Goal: Task Accomplishment & Management: Manage account settings

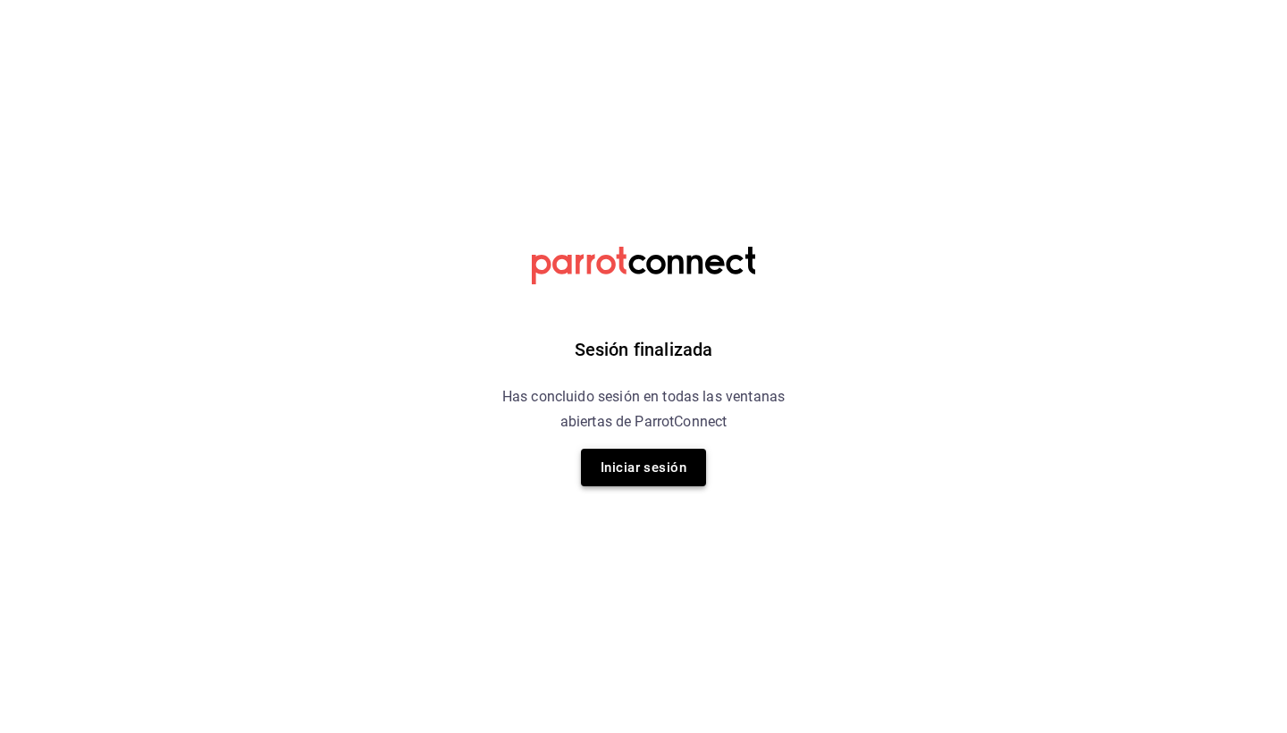
click at [654, 469] on button "Iniciar sesión" at bounding box center [643, 468] width 125 height 38
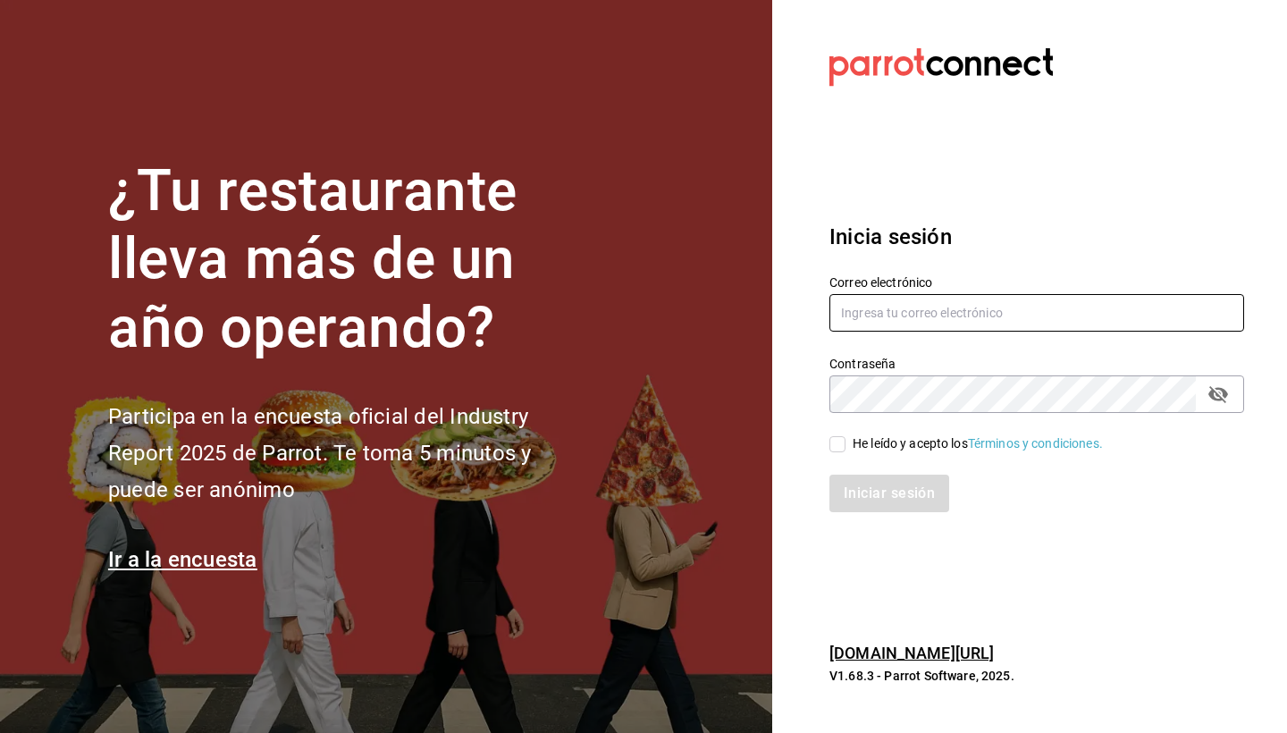
type input "seikopue24@gmail.com"
click at [835, 443] on input "He leído y acepto los Términos y condiciones." at bounding box center [838, 444] width 16 height 16
checkbox input "true"
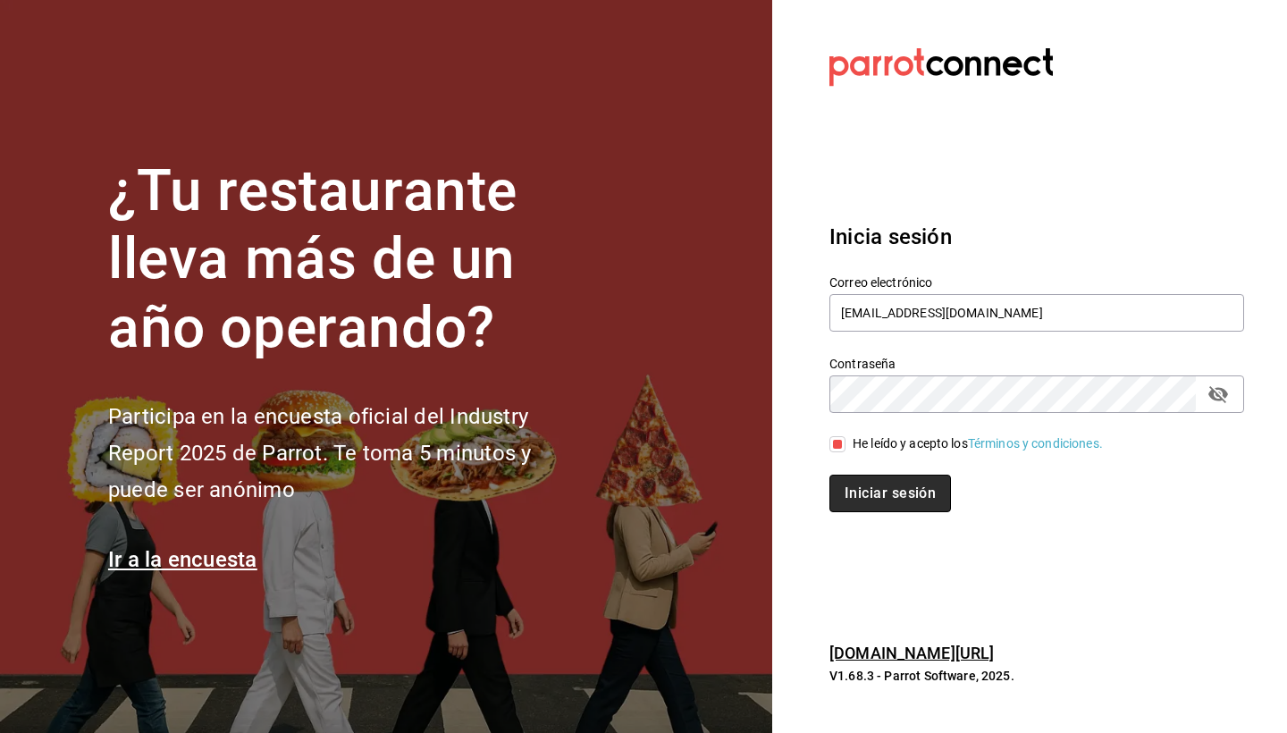
click at [864, 491] on button "Iniciar sesión" at bounding box center [891, 494] width 122 height 38
click at [862, 490] on button "Iniciar sesión" at bounding box center [891, 494] width 122 height 38
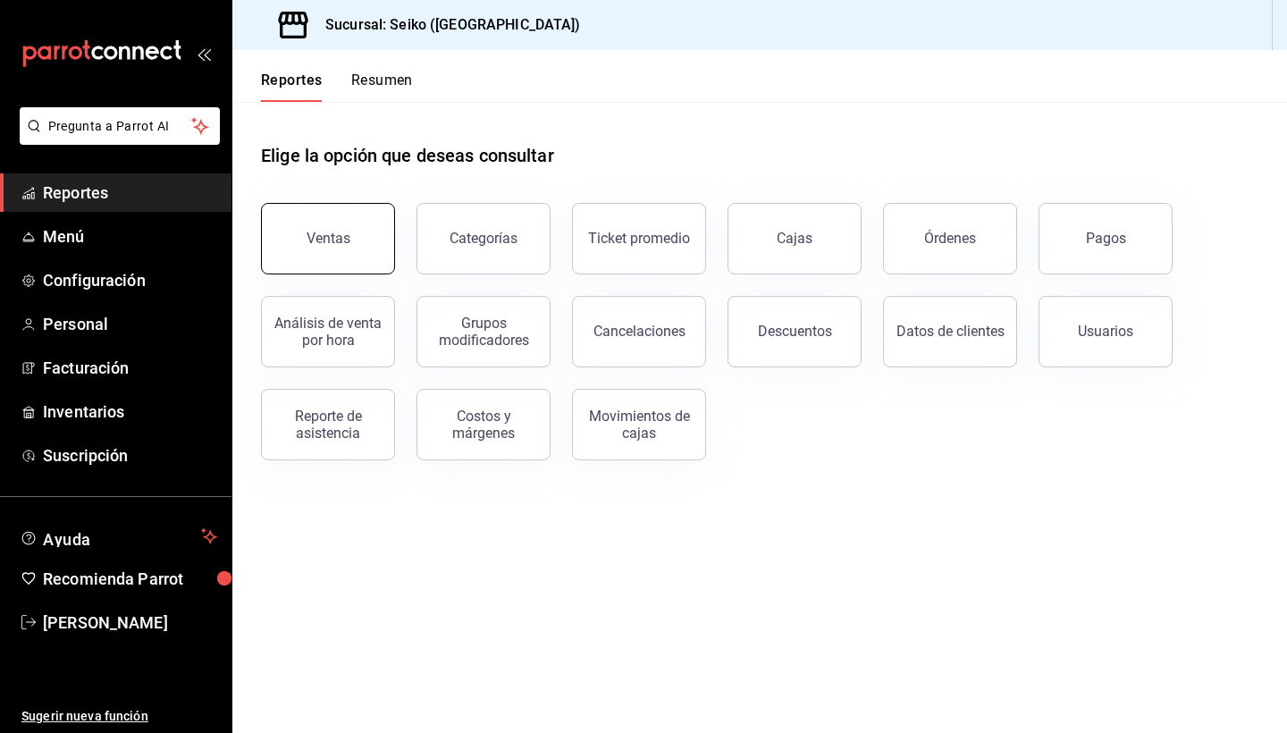
click at [350, 233] on button "Ventas" at bounding box center [328, 239] width 134 height 72
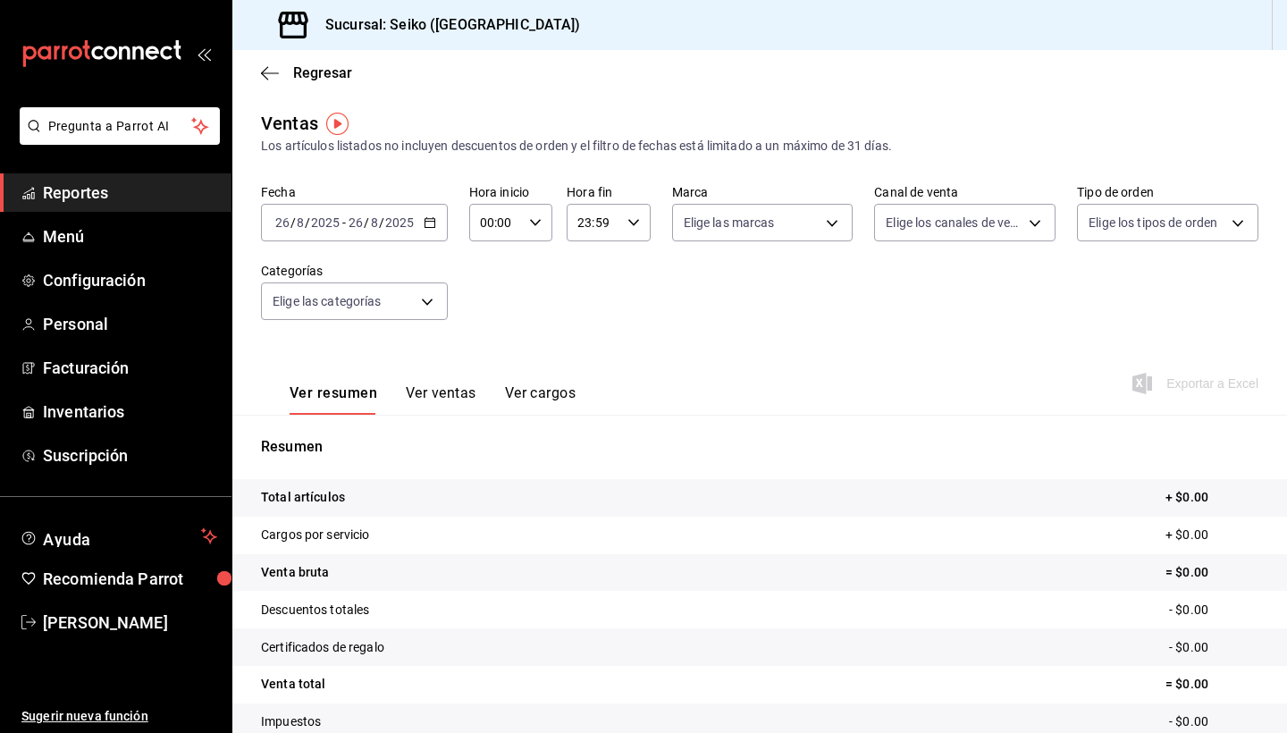
click at [433, 222] on \(Stroke\) "button" at bounding box center [430, 221] width 10 height 1
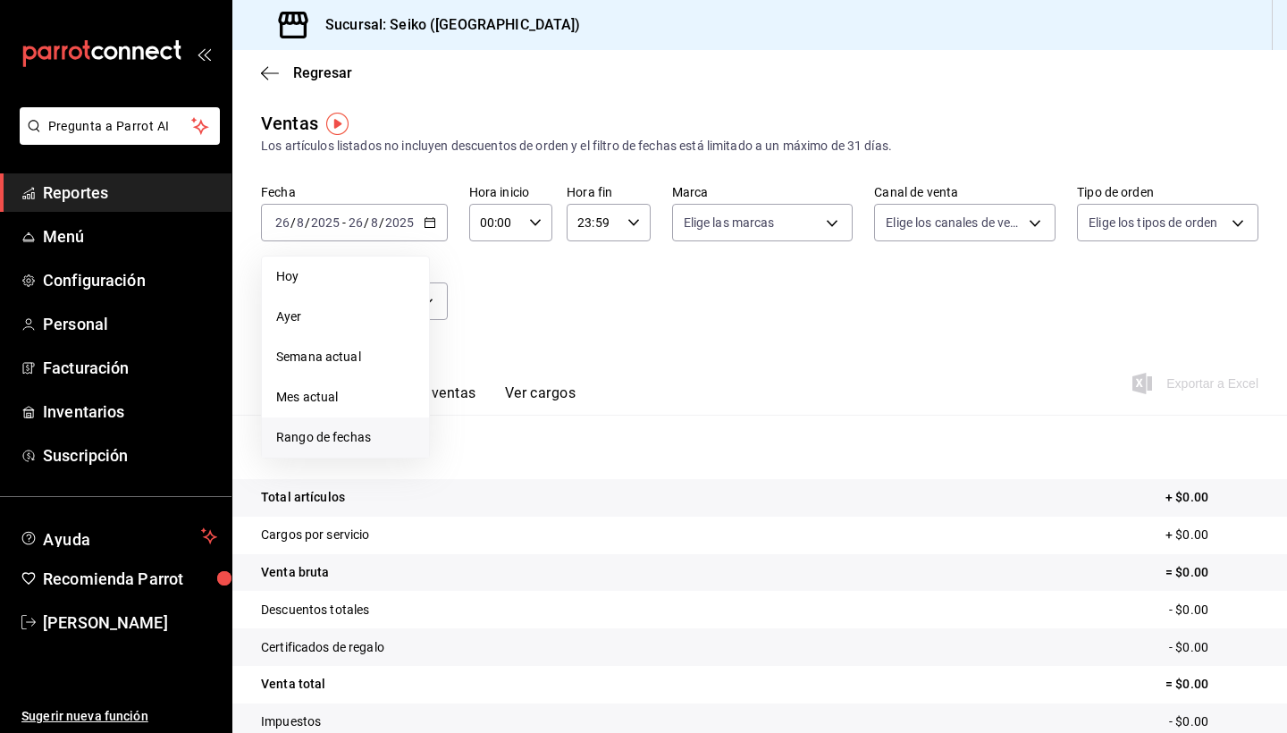
click at [348, 440] on span "Rango de fechas" at bounding box center [345, 437] width 139 height 19
click at [471, 419] on abbr "11" at bounding box center [467, 420] width 12 height 13
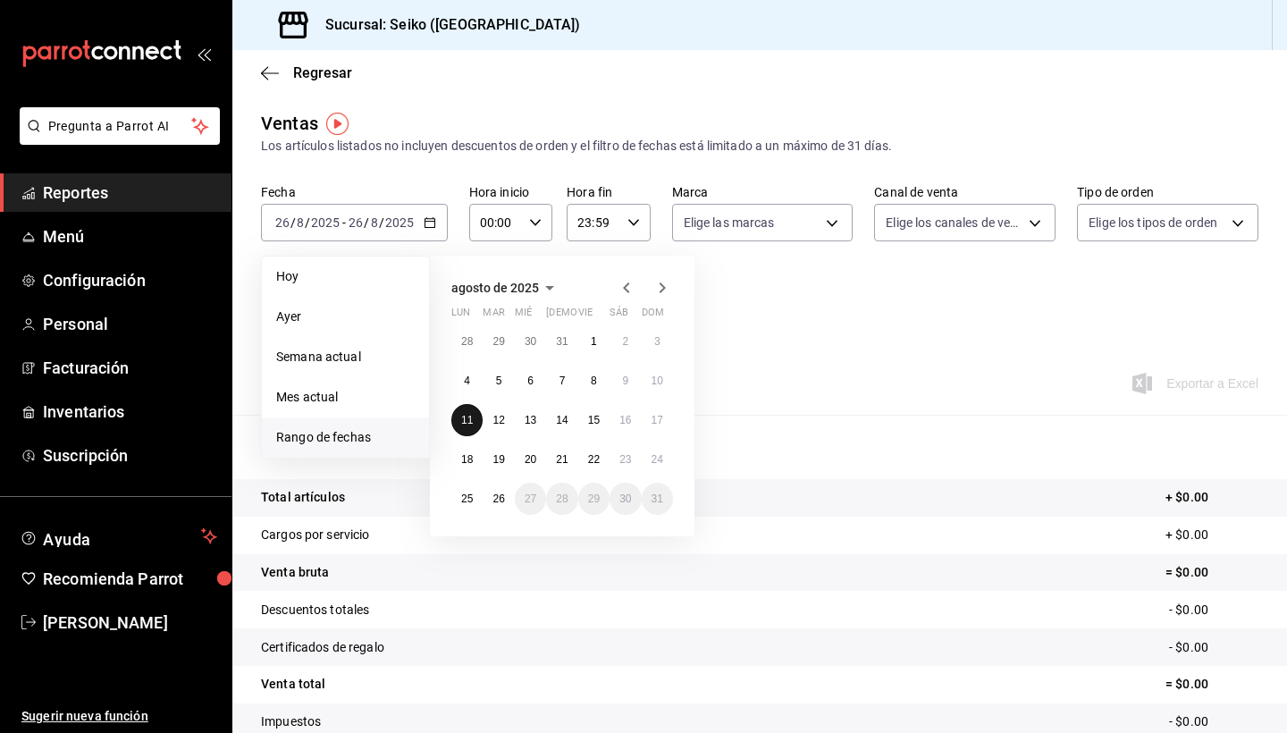
click at [471, 419] on abbr "11" at bounding box center [467, 420] width 12 height 13
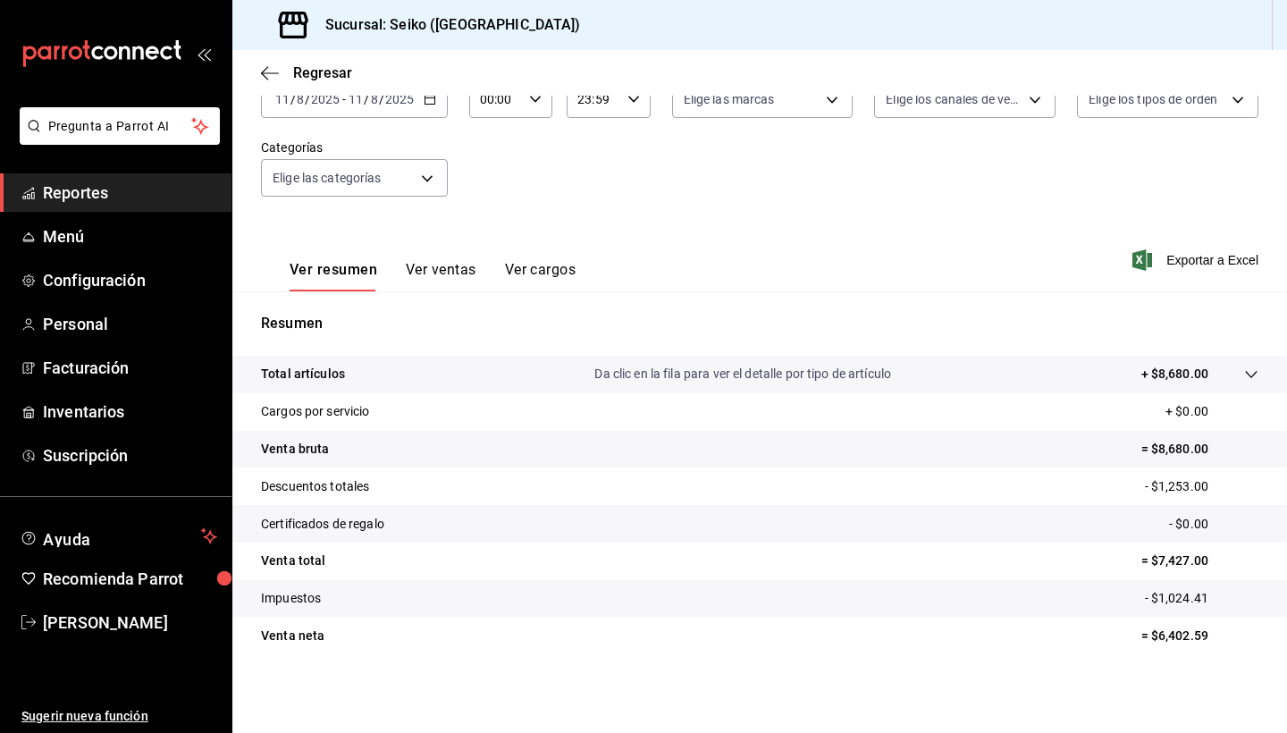
scroll to position [94, 0]
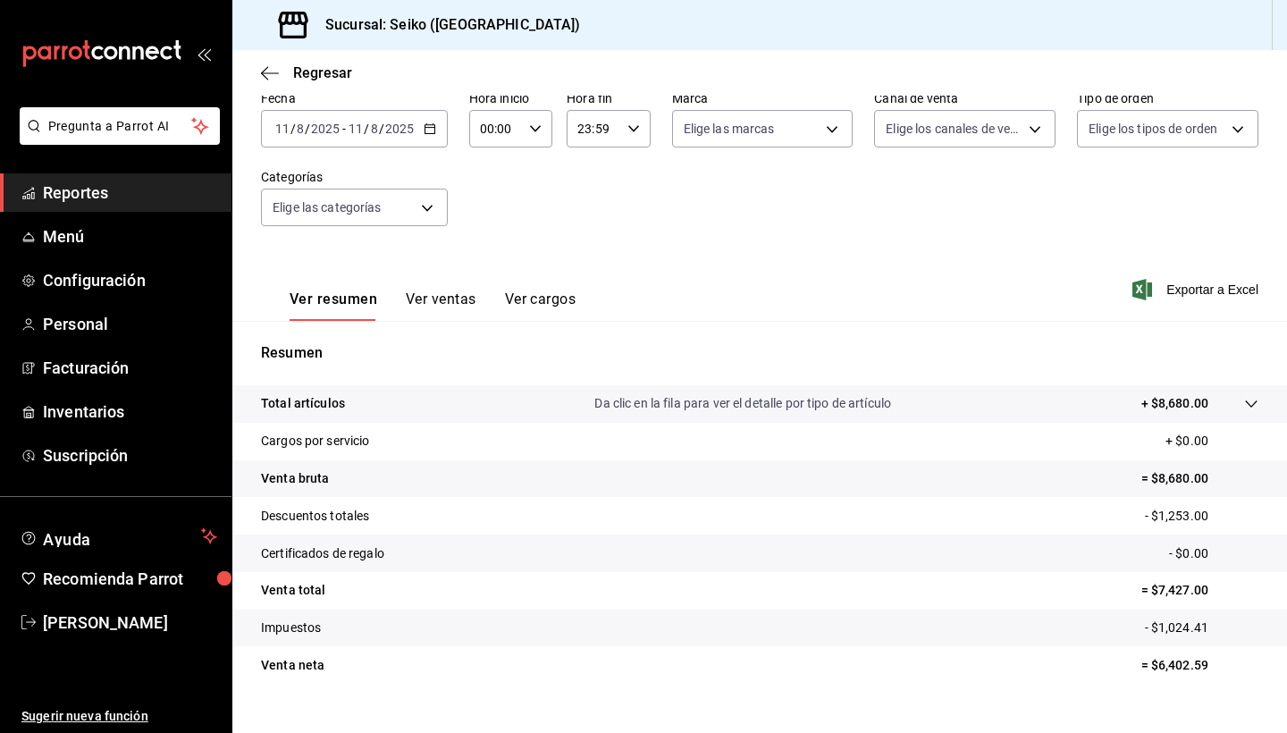
click at [428, 129] on icon "button" at bounding box center [430, 128] width 13 height 13
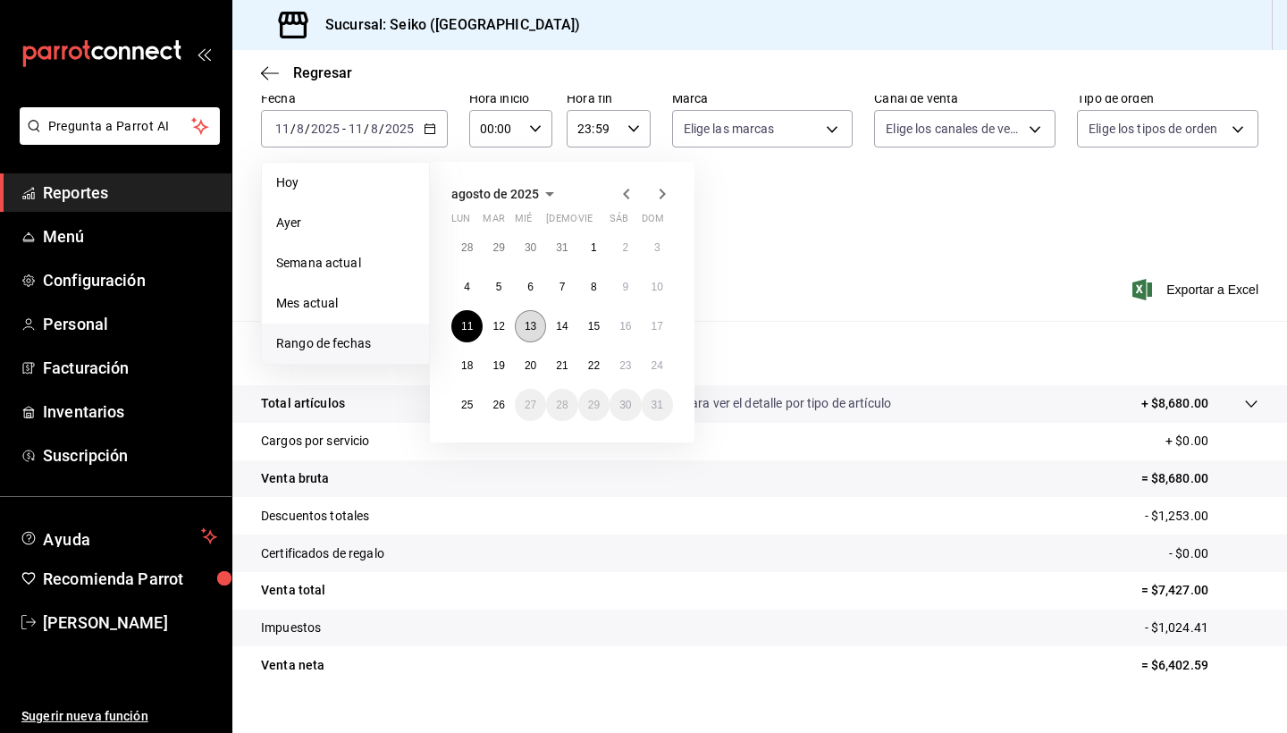
click at [533, 328] on abbr "13" at bounding box center [531, 326] width 12 height 13
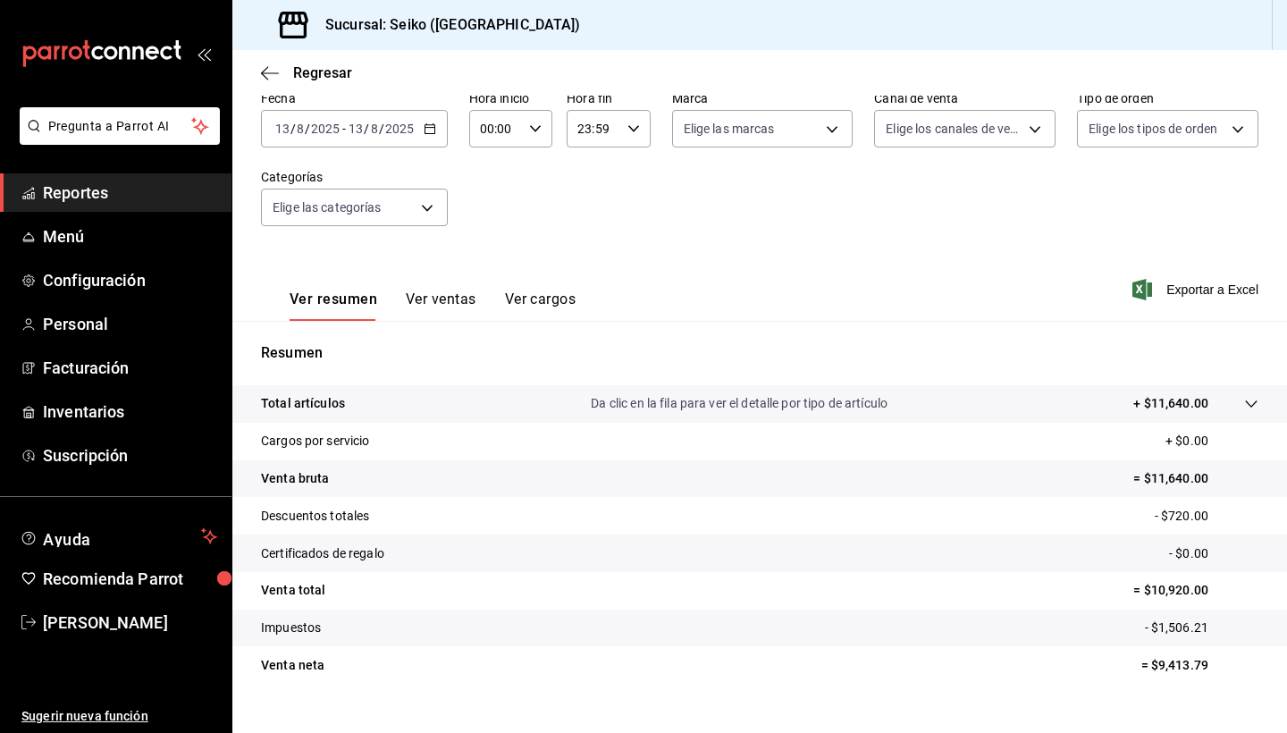
click at [431, 127] on icon "button" at bounding box center [430, 128] width 13 height 13
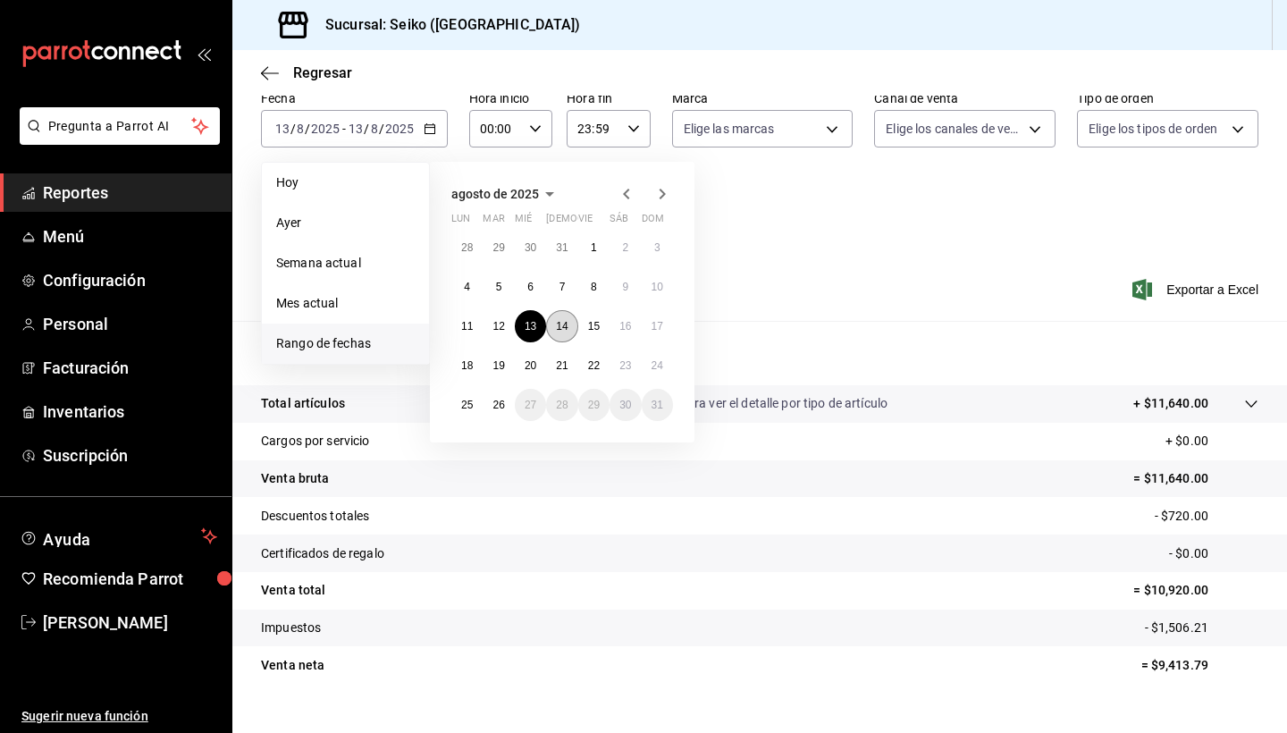
click at [561, 323] on abbr "14" at bounding box center [562, 326] width 12 height 13
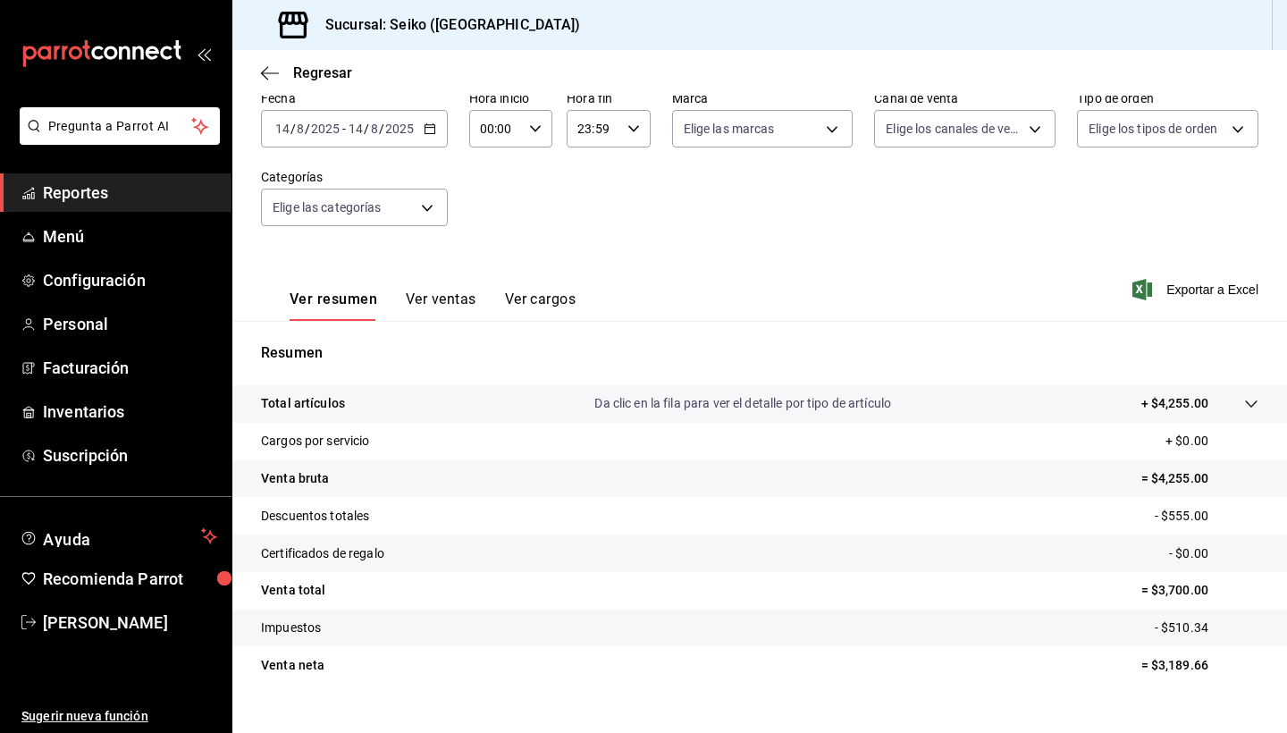
click at [429, 132] on icon "button" at bounding box center [430, 128] width 13 height 13
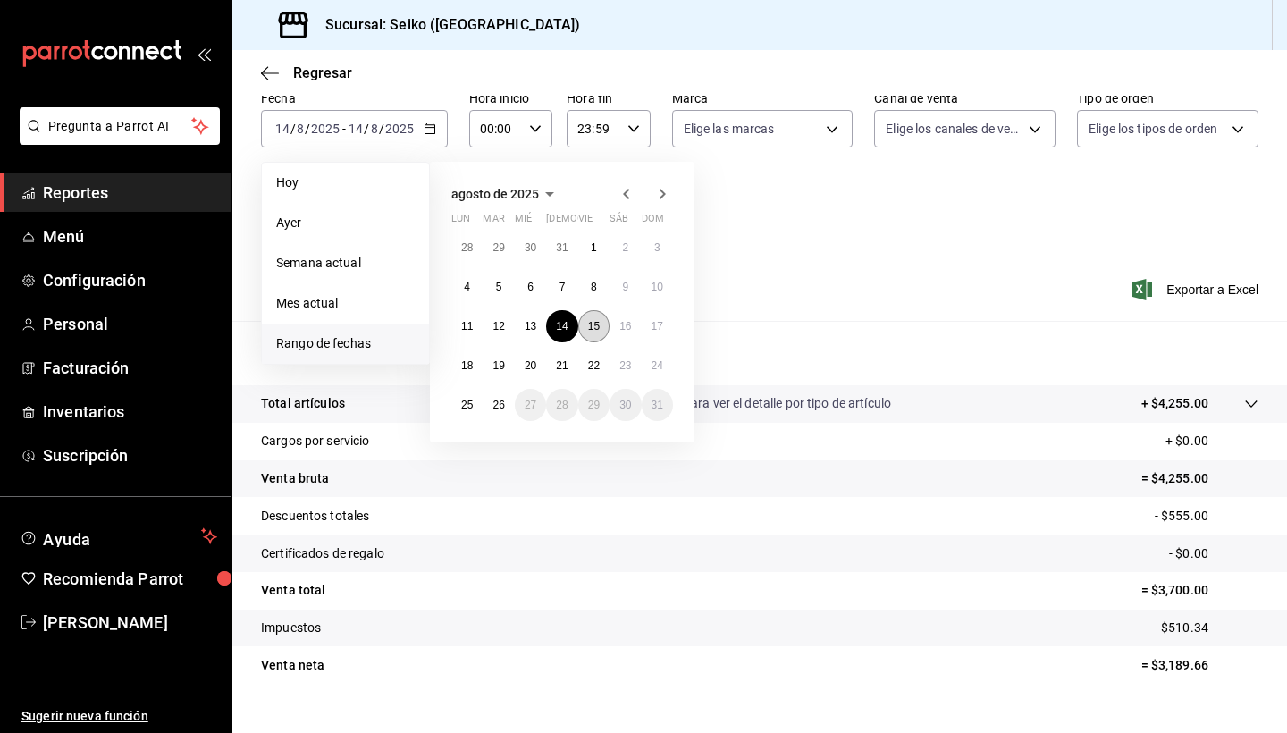
click at [597, 326] on abbr "15" at bounding box center [594, 326] width 12 height 13
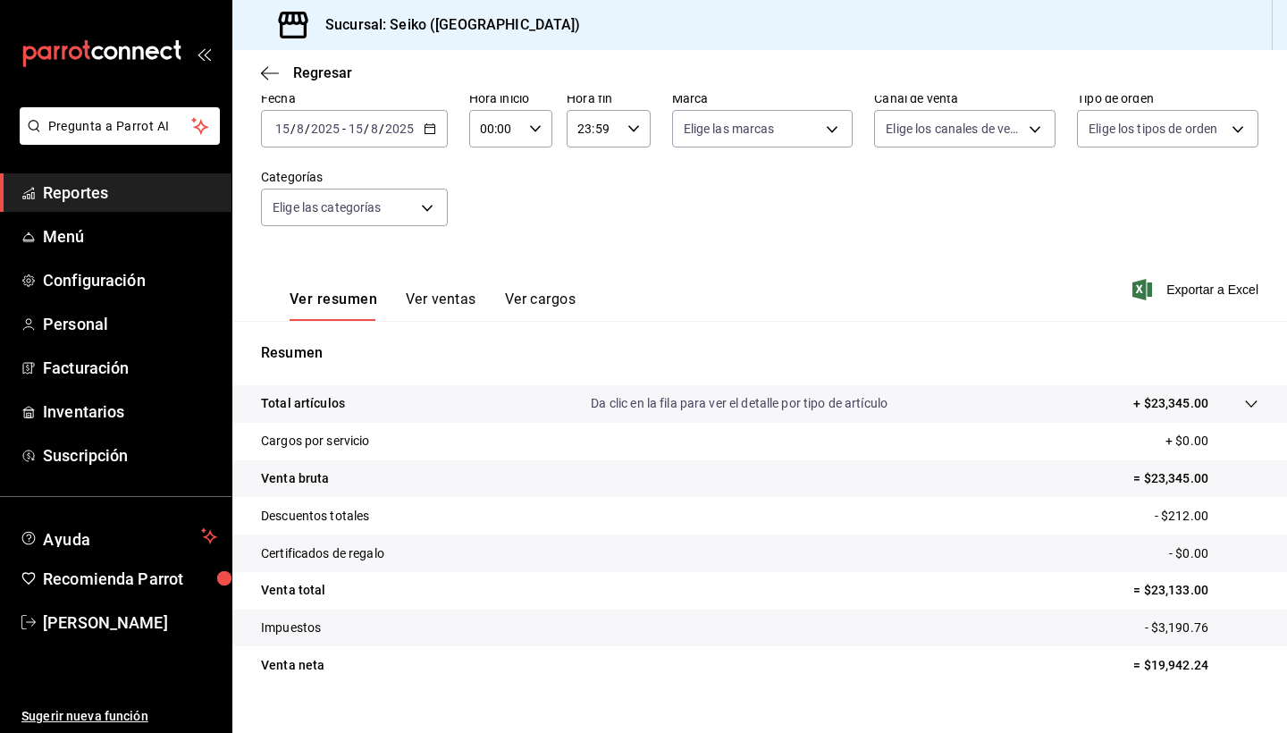
click at [434, 125] on \(Stroke\) "button" at bounding box center [430, 129] width 11 height 10
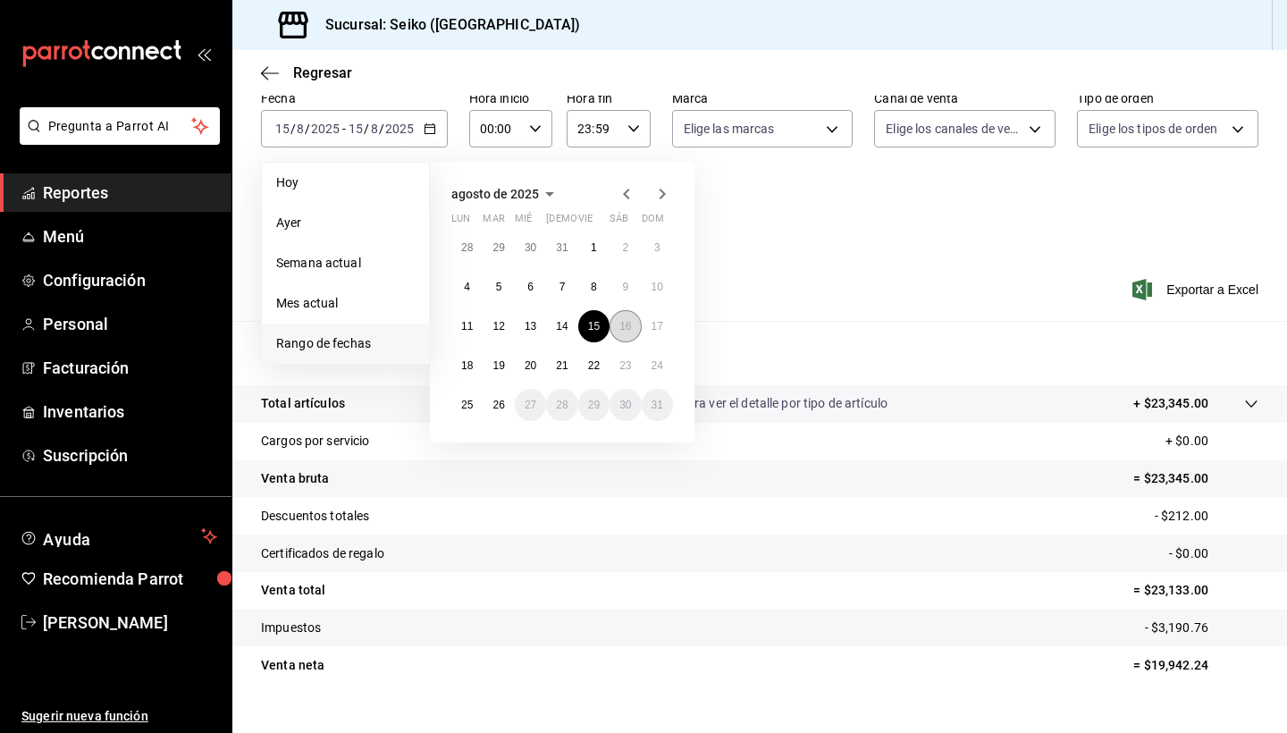
click at [629, 329] on abbr "16" at bounding box center [626, 326] width 12 height 13
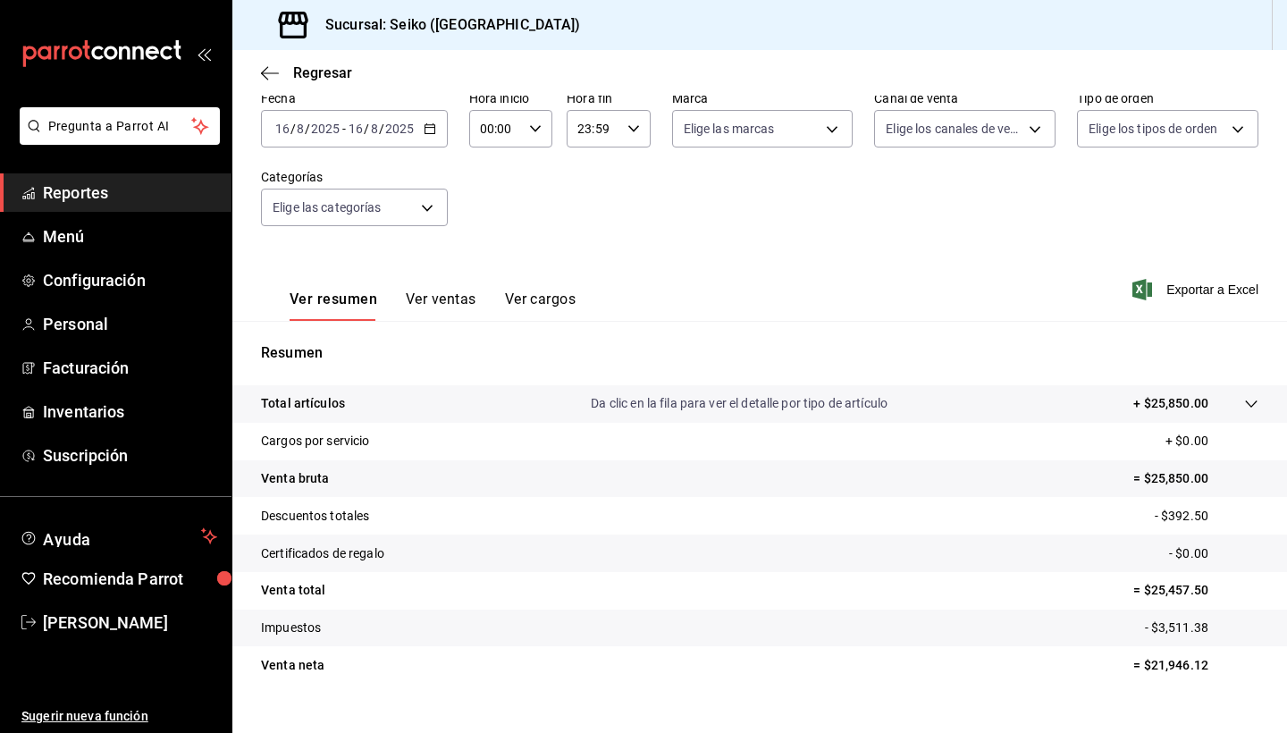
click at [435, 126] on icon "button" at bounding box center [430, 128] width 13 height 13
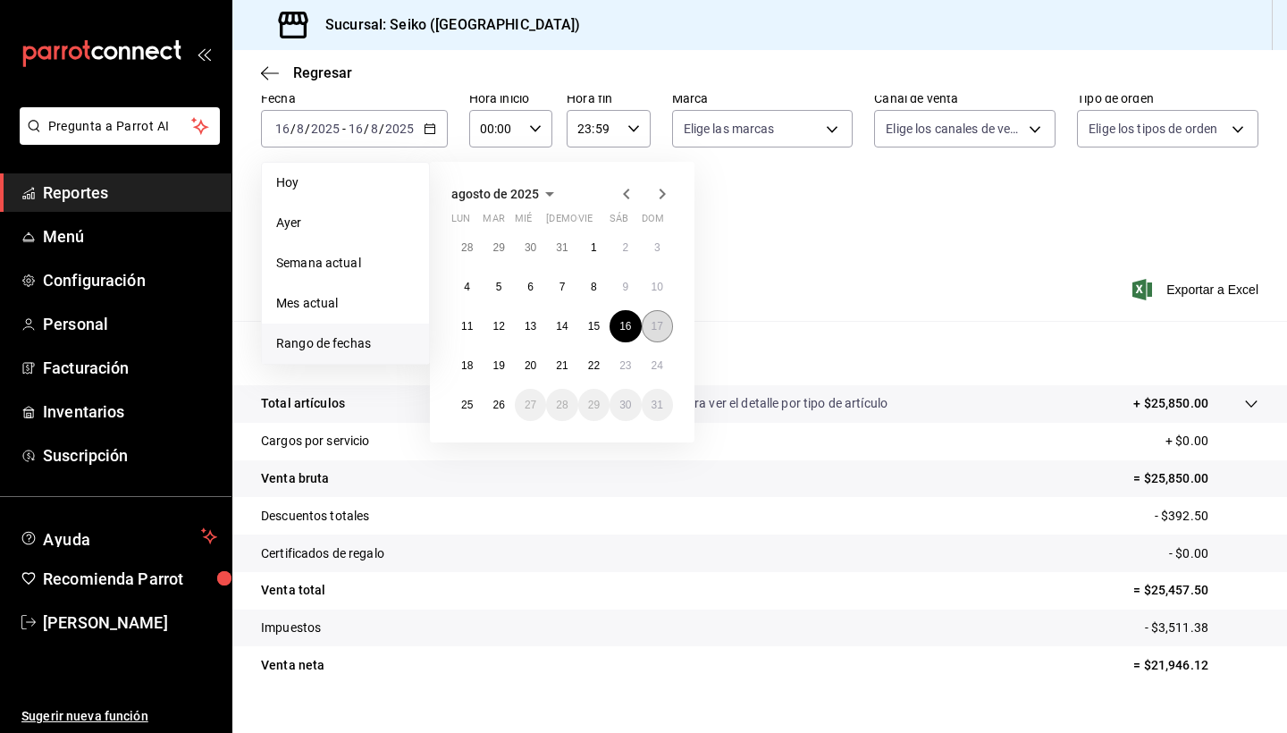
click at [659, 332] on abbr "17" at bounding box center [658, 326] width 12 height 13
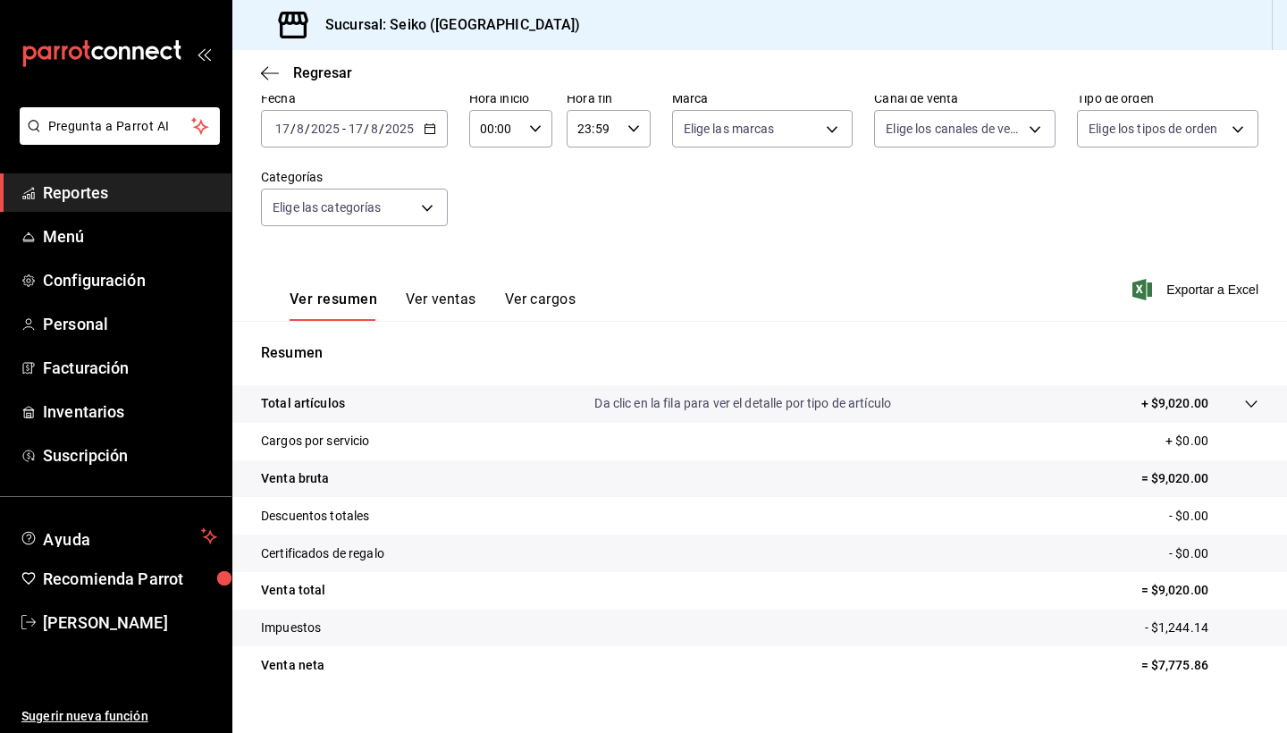
click at [424, 129] on icon "button" at bounding box center [430, 128] width 13 height 13
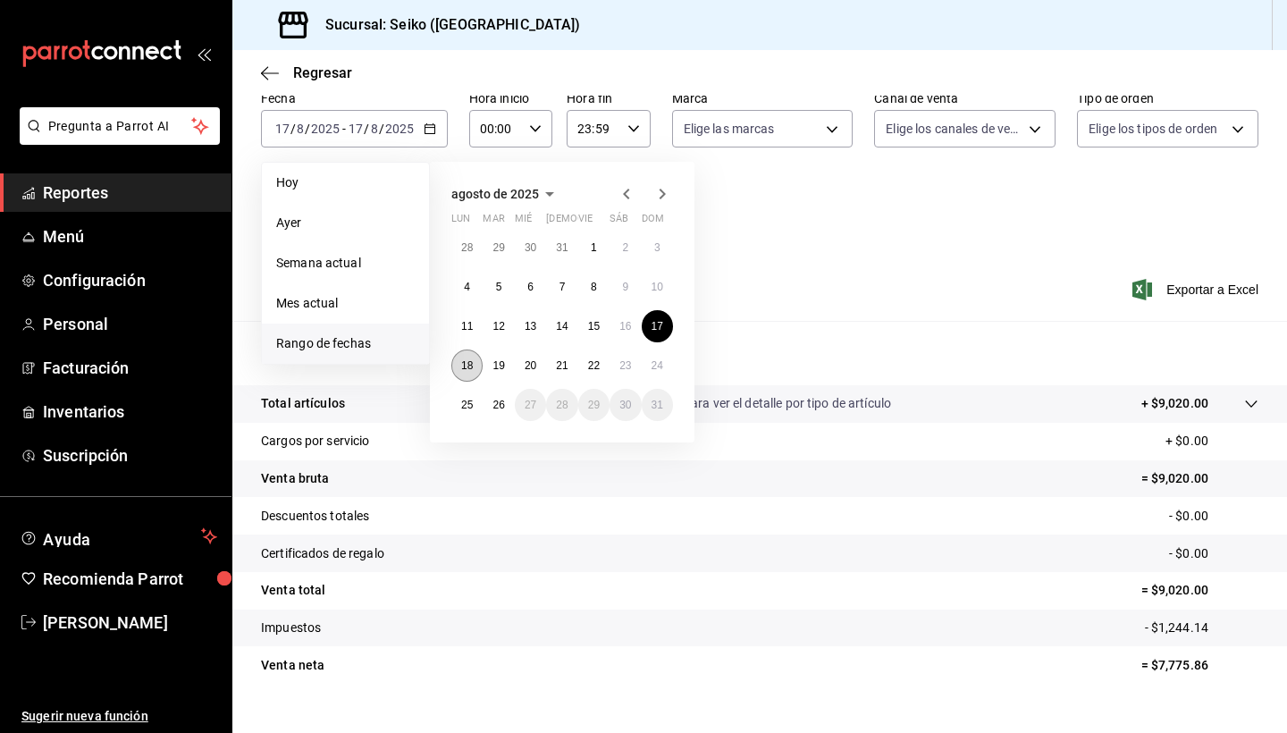
click at [468, 371] on abbr "18" at bounding box center [467, 365] width 12 height 13
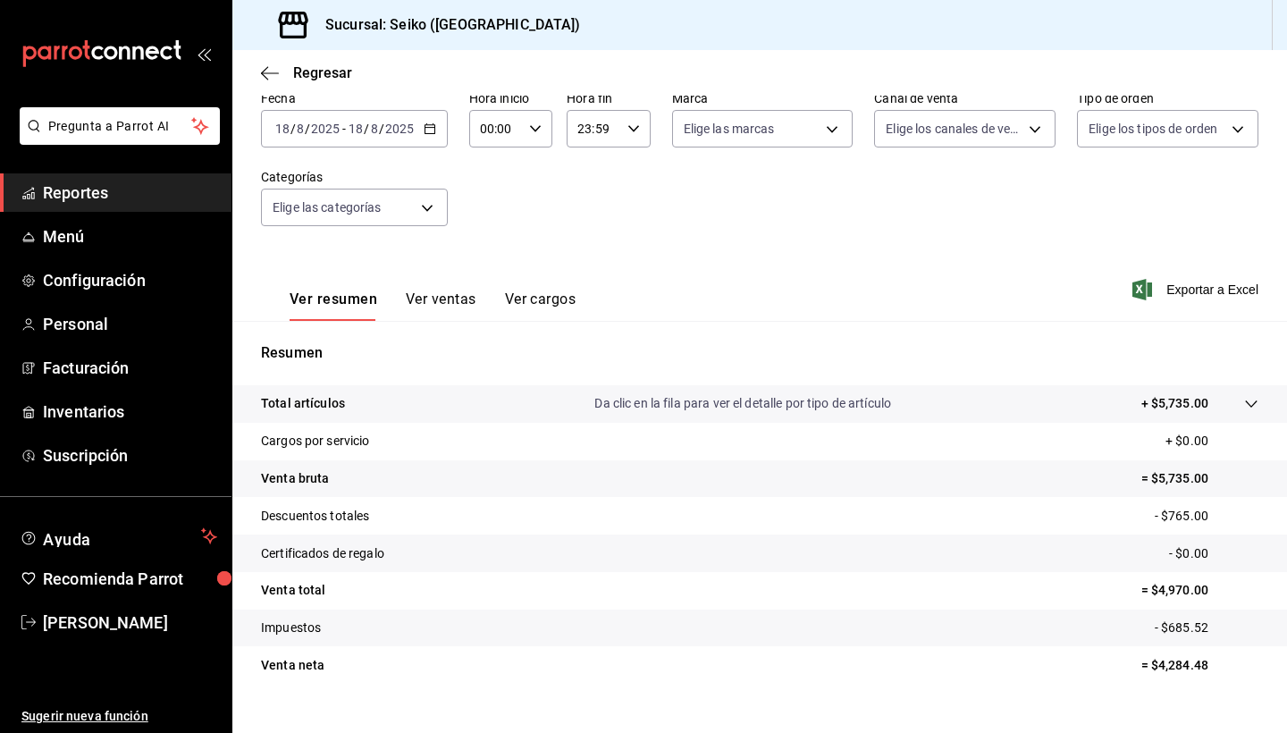
click at [426, 134] on \(Stroke\) "button" at bounding box center [430, 129] width 11 height 10
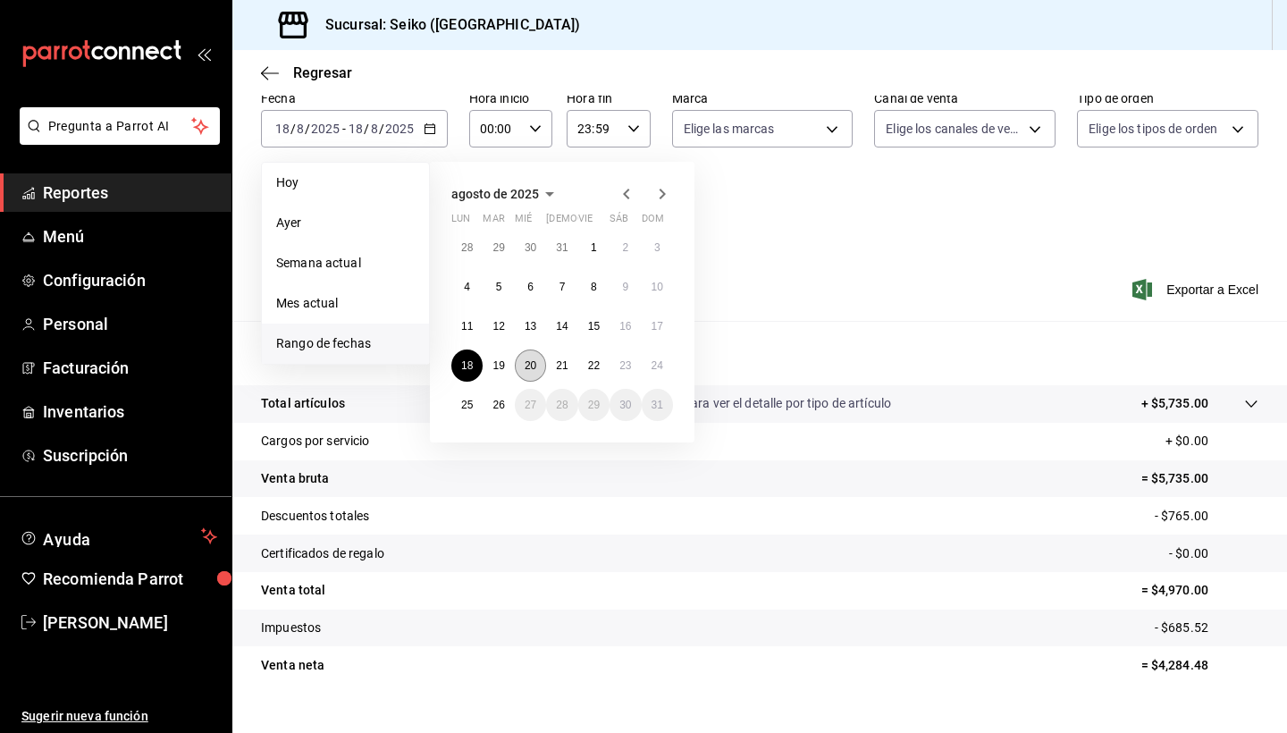
click at [528, 368] on abbr "20" at bounding box center [531, 365] width 12 height 13
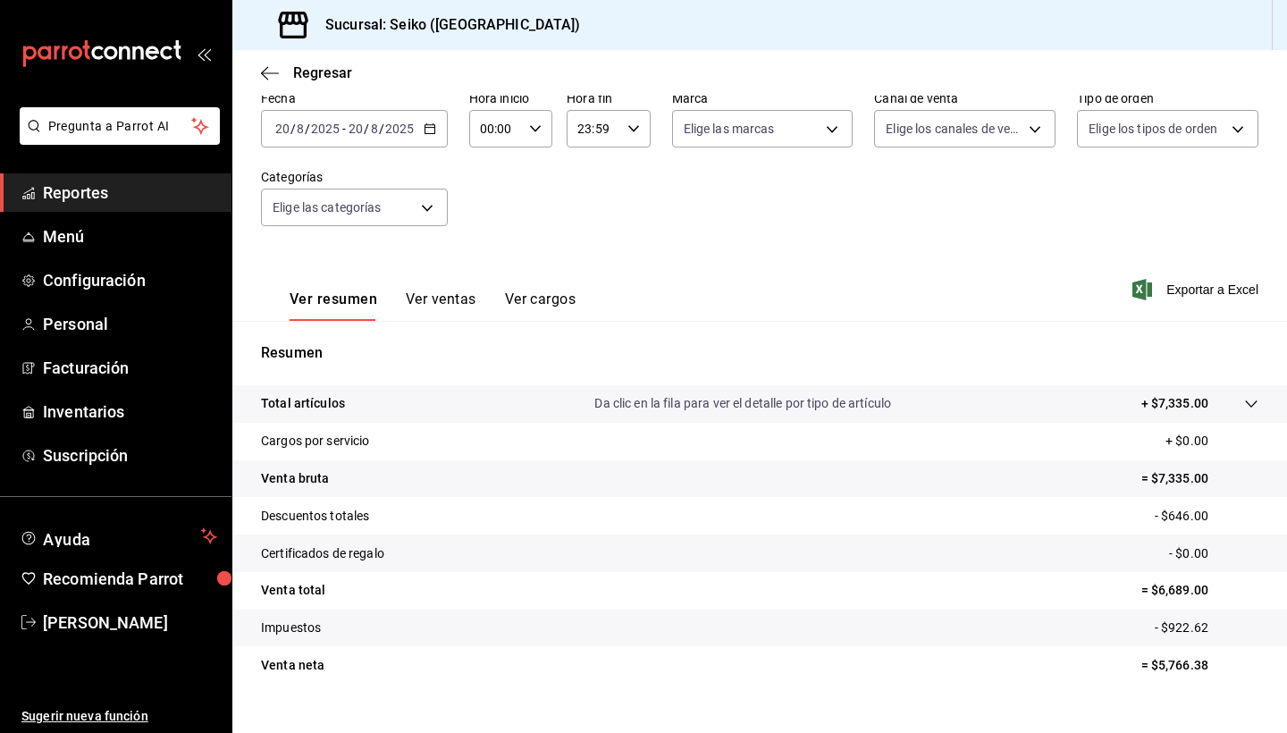
click at [425, 132] on icon "button" at bounding box center [430, 128] width 13 height 13
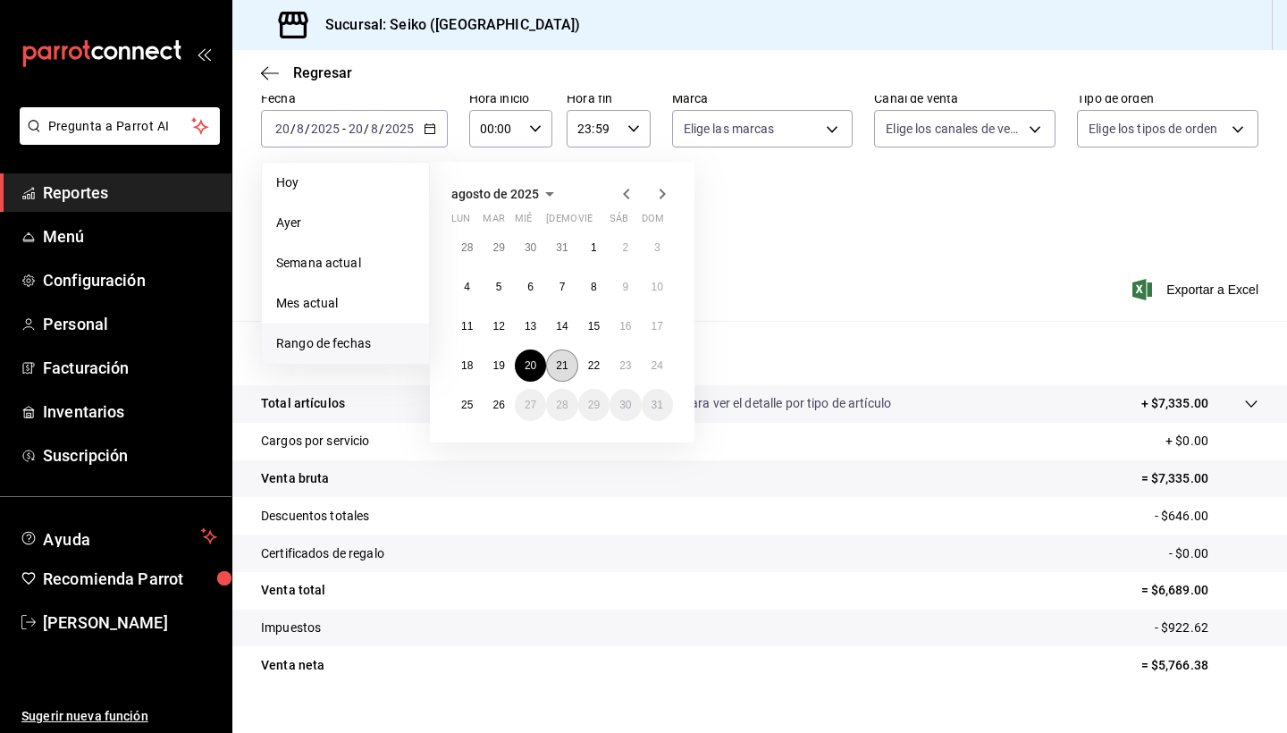
click at [556, 361] on button "21" at bounding box center [561, 366] width 31 height 32
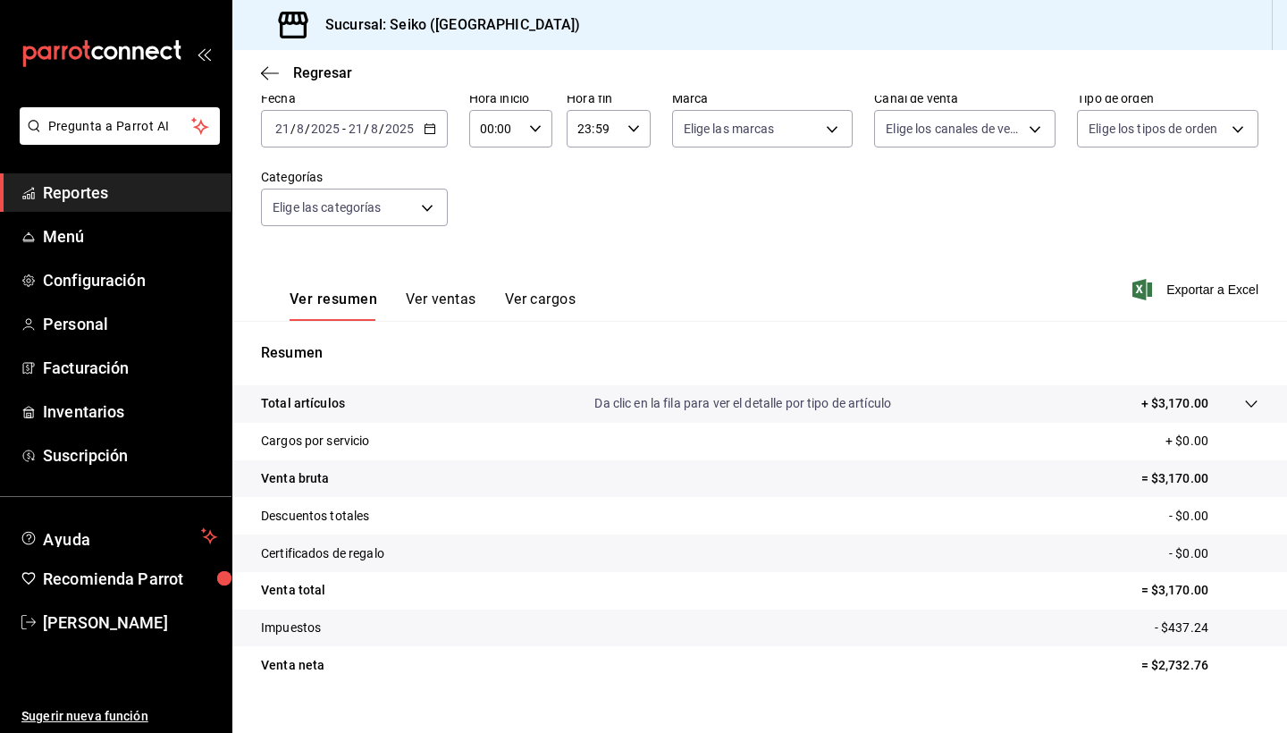
click at [432, 126] on icon "button" at bounding box center [430, 128] width 13 height 13
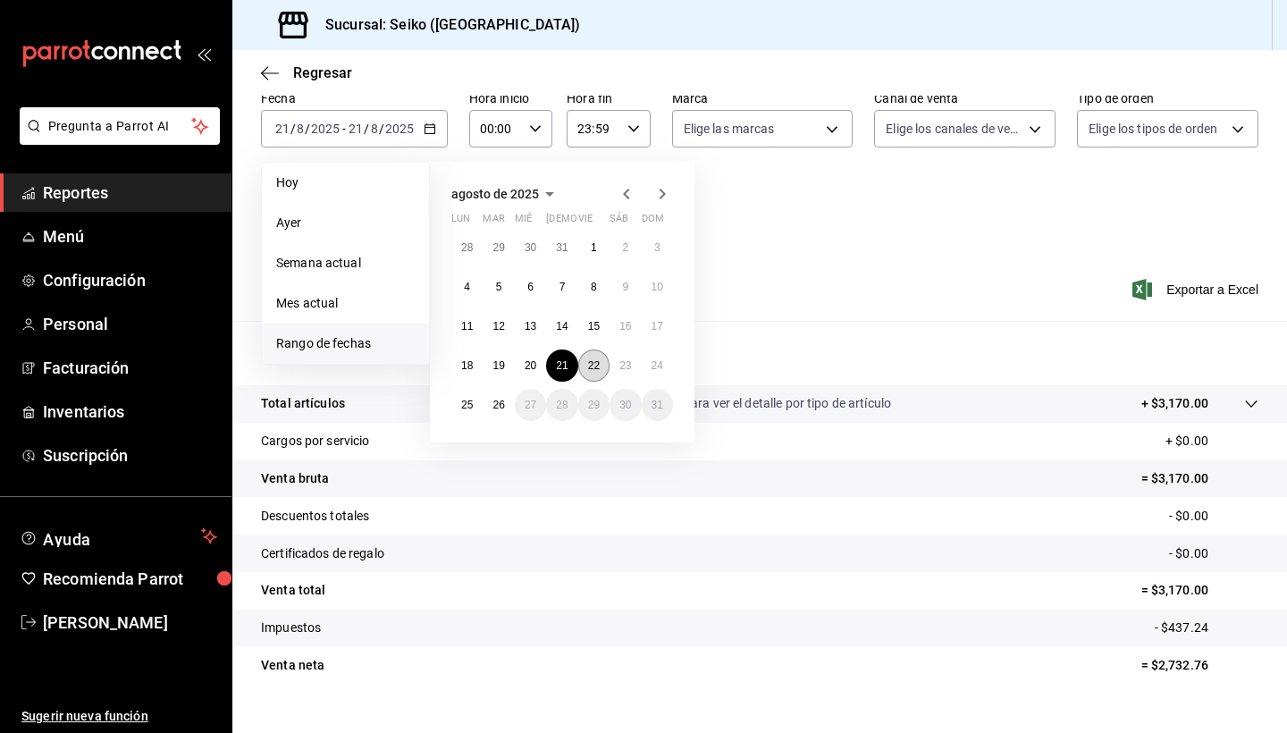
click at [600, 362] on abbr "22" at bounding box center [594, 365] width 12 height 13
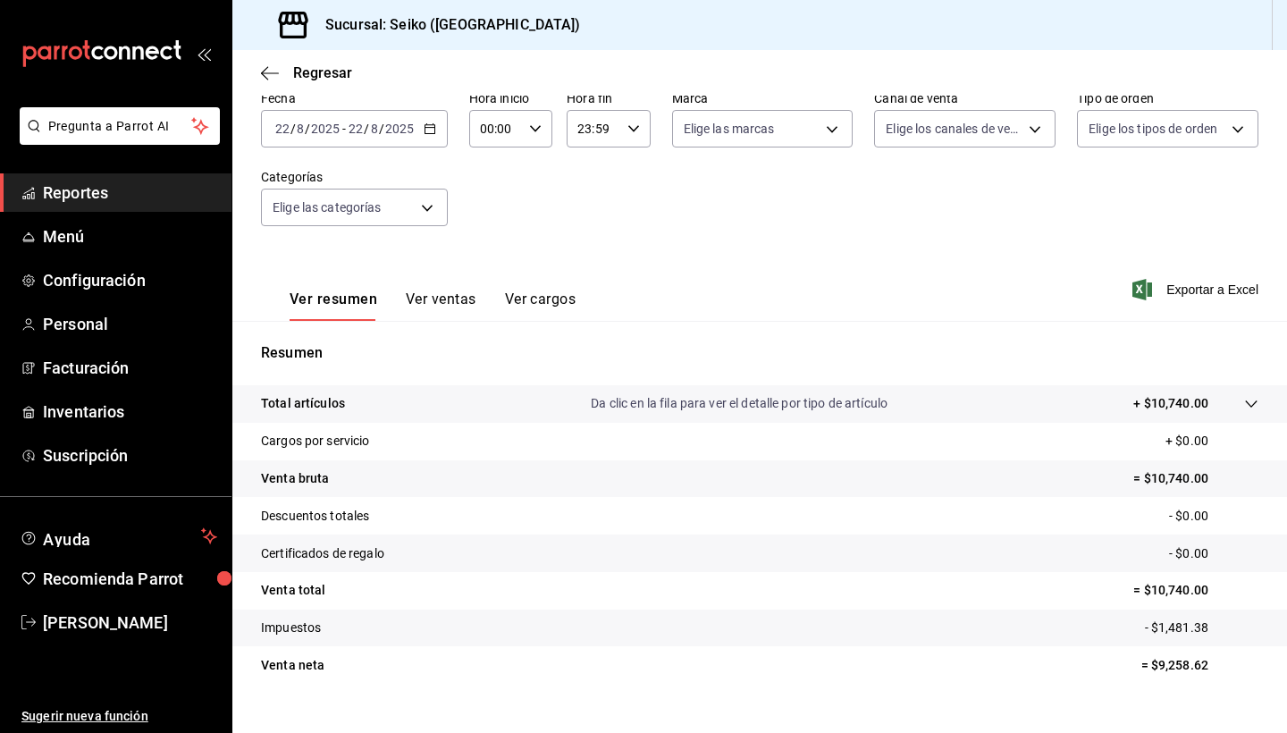
click at [429, 124] on icon "button" at bounding box center [430, 128] width 13 height 13
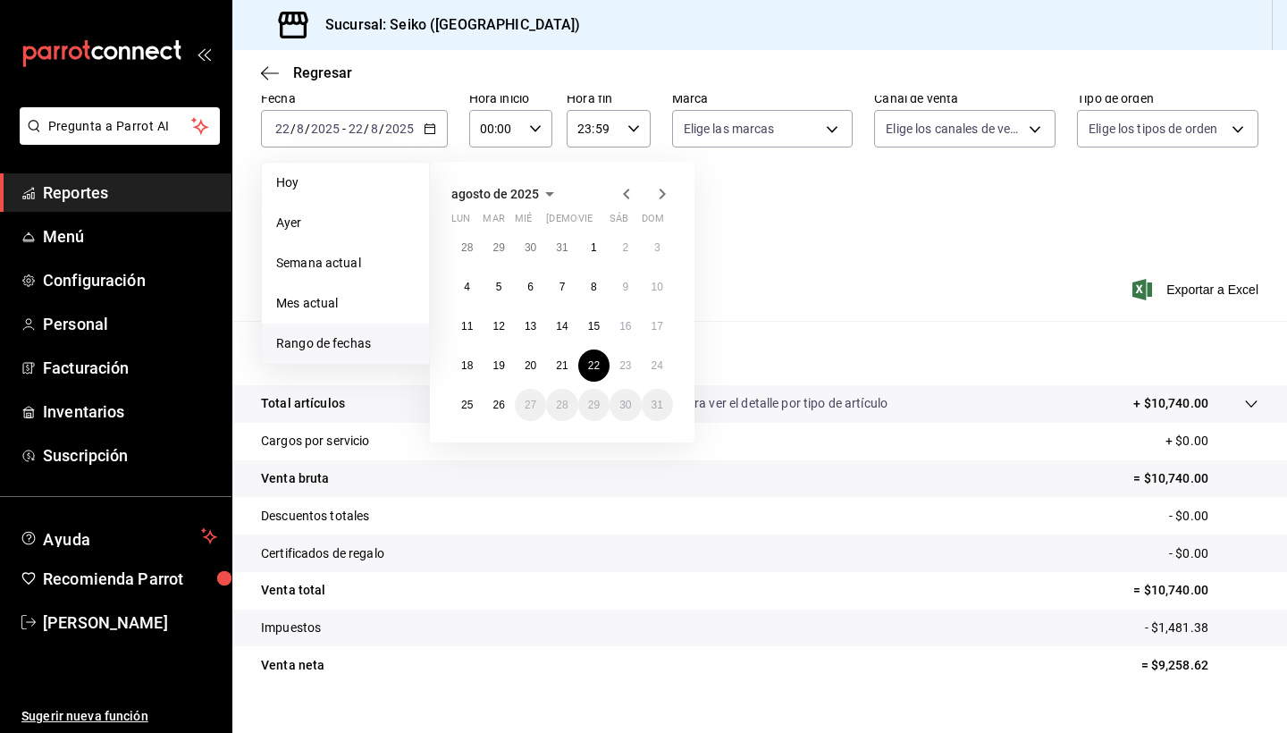
click at [904, 248] on div "Ver resumen Ver ventas Ver cargos Exportar a Excel" at bounding box center [759, 284] width 1055 height 73
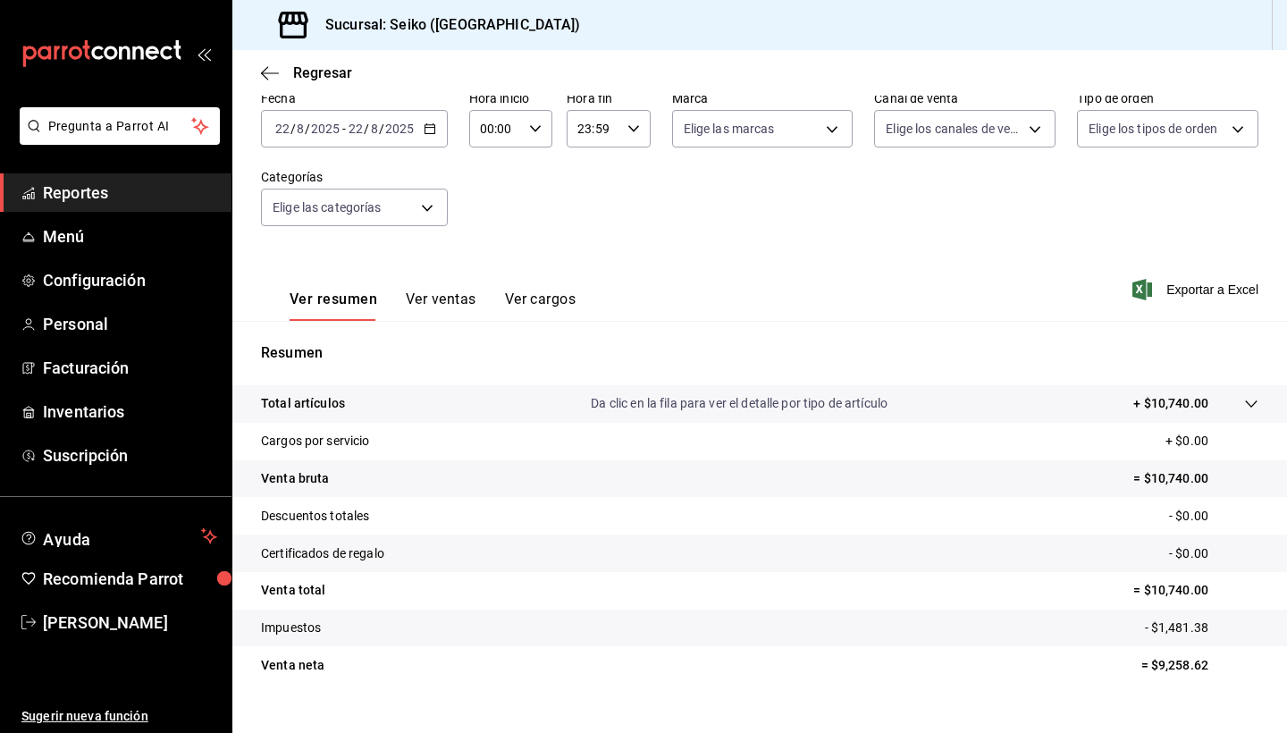
click at [432, 136] on div "[DATE] [DATE] - [DATE] [DATE]" at bounding box center [354, 129] width 187 height 38
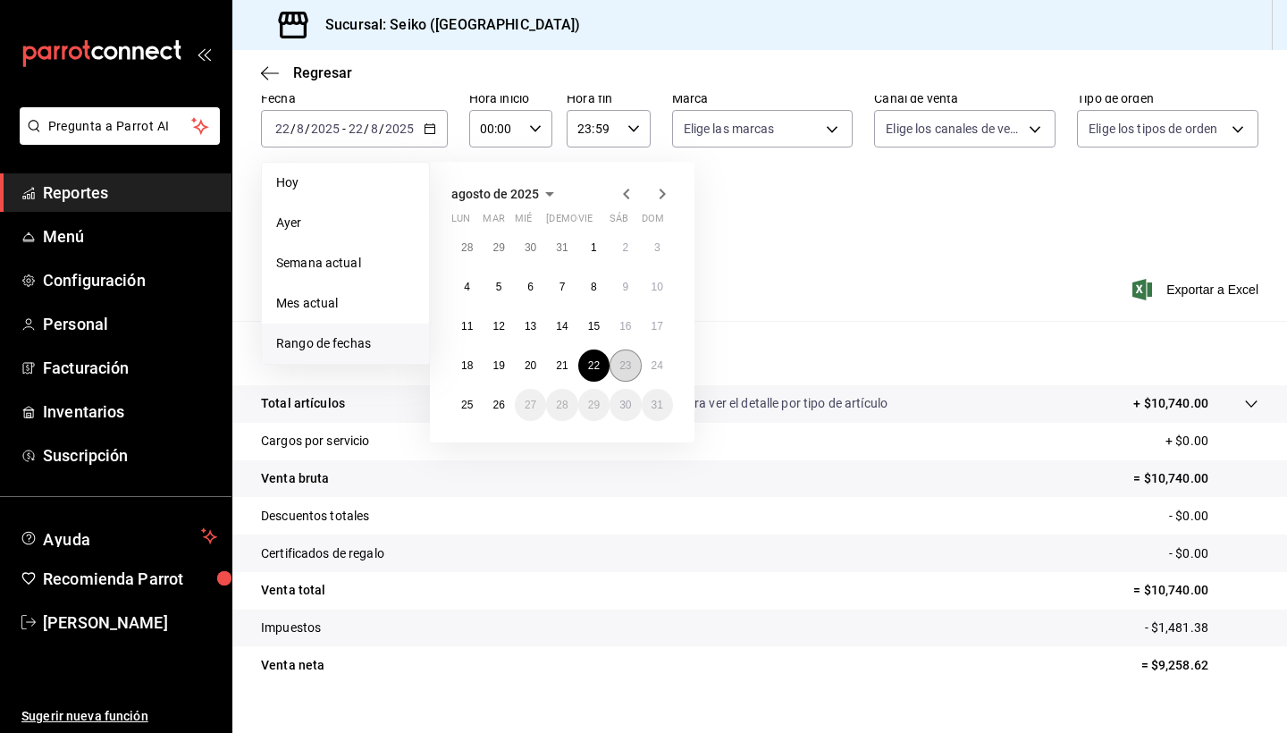
click at [629, 359] on abbr "23" at bounding box center [626, 365] width 12 height 13
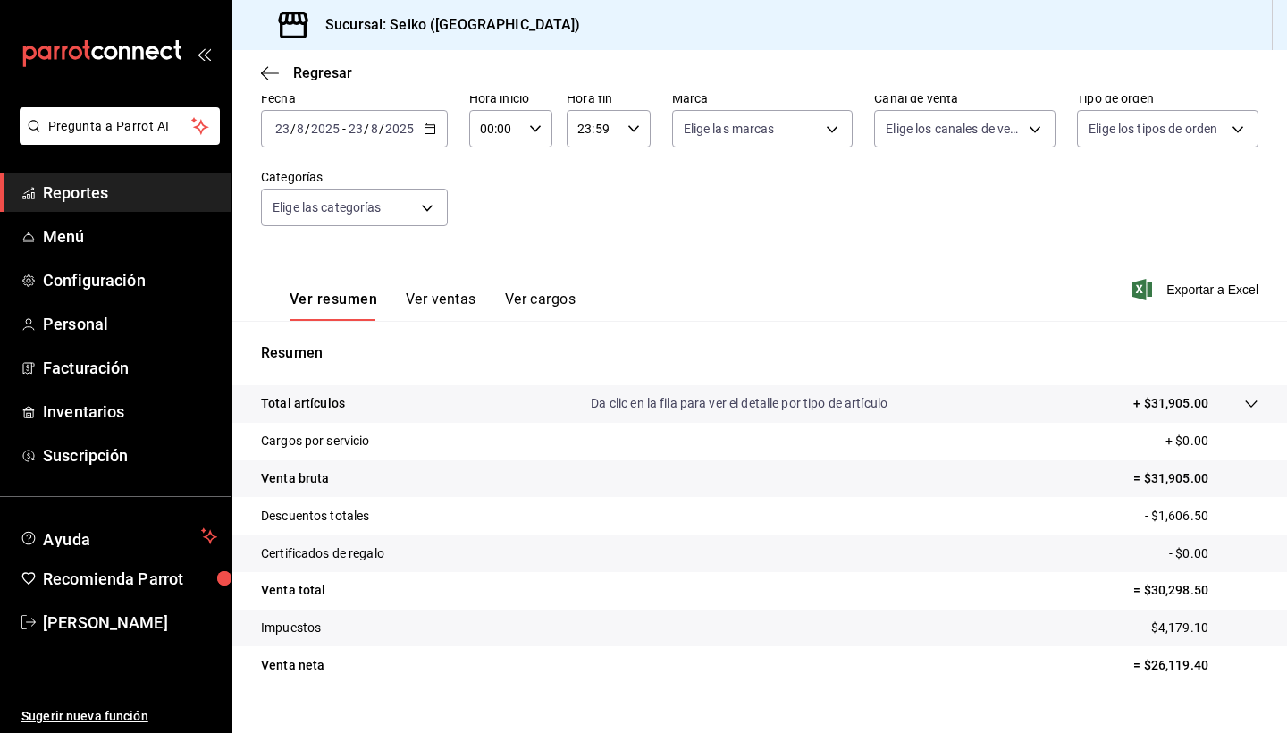
click at [437, 122] on div "[DATE] [DATE] - [DATE] [DATE]" at bounding box center [354, 129] width 187 height 38
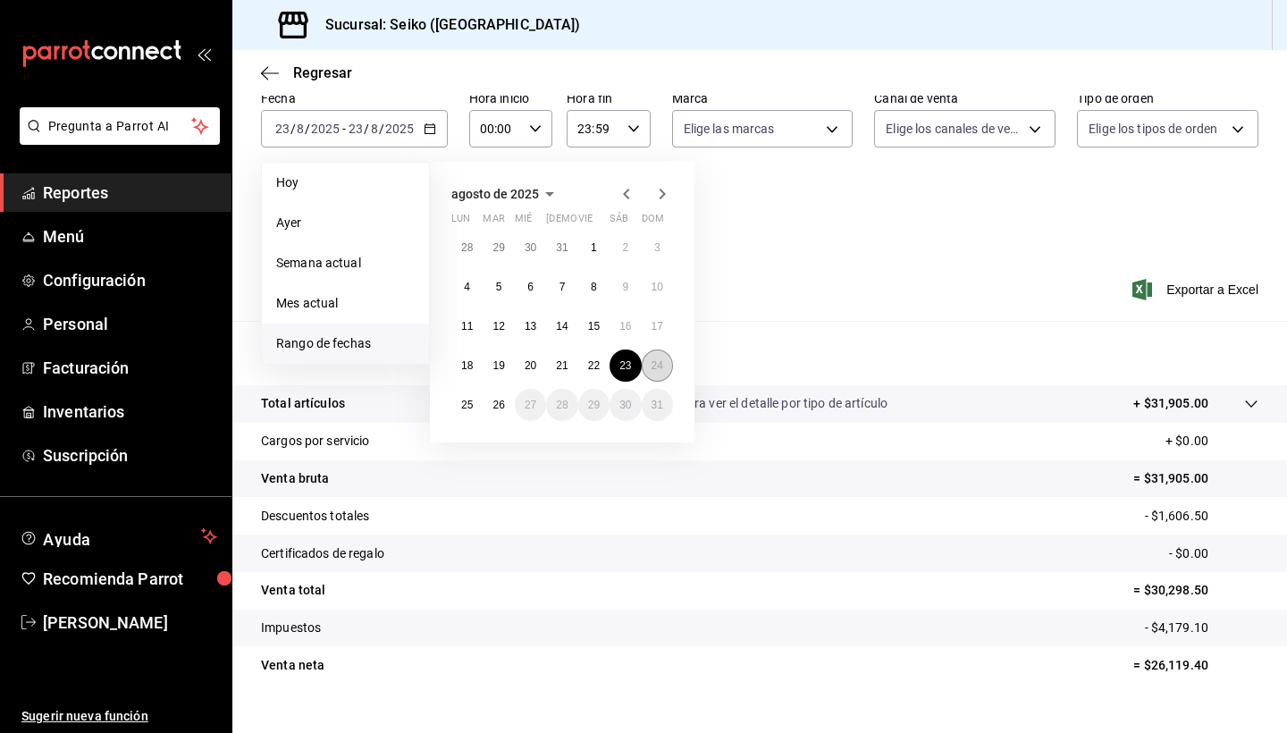
click at [662, 365] on abbr "24" at bounding box center [658, 365] width 12 height 13
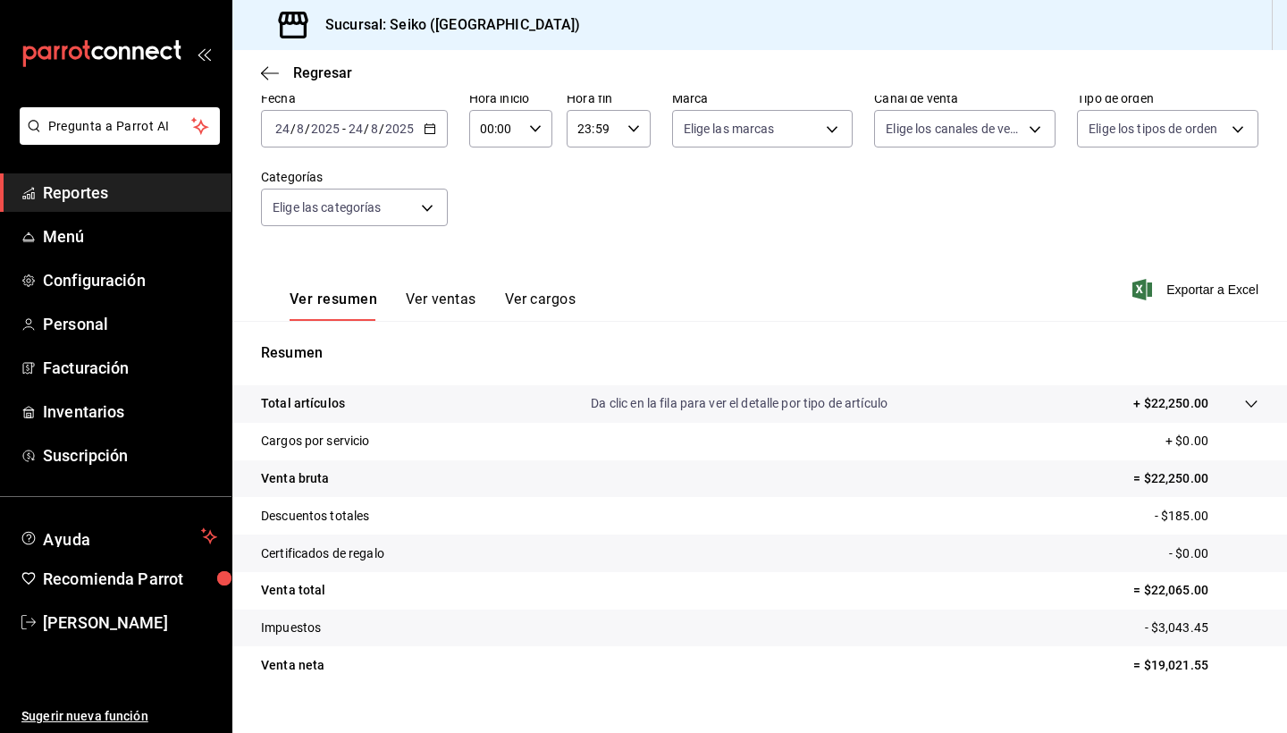
click at [429, 134] on \(Stroke\) "button" at bounding box center [430, 129] width 11 height 10
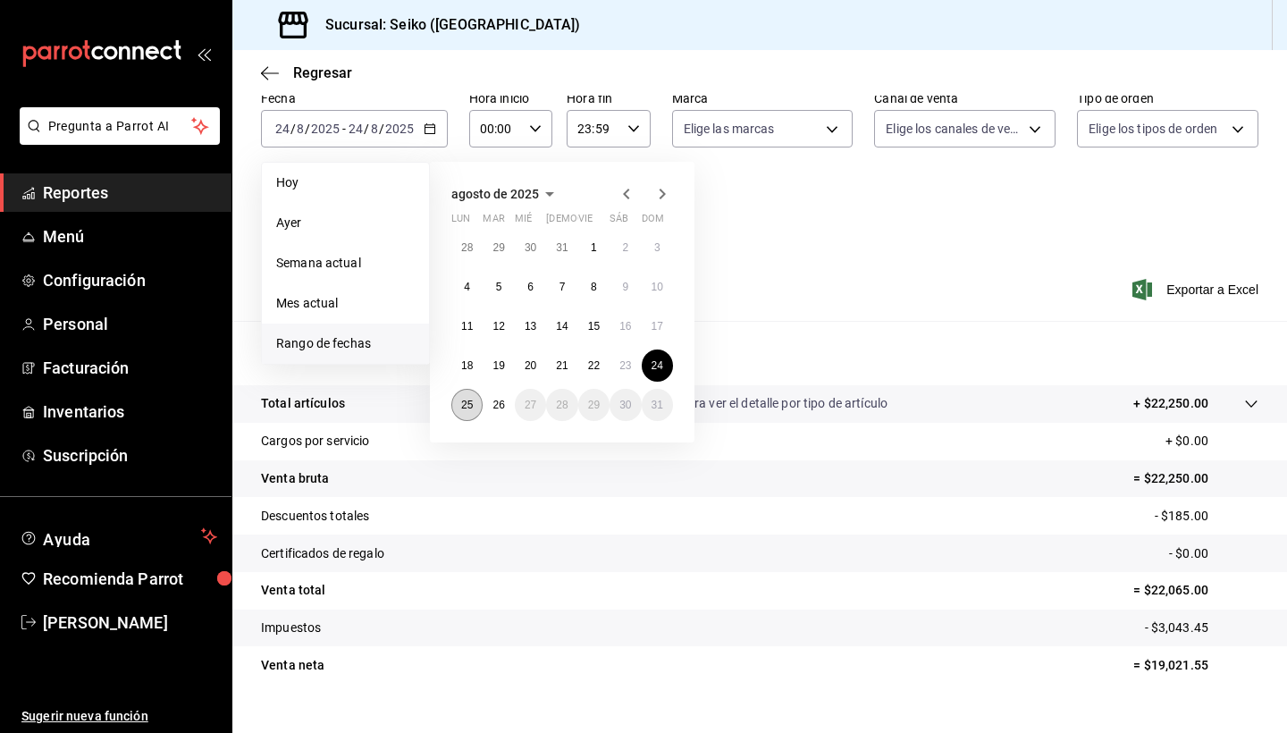
click at [469, 401] on abbr "25" at bounding box center [467, 405] width 12 height 13
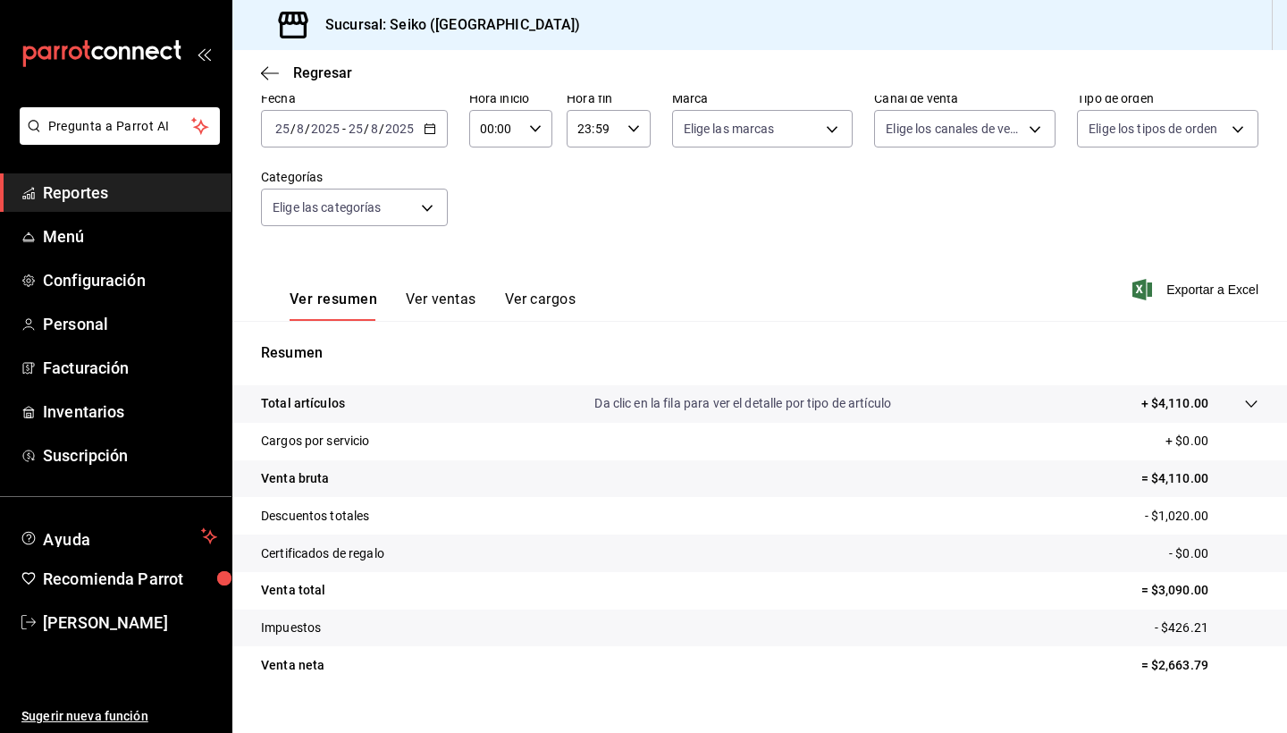
click at [433, 133] on \(Stroke\) "button" at bounding box center [430, 129] width 11 height 10
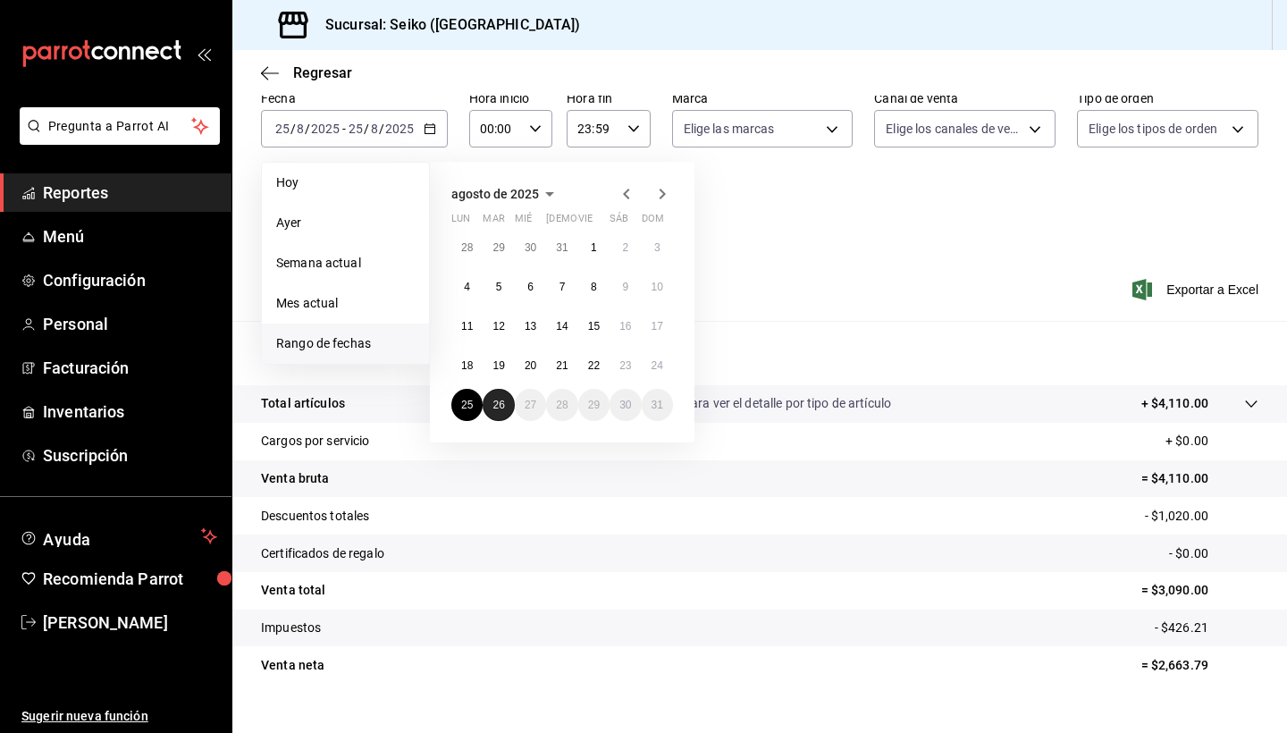
click at [500, 410] on abbr "26" at bounding box center [499, 405] width 12 height 13
click at [595, 250] on abbr "1" at bounding box center [594, 247] width 6 height 13
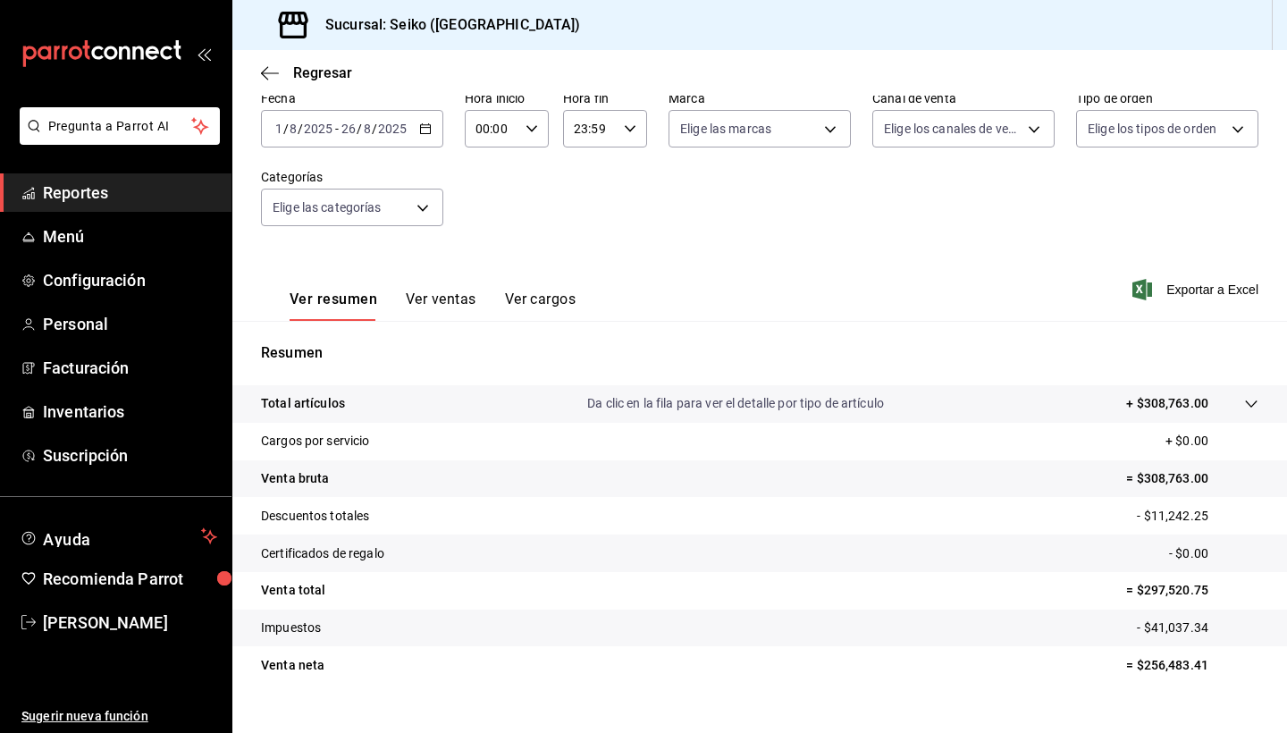
click at [421, 129] on \(Stroke\) "button" at bounding box center [425, 129] width 11 height 10
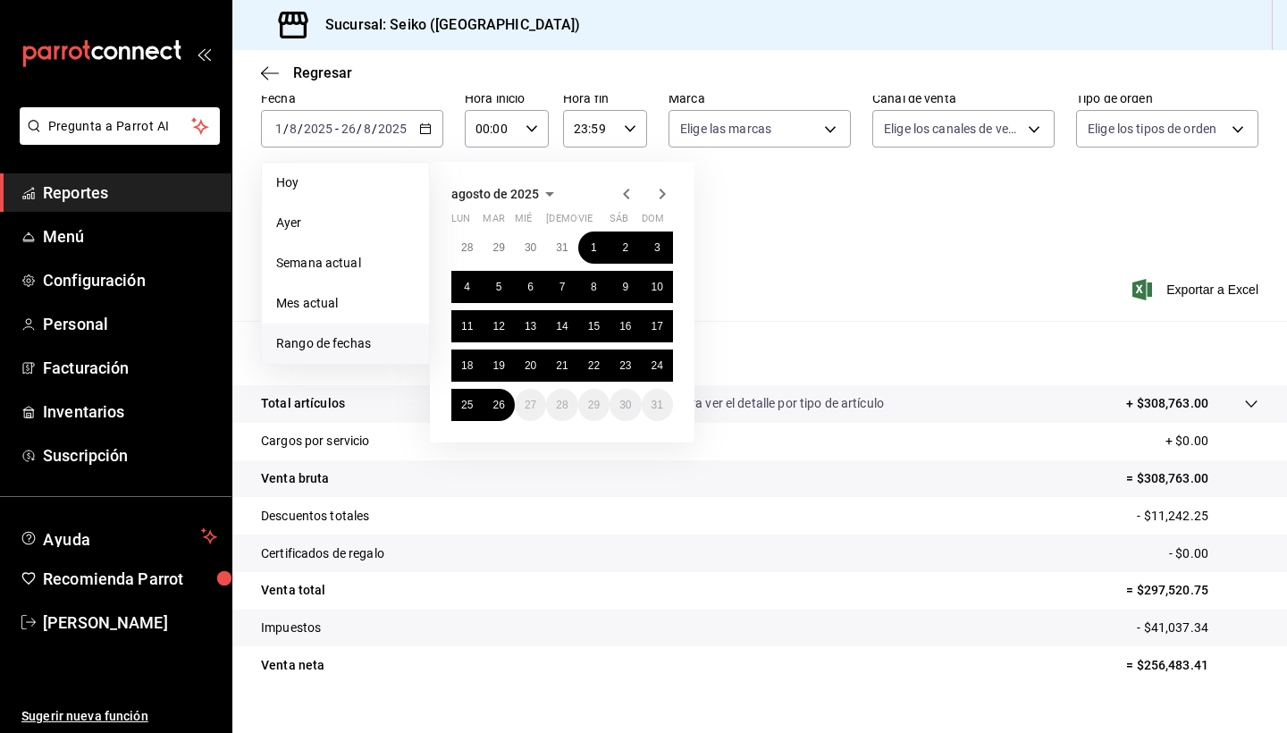
click at [609, 536] on tr "Certificados de regalo - $0.00" at bounding box center [759, 554] width 1055 height 38
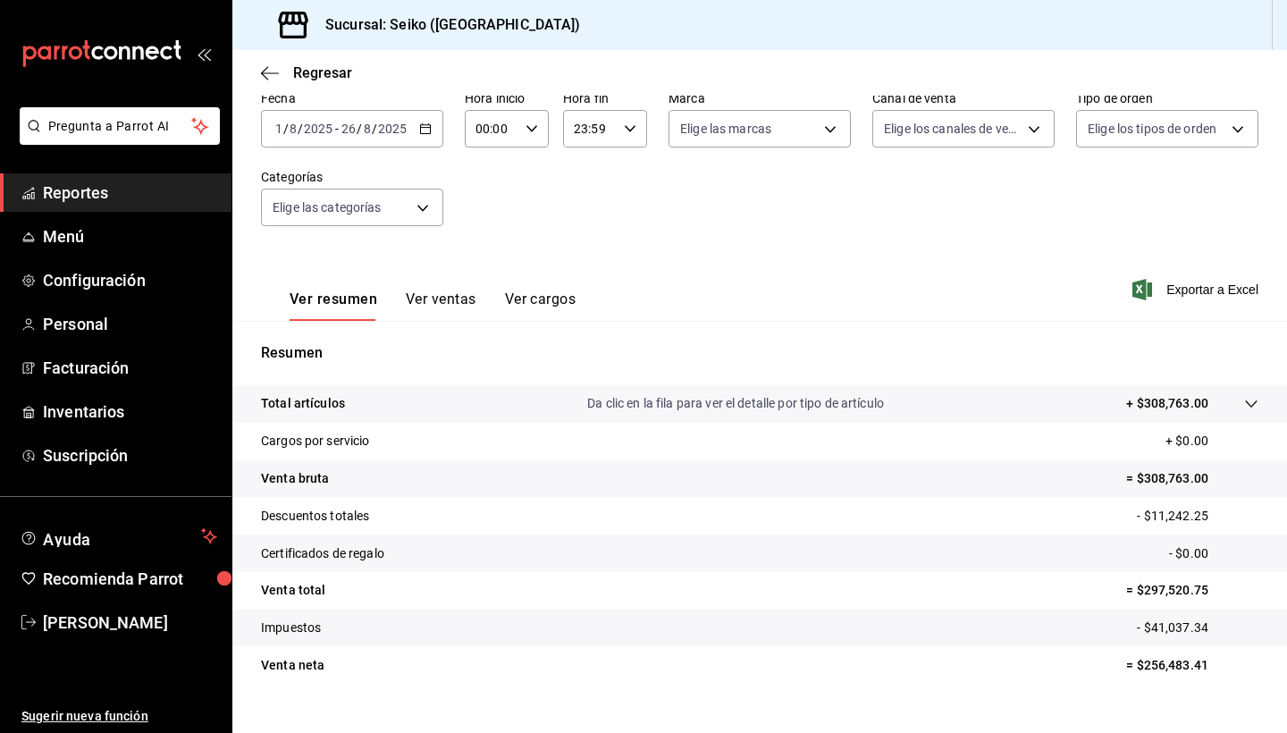
click at [431, 134] on icon "button" at bounding box center [425, 128] width 13 height 13
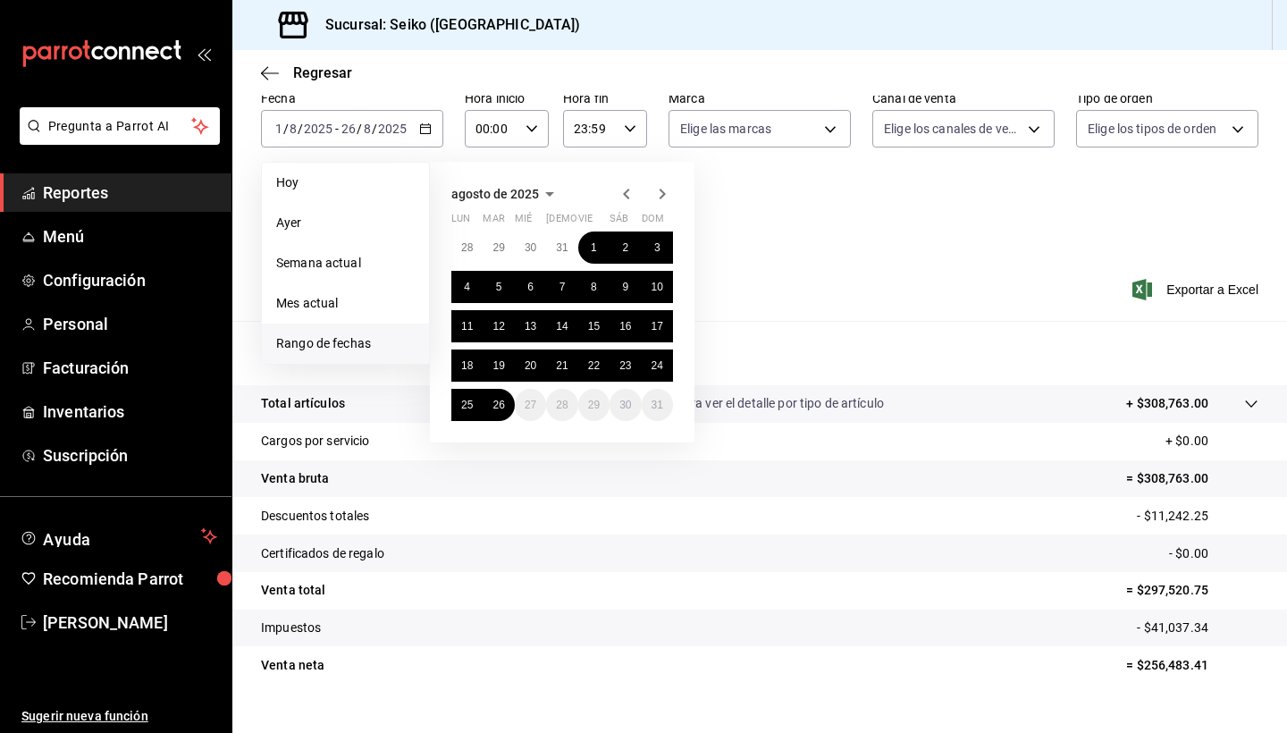
click at [810, 313] on div "Ver resumen Ver ventas Ver cargos Exportar a Excel" at bounding box center [759, 284] width 1055 height 73
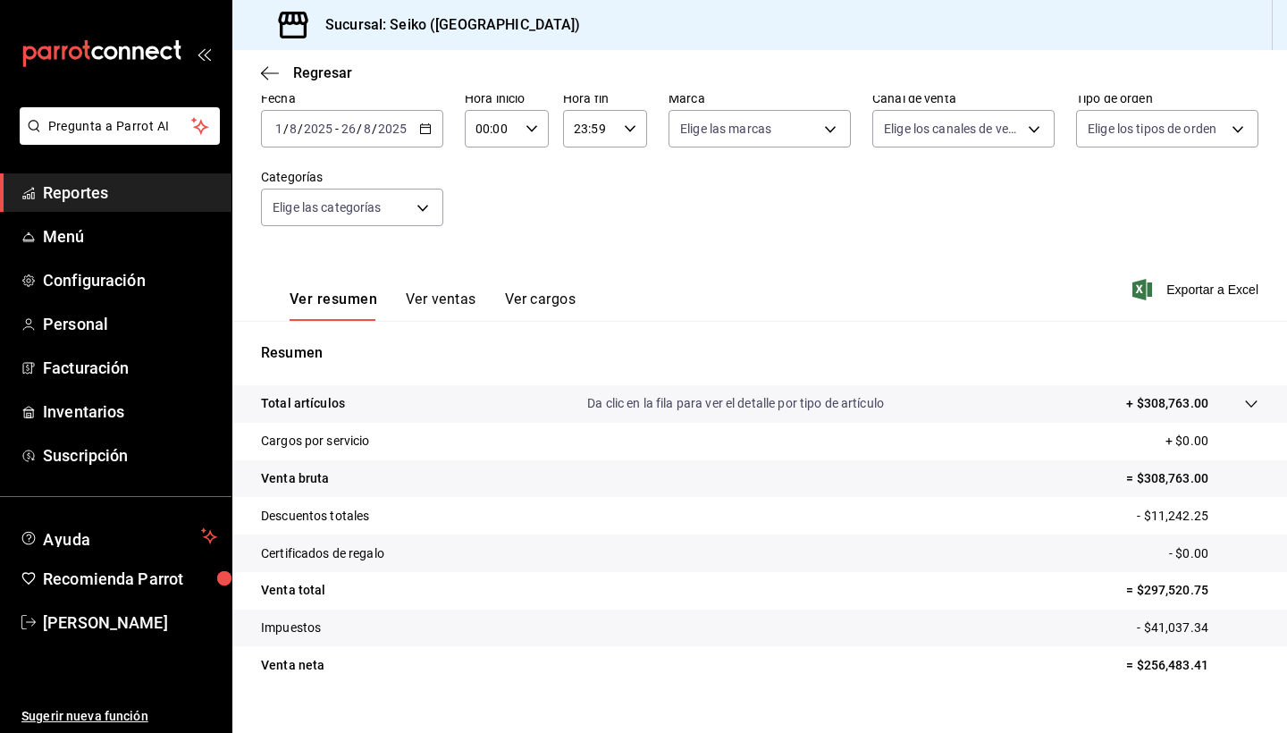
click at [106, 189] on span "Reportes" at bounding box center [130, 193] width 174 height 24
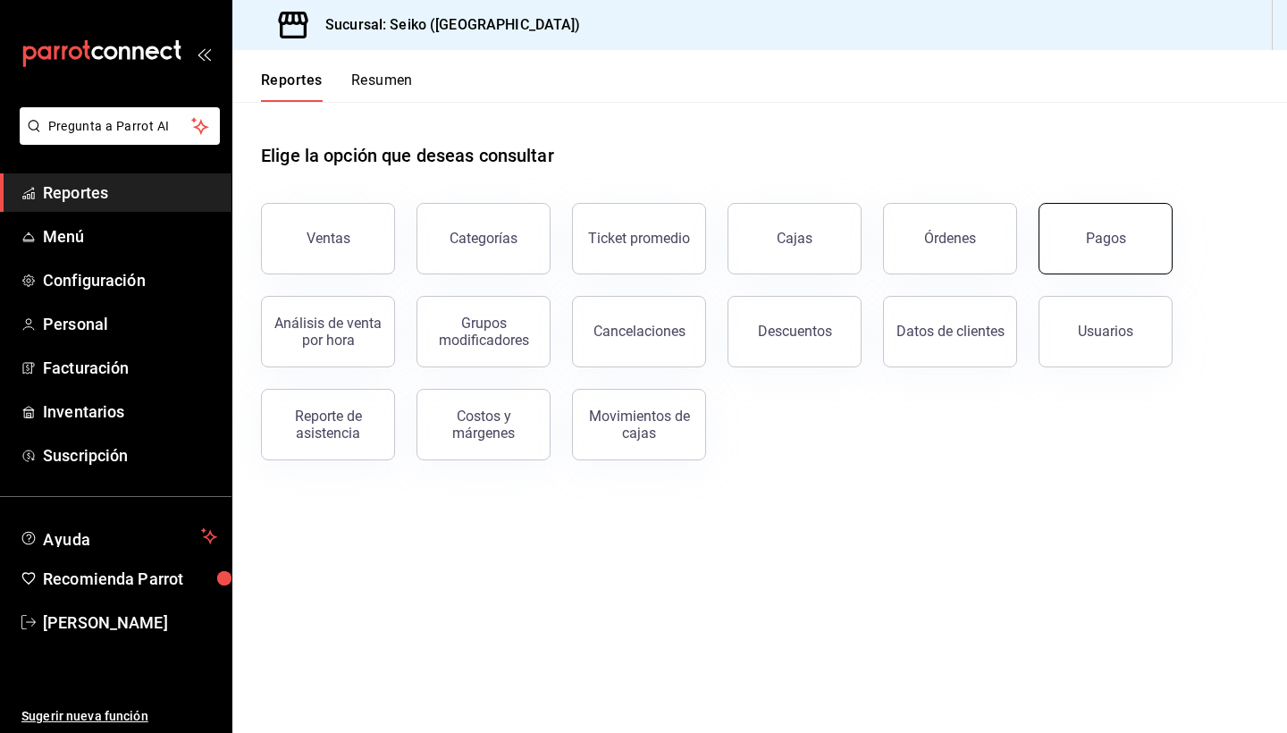
click at [1073, 255] on button "Pagos" at bounding box center [1106, 239] width 134 height 72
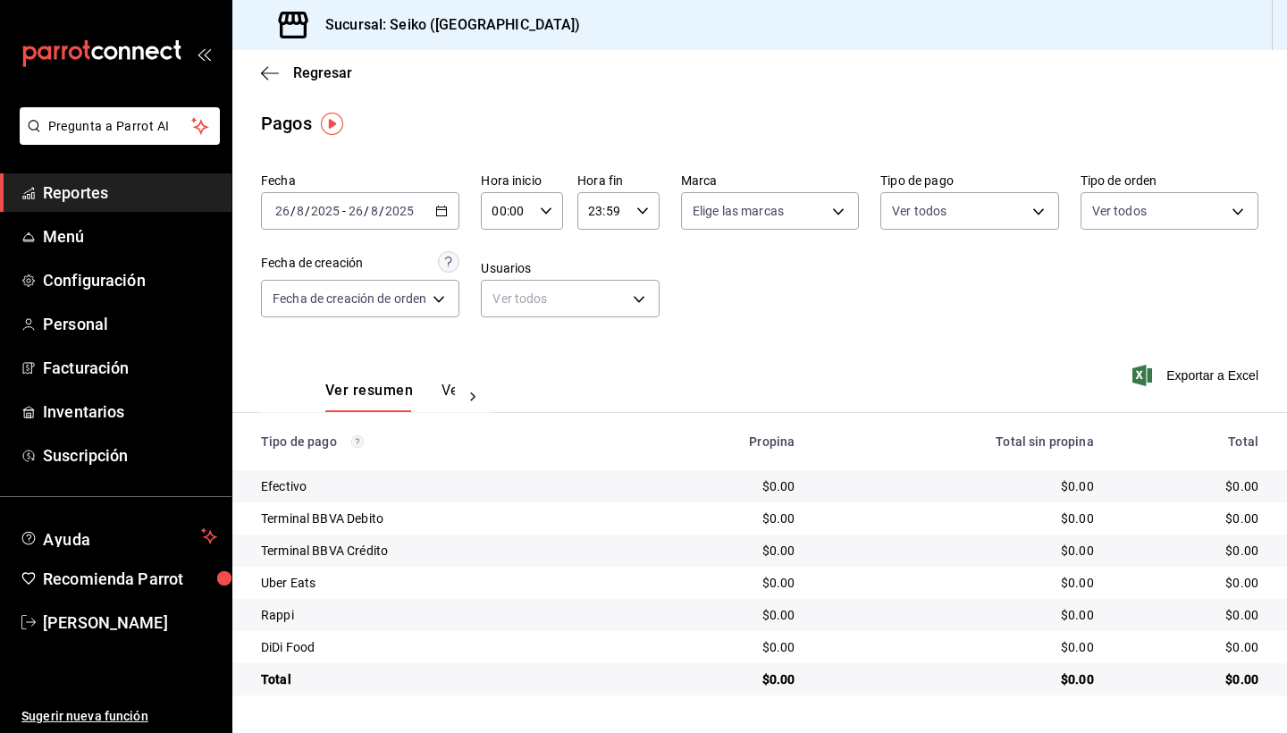
click at [448, 207] on icon "button" at bounding box center [441, 211] width 13 height 13
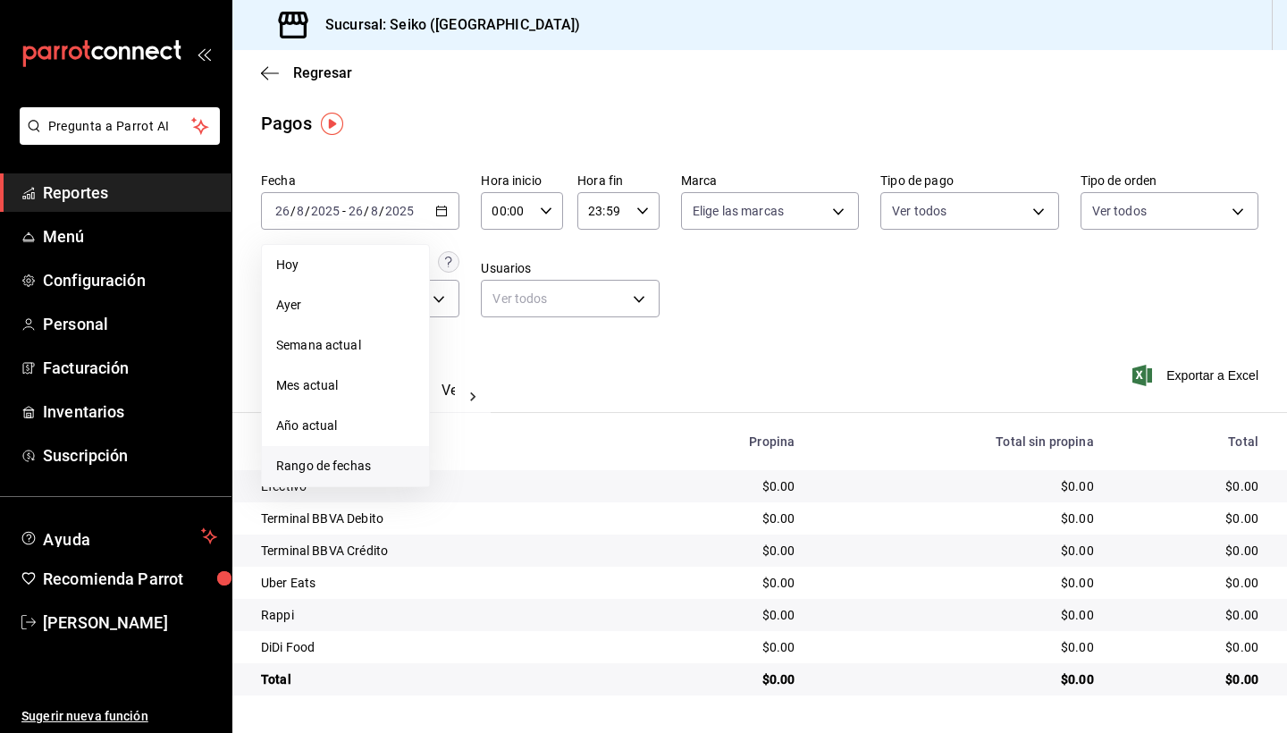
click at [331, 460] on span "Rango de fechas" at bounding box center [345, 466] width 139 height 19
click at [468, 409] on abbr "11" at bounding box center [467, 408] width 12 height 13
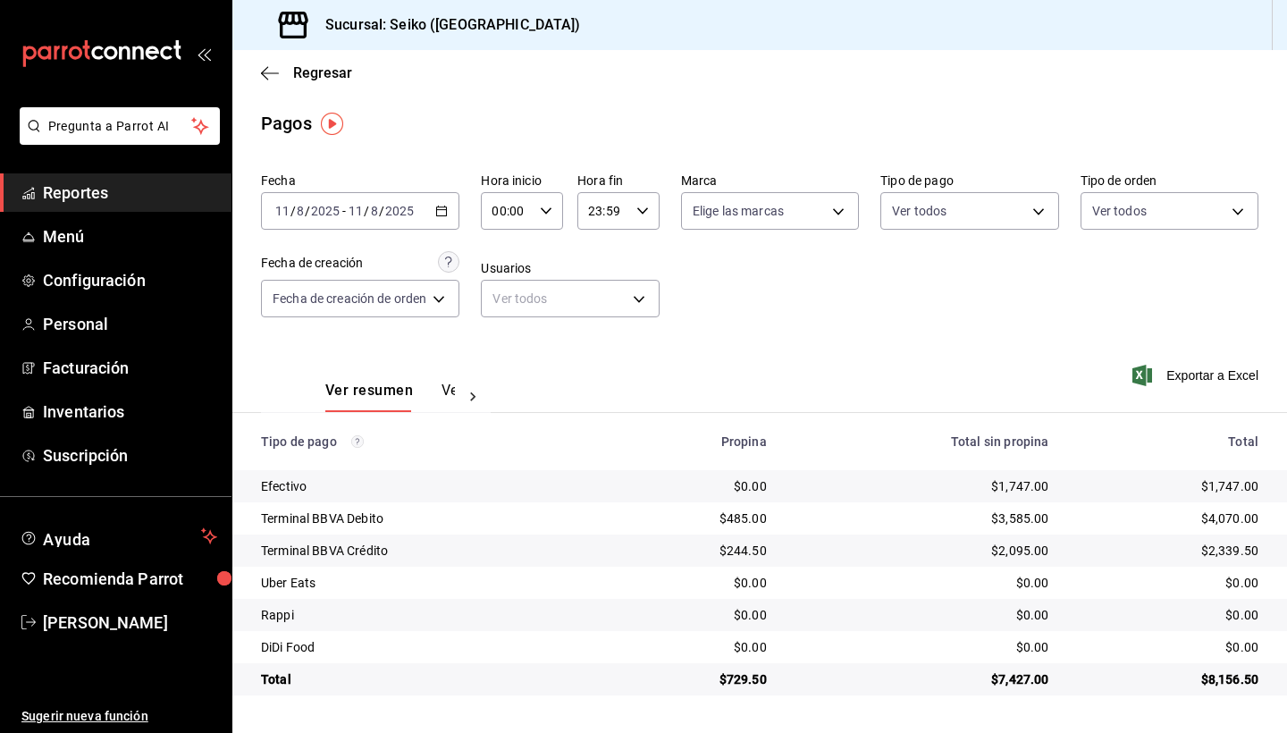
click at [459, 215] on div "[DATE] [DATE] - [DATE] [DATE]" at bounding box center [360, 211] width 198 height 38
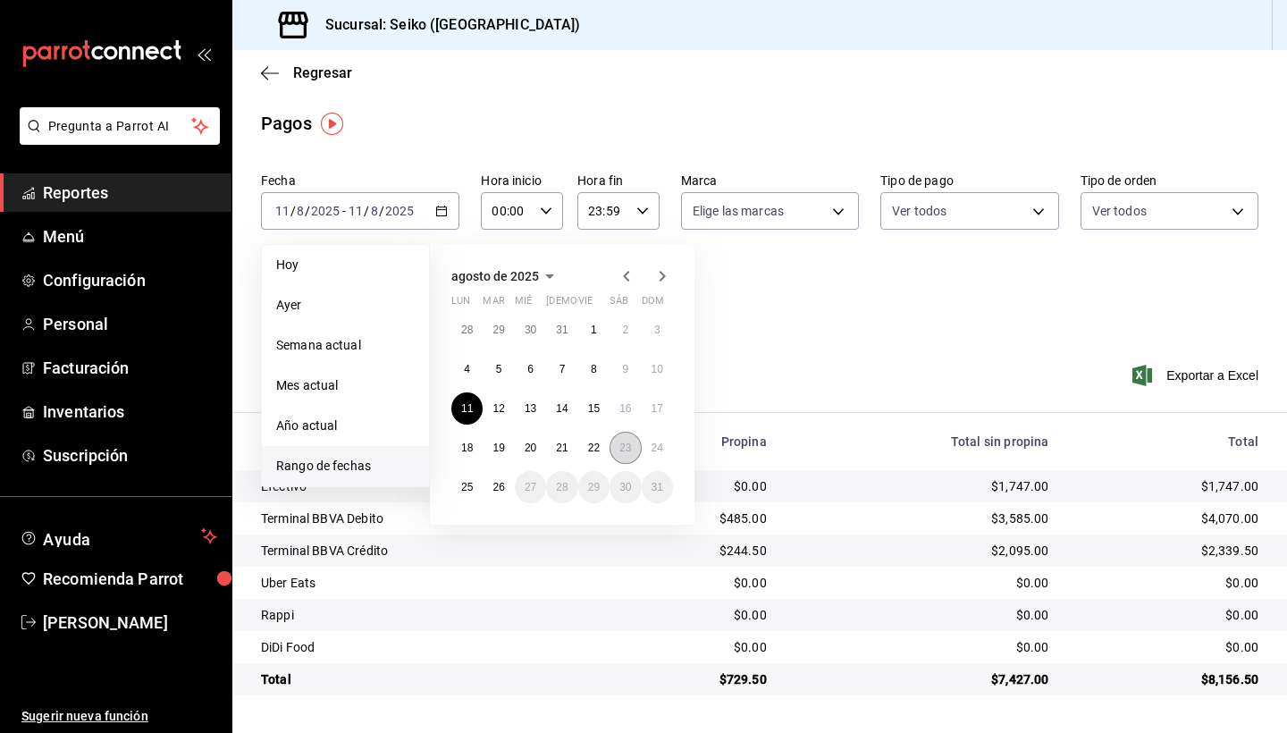
click at [629, 451] on abbr "23" at bounding box center [626, 448] width 12 height 13
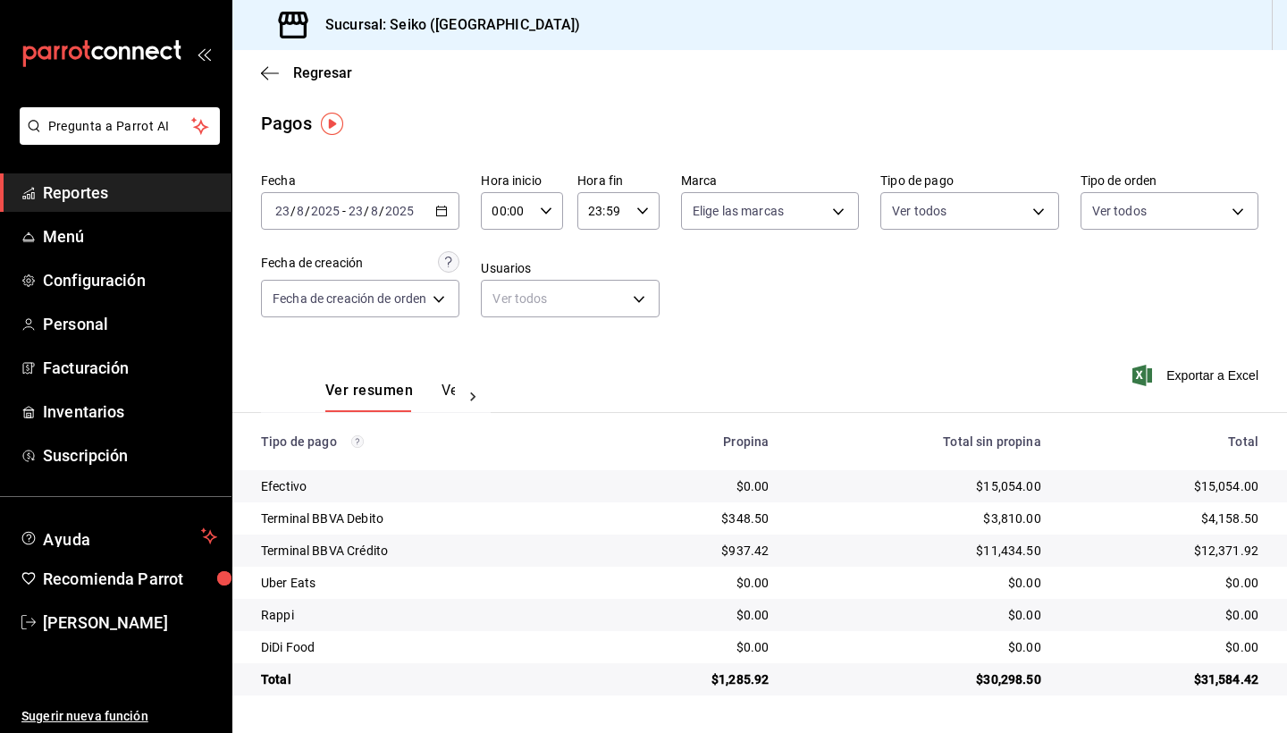
click at [434, 209] on div "[DATE] [DATE] - [DATE] [DATE]" at bounding box center [360, 211] width 198 height 38
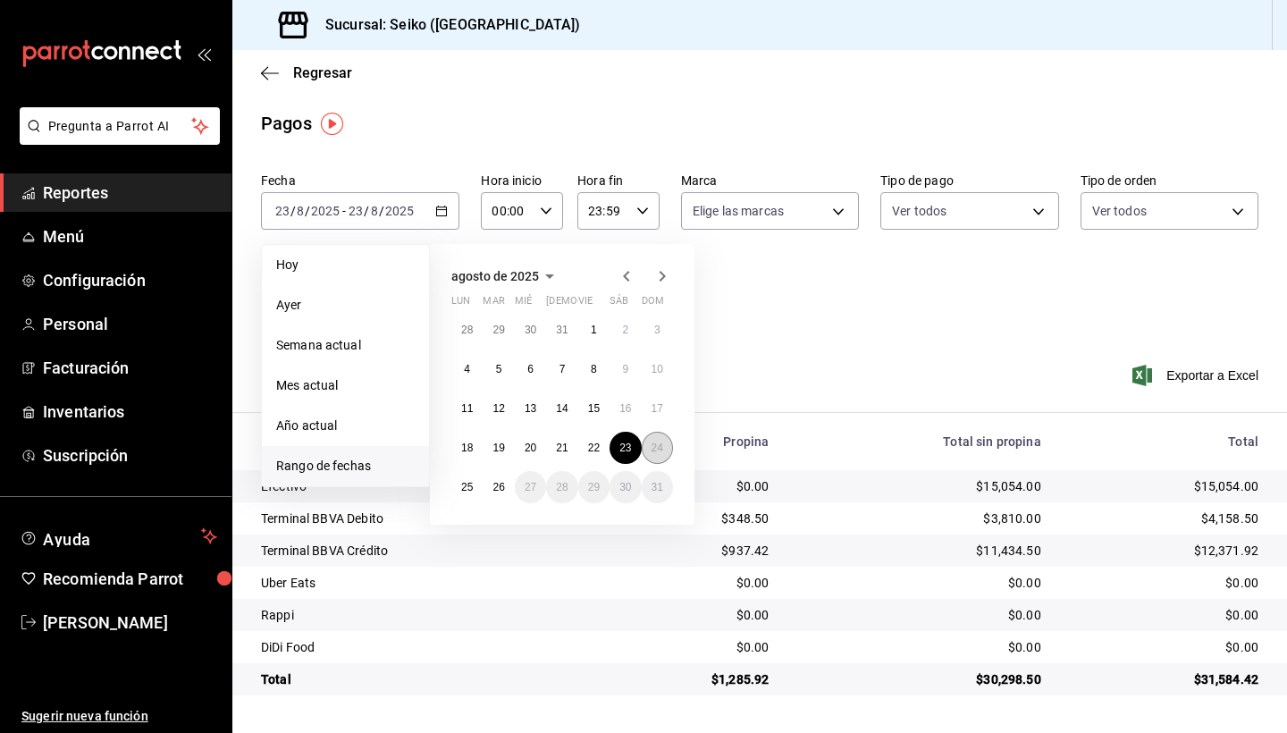
click at [656, 447] on abbr "24" at bounding box center [658, 448] width 12 height 13
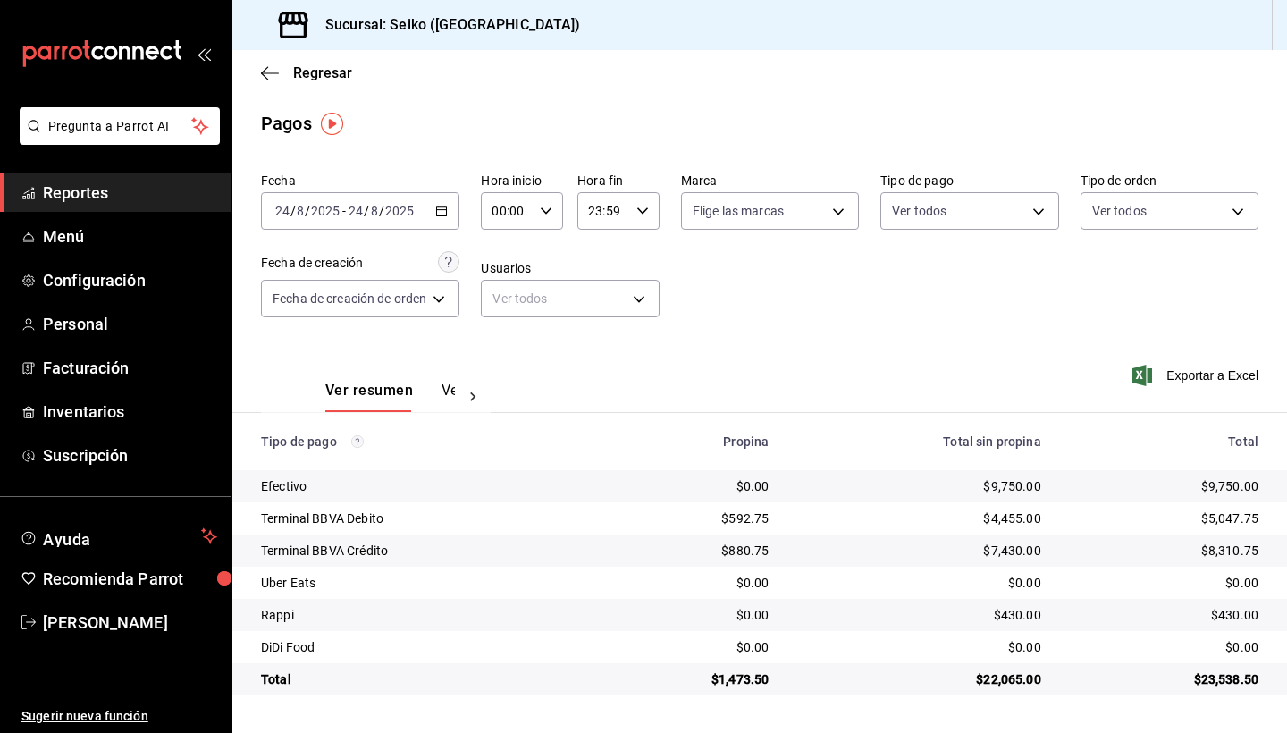
click at [447, 210] on \(Stroke\) "button" at bounding box center [442, 209] width 10 height 1
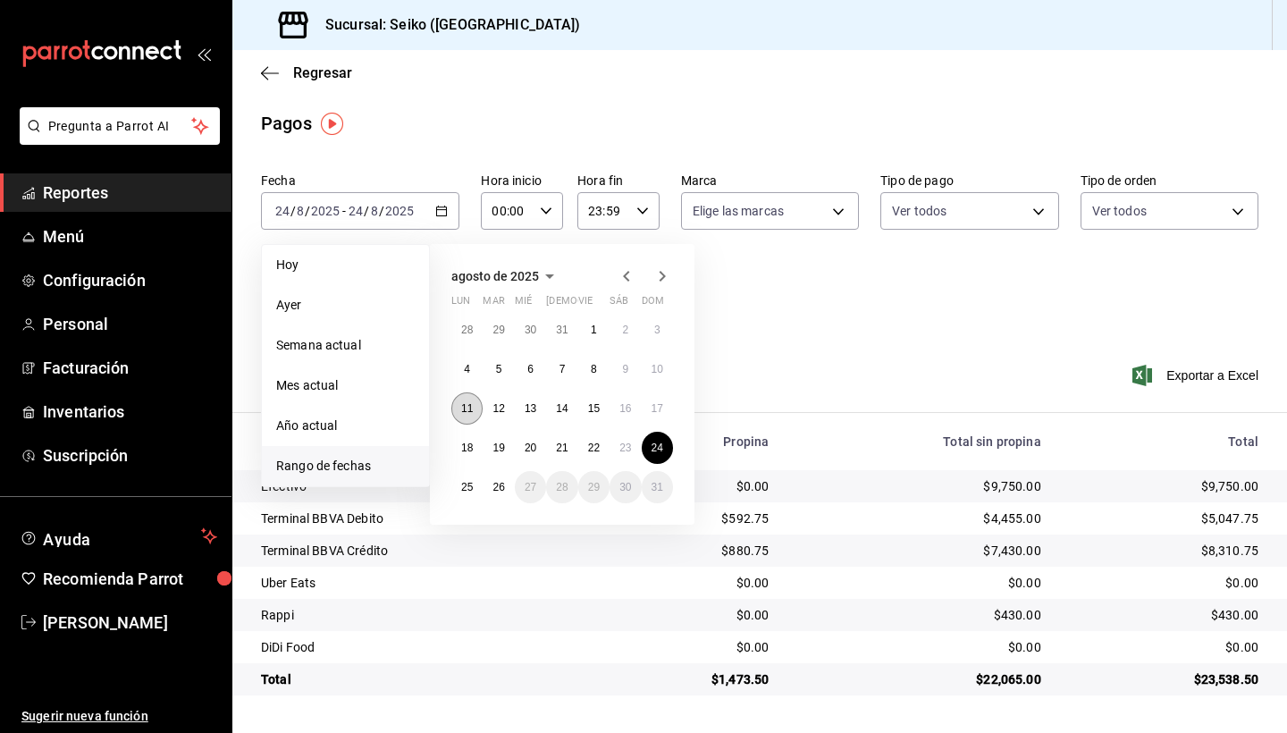
click at [465, 411] on abbr "11" at bounding box center [467, 408] width 12 height 13
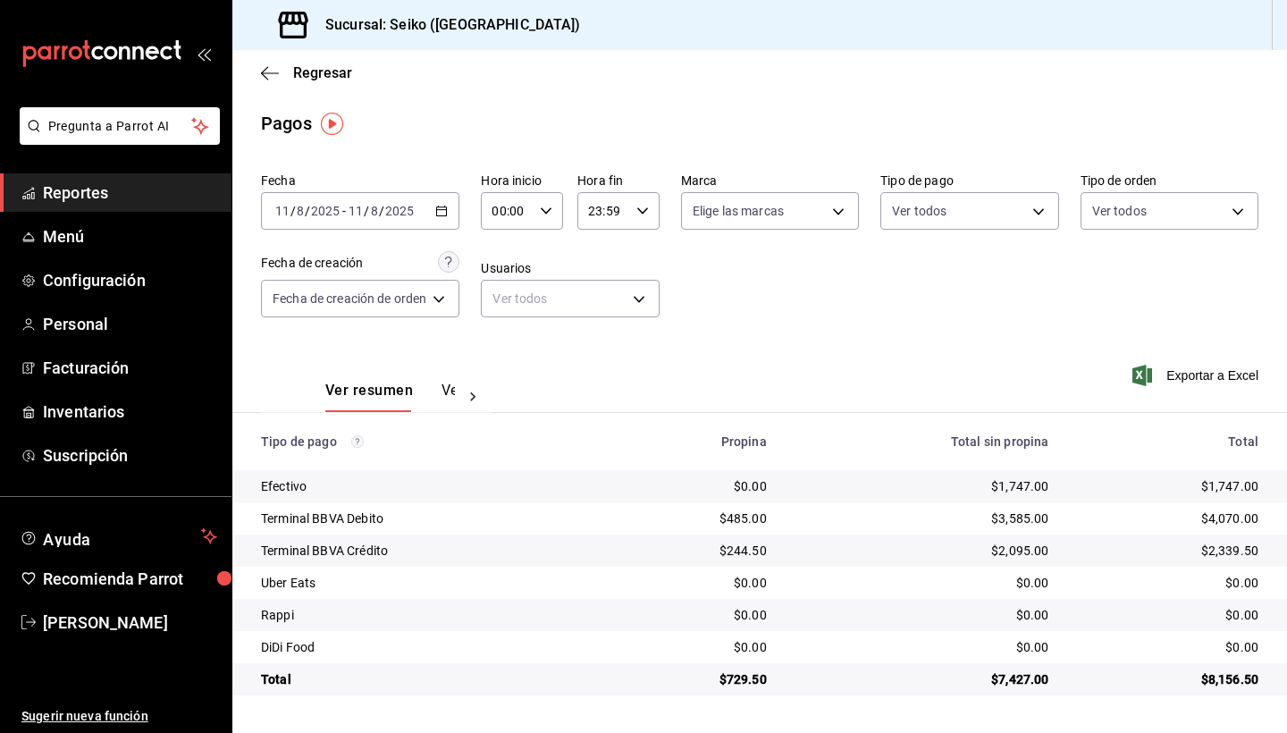
click at [450, 219] on div "[DATE] [DATE] - [DATE] [DATE]" at bounding box center [360, 211] width 198 height 38
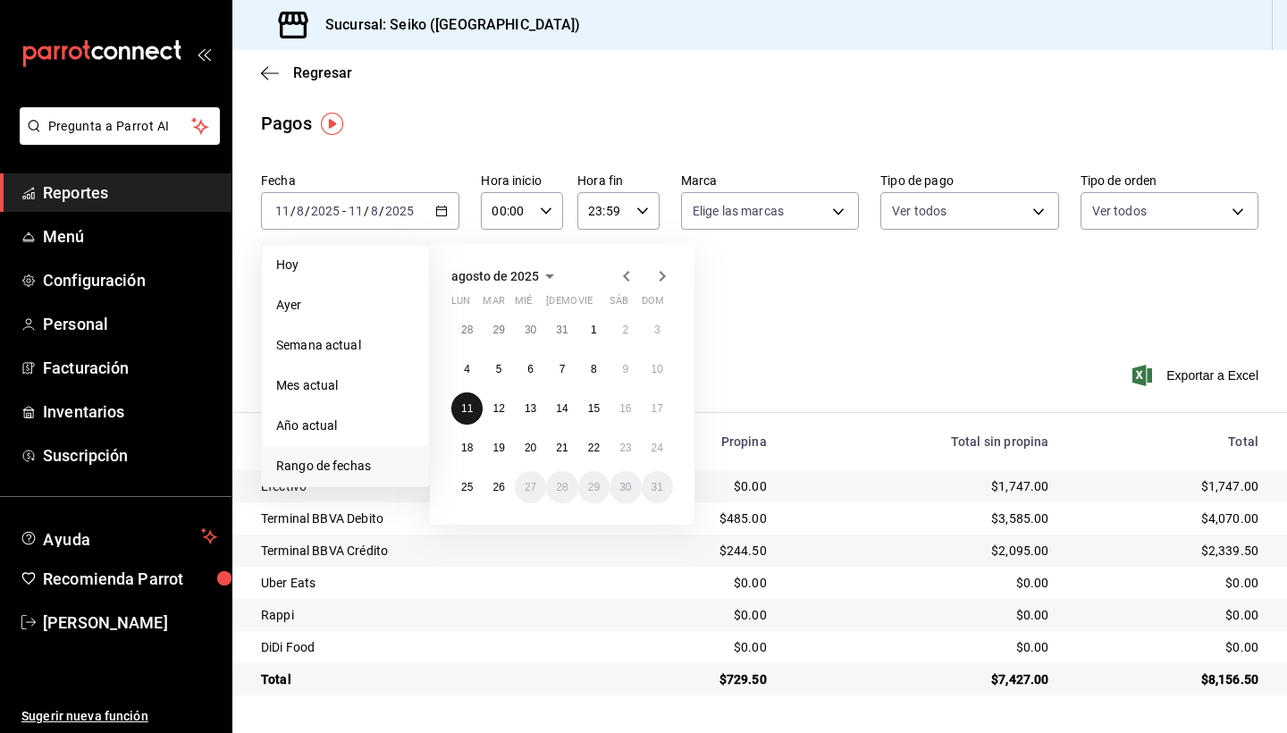
click at [468, 407] on abbr "11" at bounding box center [467, 408] width 12 height 13
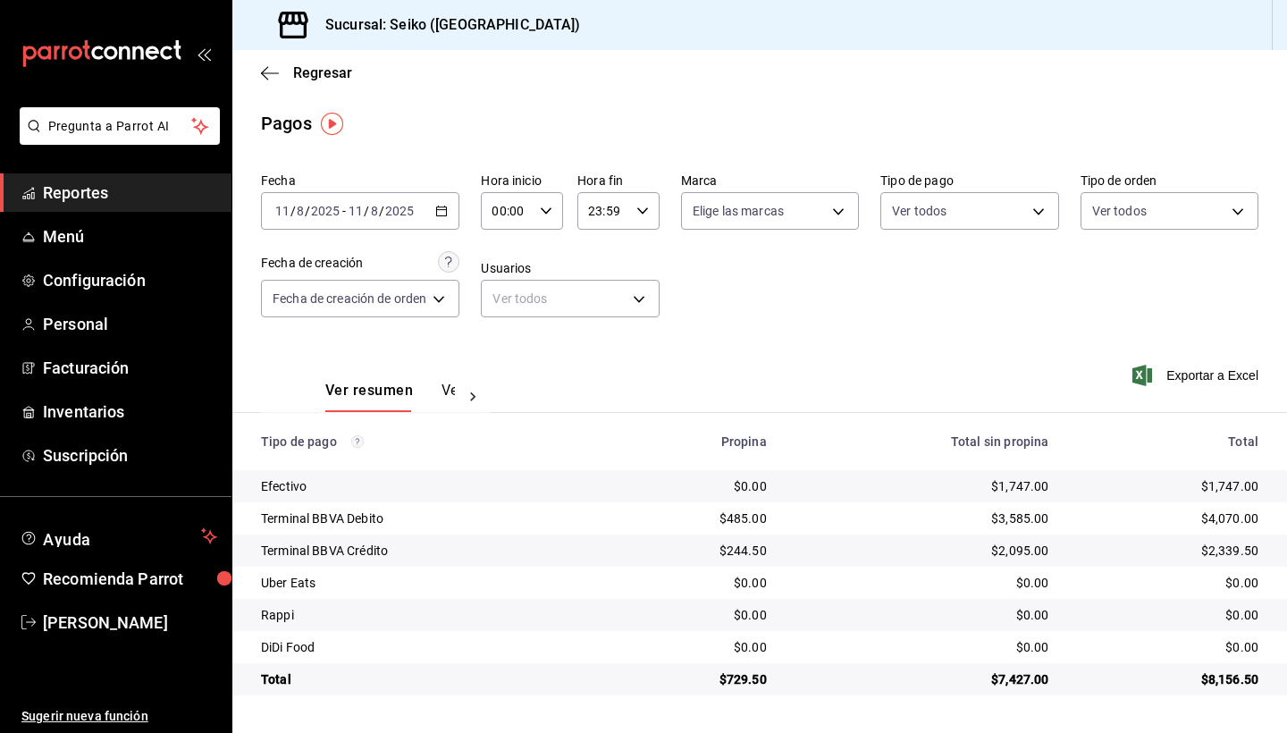
click at [447, 208] on \(Stroke\) "button" at bounding box center [441, 212] width 11 height 10
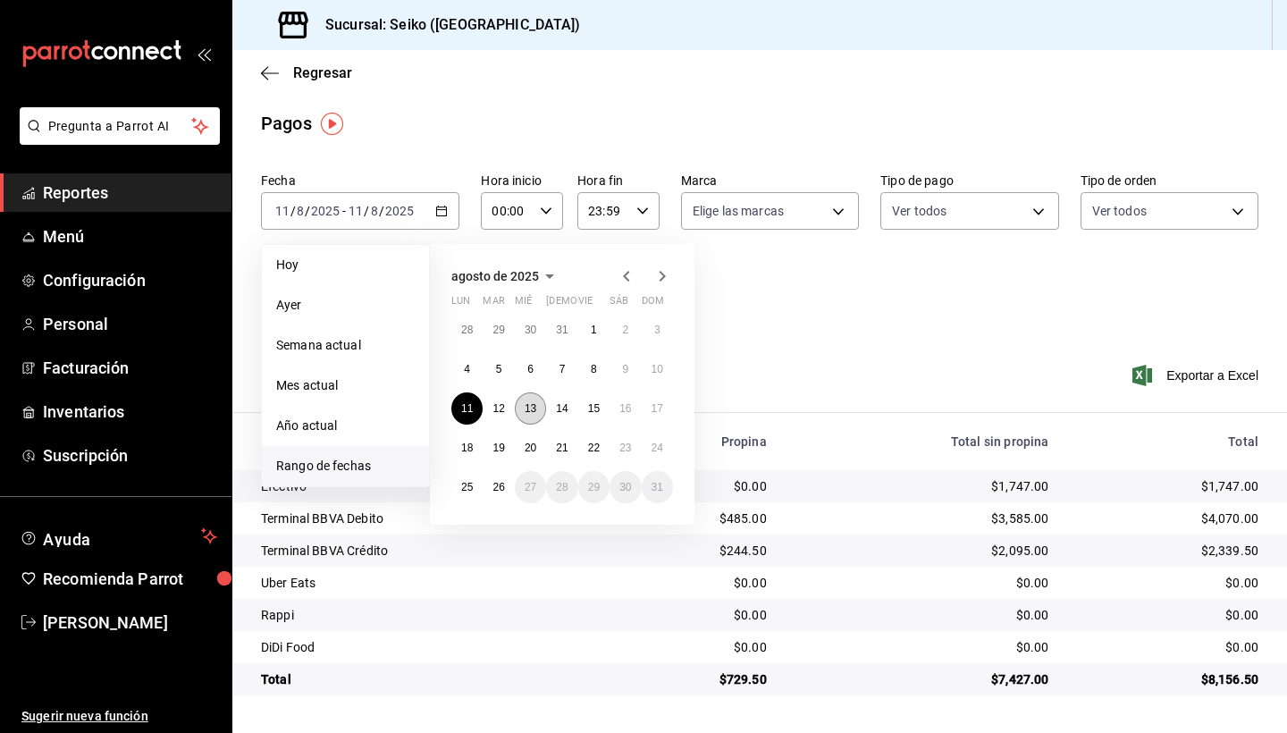
click at [532, 409] on abbr "13" at bounding box center [531, 408] width 12 height 13
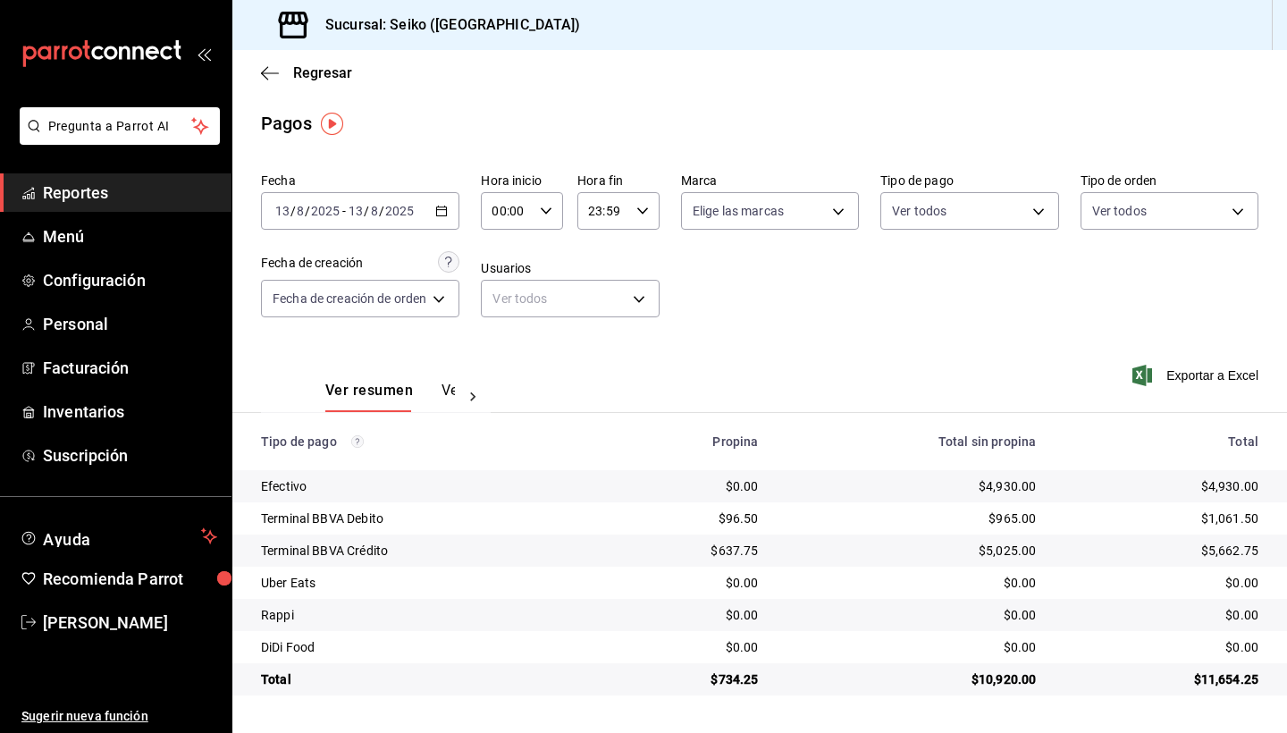
click at [435, 213] on div "[DATE] [DATE] - [DATE] [DATE]" at bounding box center [360, 211] width 198 height 38
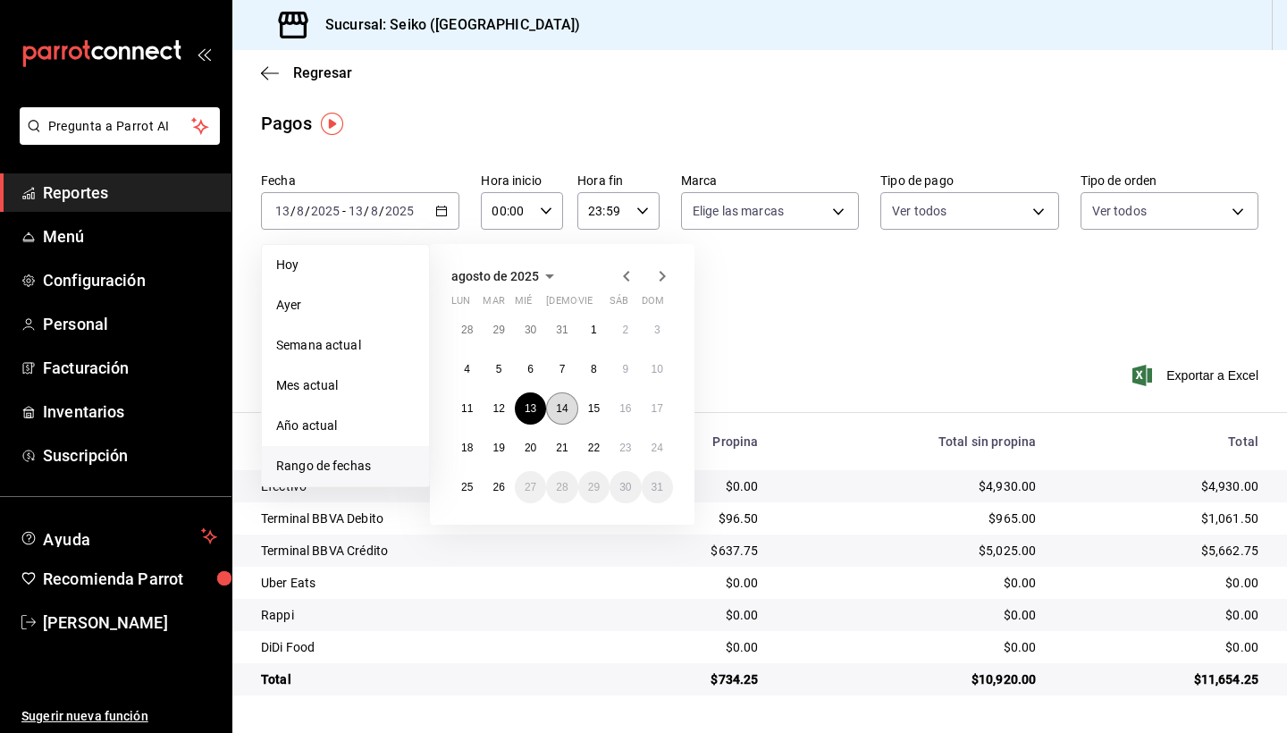
click at [556, 408] on button "14" at bounding box center [561, 408] width 31 height 32
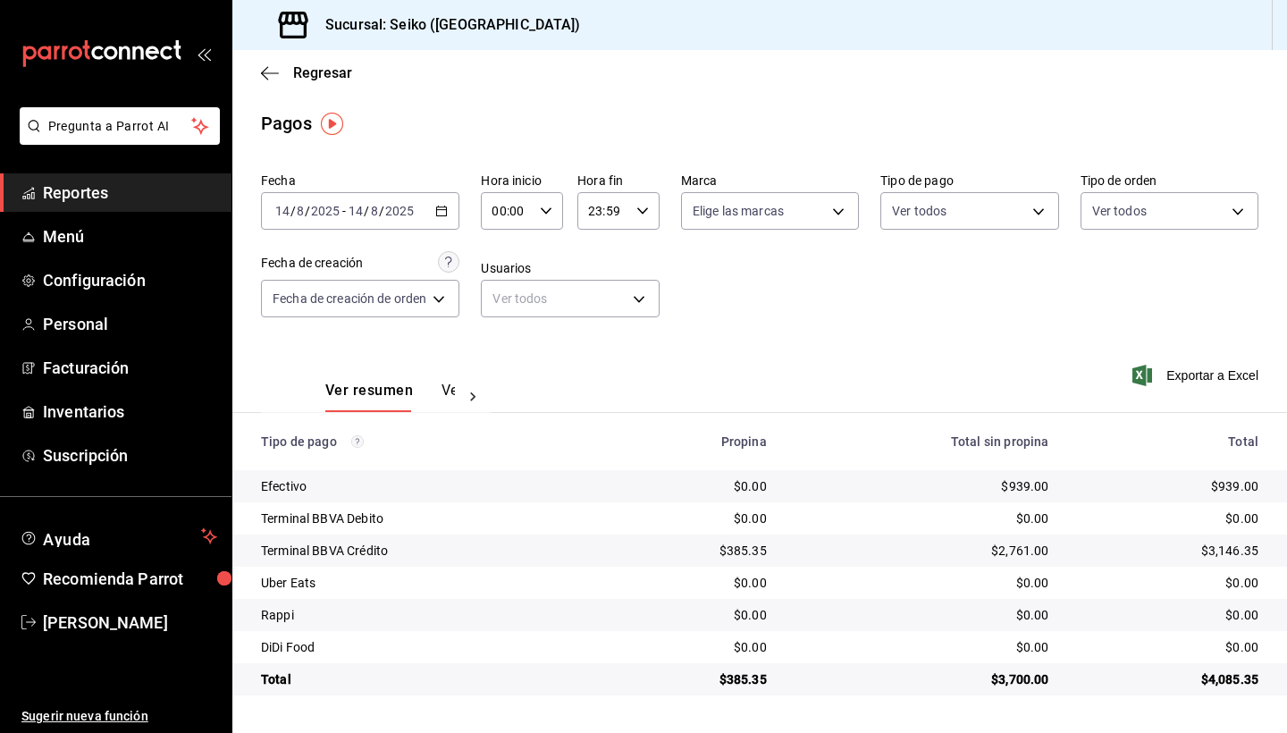
click at [445, 214] on icon "button" at bounding box center [441, 211] width 13 height 13
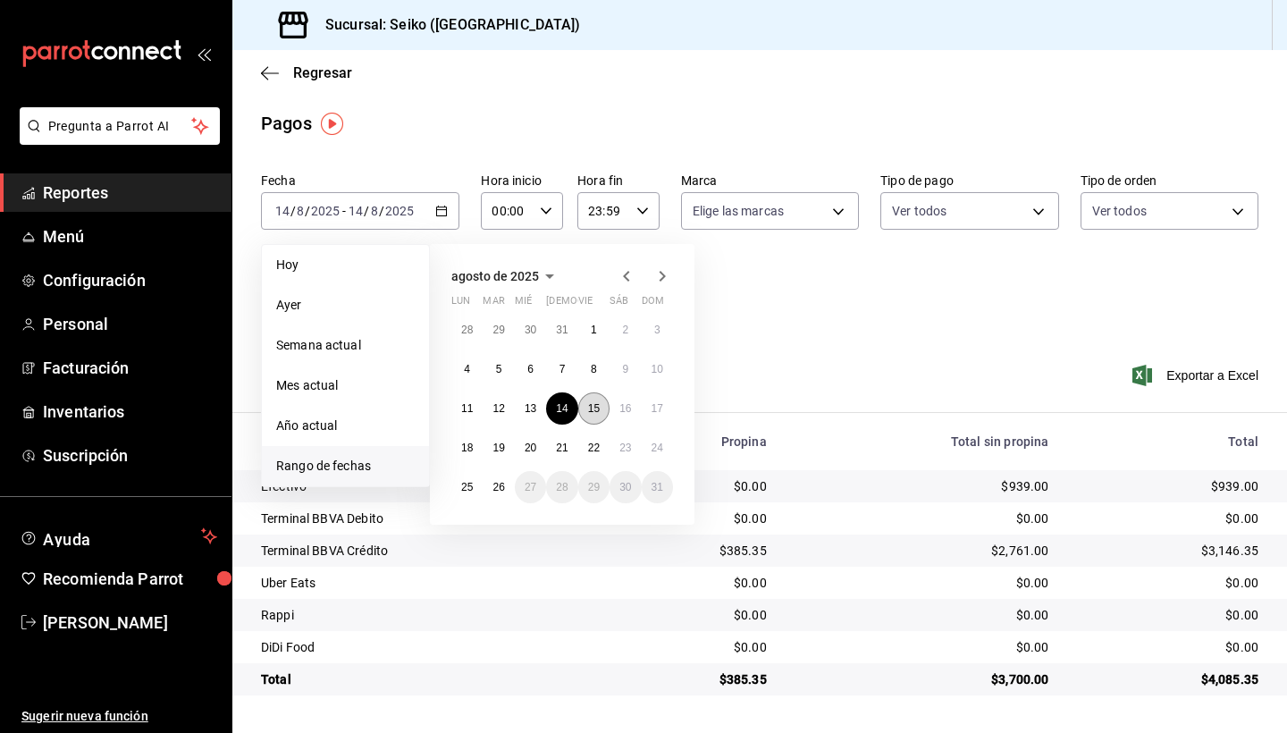
click at [598, 405] on abbr "15" at bounding box center [594, 408] width 12 height 13
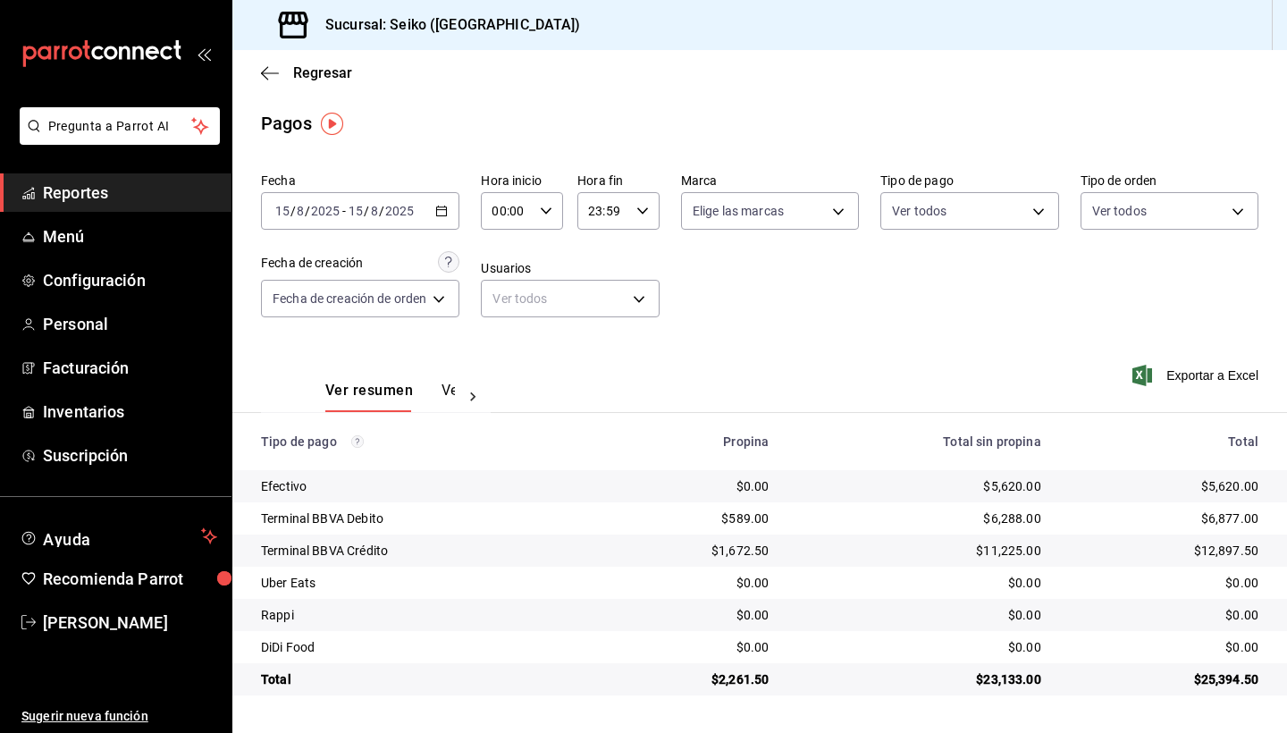
click at [452, 215] on div "[DATE] [DATE] - [DATE] [DATE]" at bounding box center [360, 211] width 198 height 38
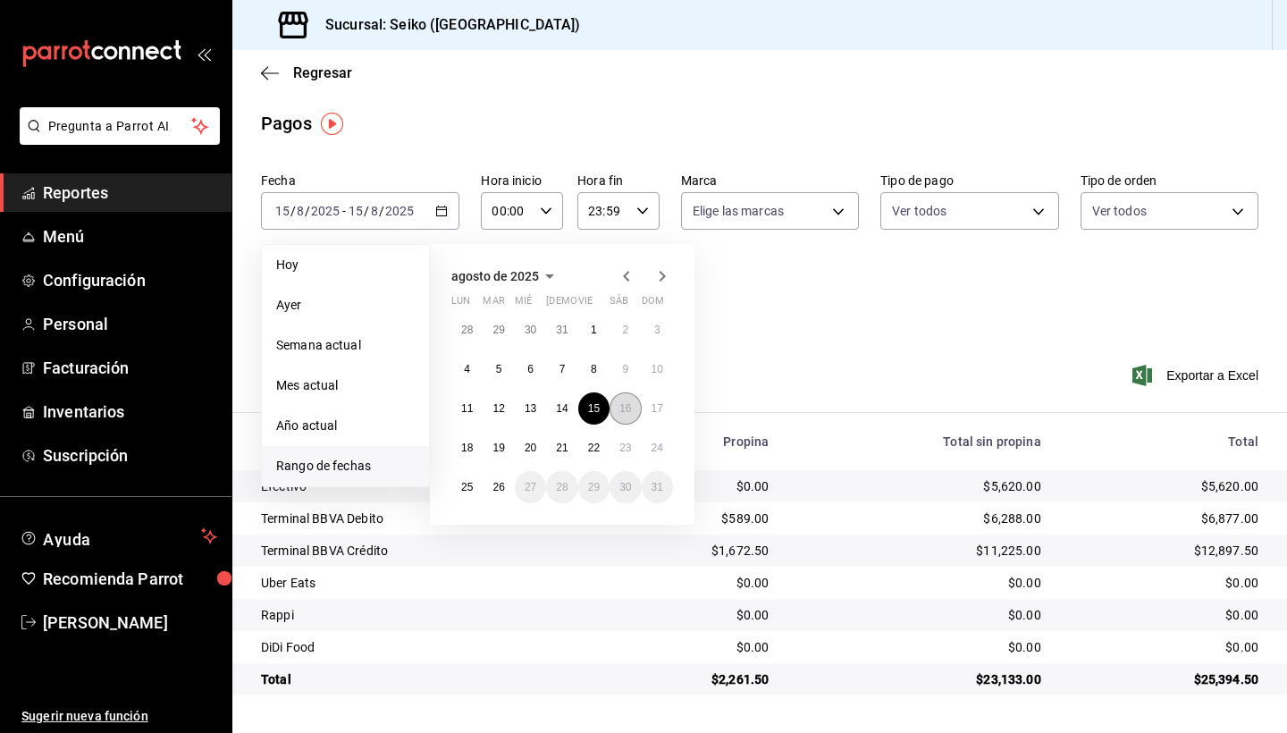
click at [627, 418] on button "16" at bounding box center [625, 408] width 31 height 32
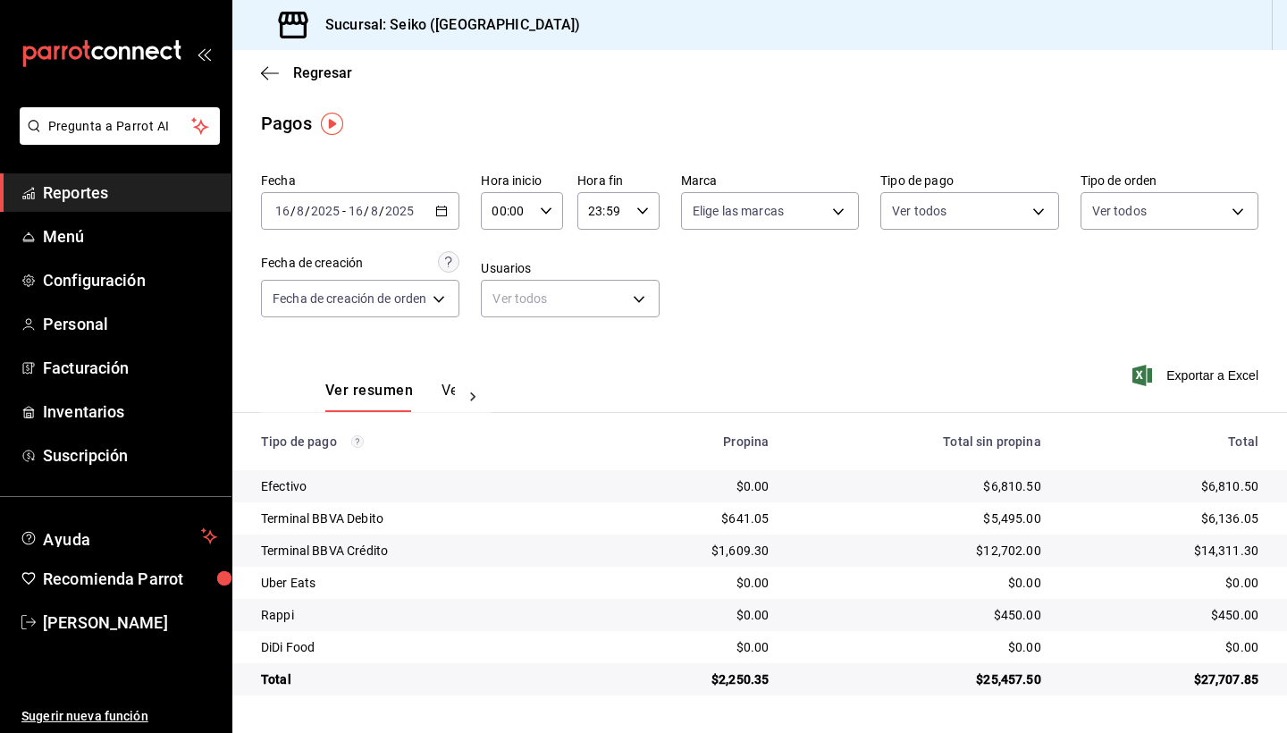
click at [447, 209] on \(Stroke\) "button" at bounding box center [441, 212] width 11 height 10
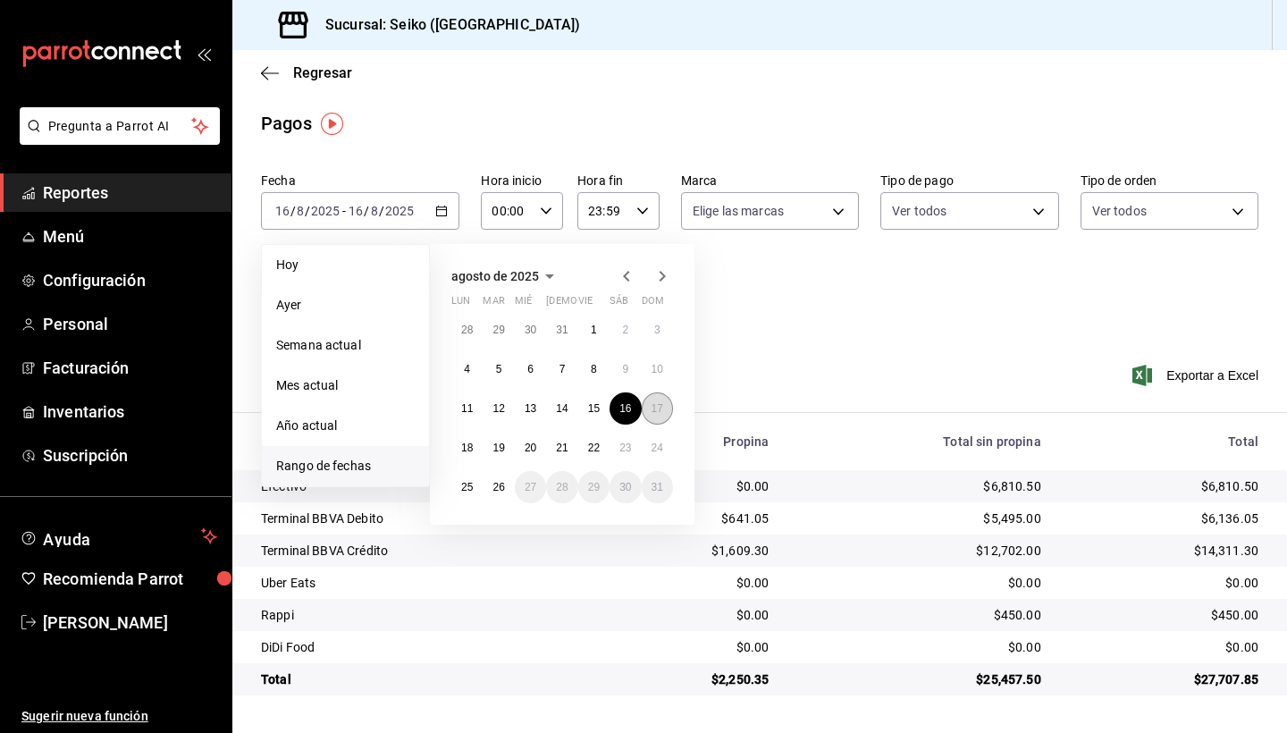
click at [654, 406] on abbr "17" at bounding box center [658, 408] width 12 height 13
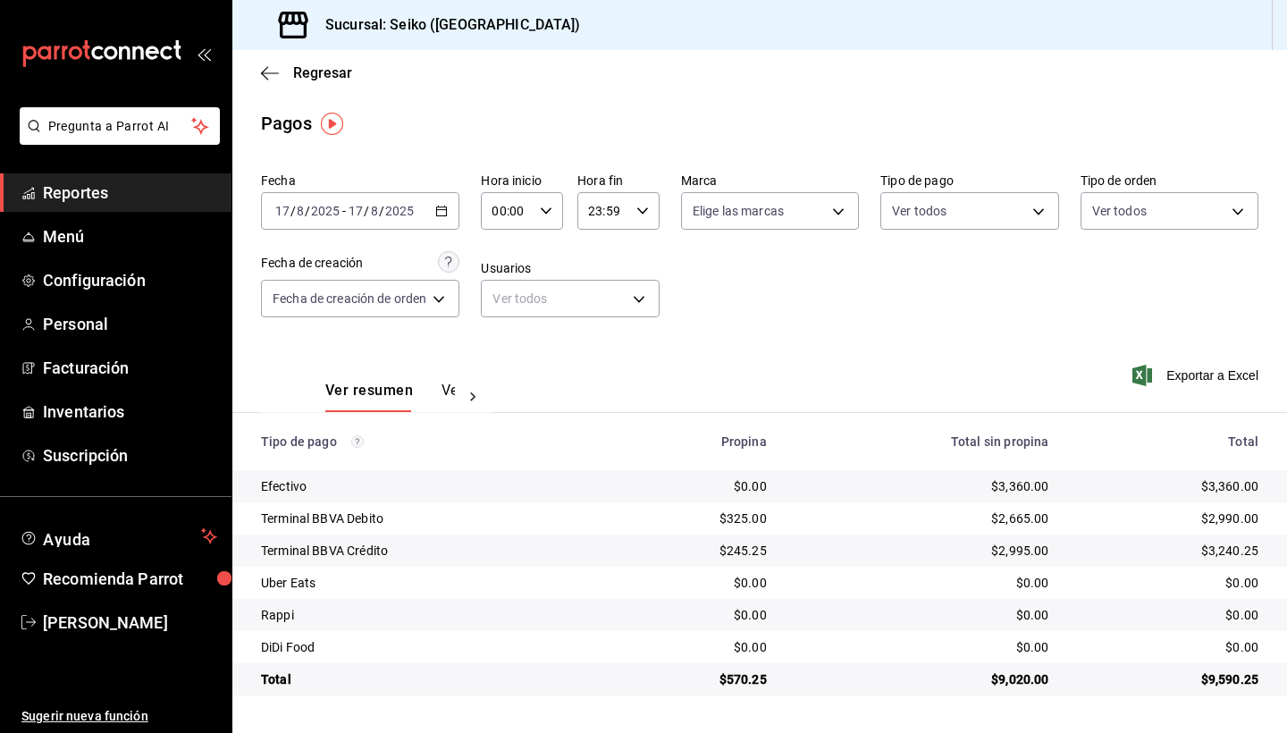
click at [447, 212] on \(Stroke\) "button" at bounding box center [441, 212] width 11 height 10
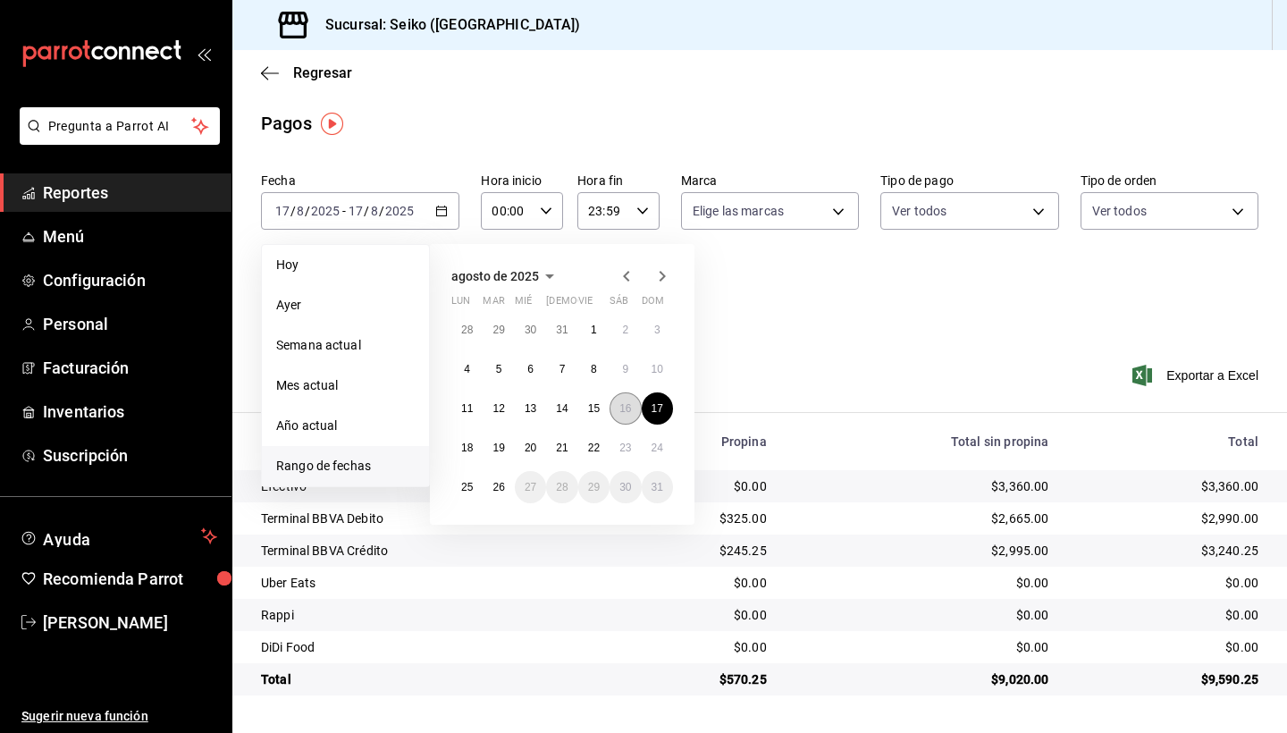
click at [629, 411] on abbr "16" at bounding box center [626, 408] width 12 height 13
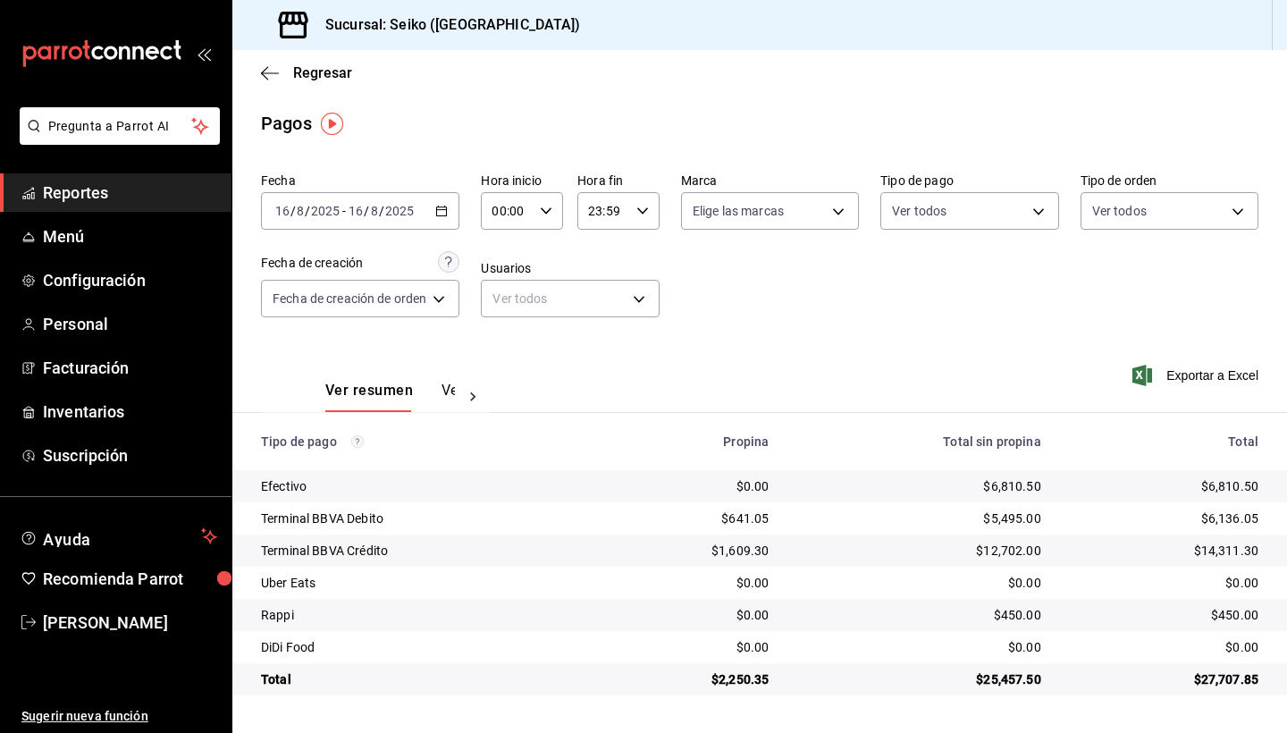
click at [445, 216] on \(Stroke\) "button" at bounding box center [441, 212] width 11 height 10
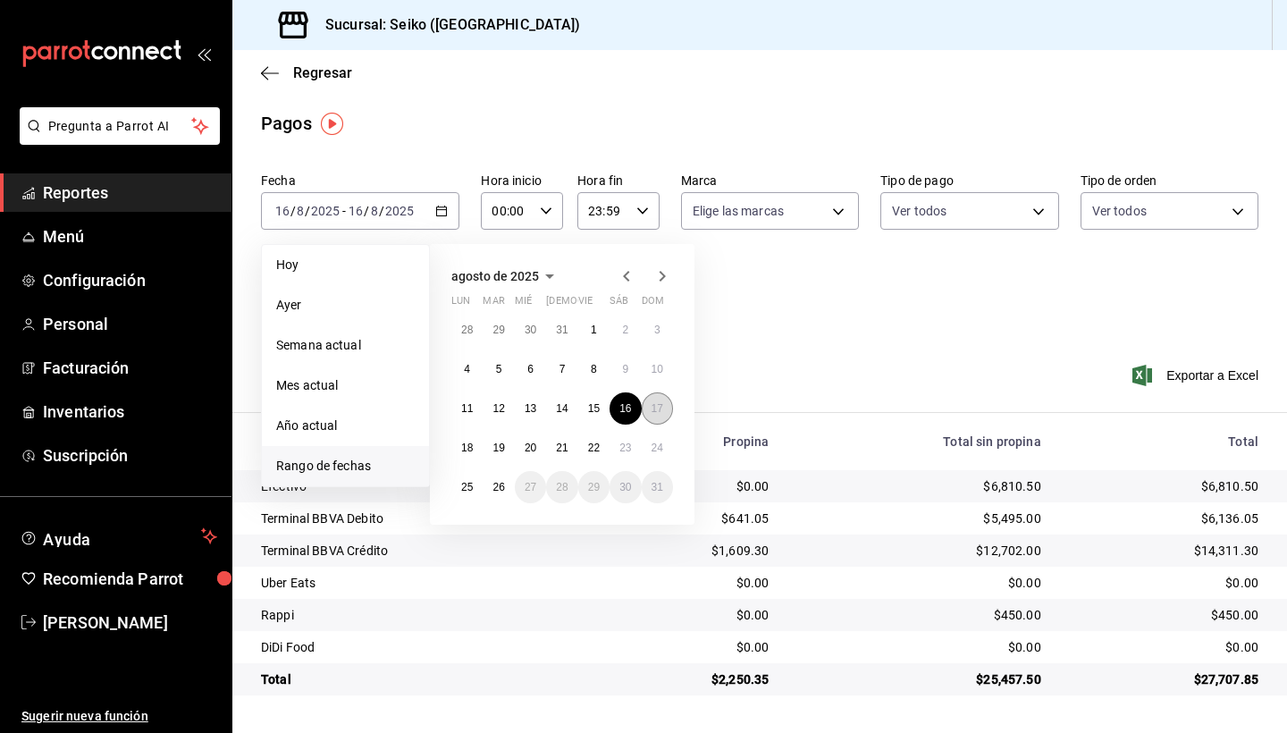
click at [657, 415] on abbr "17" at bounding box center [658, 408] width 12 height 13
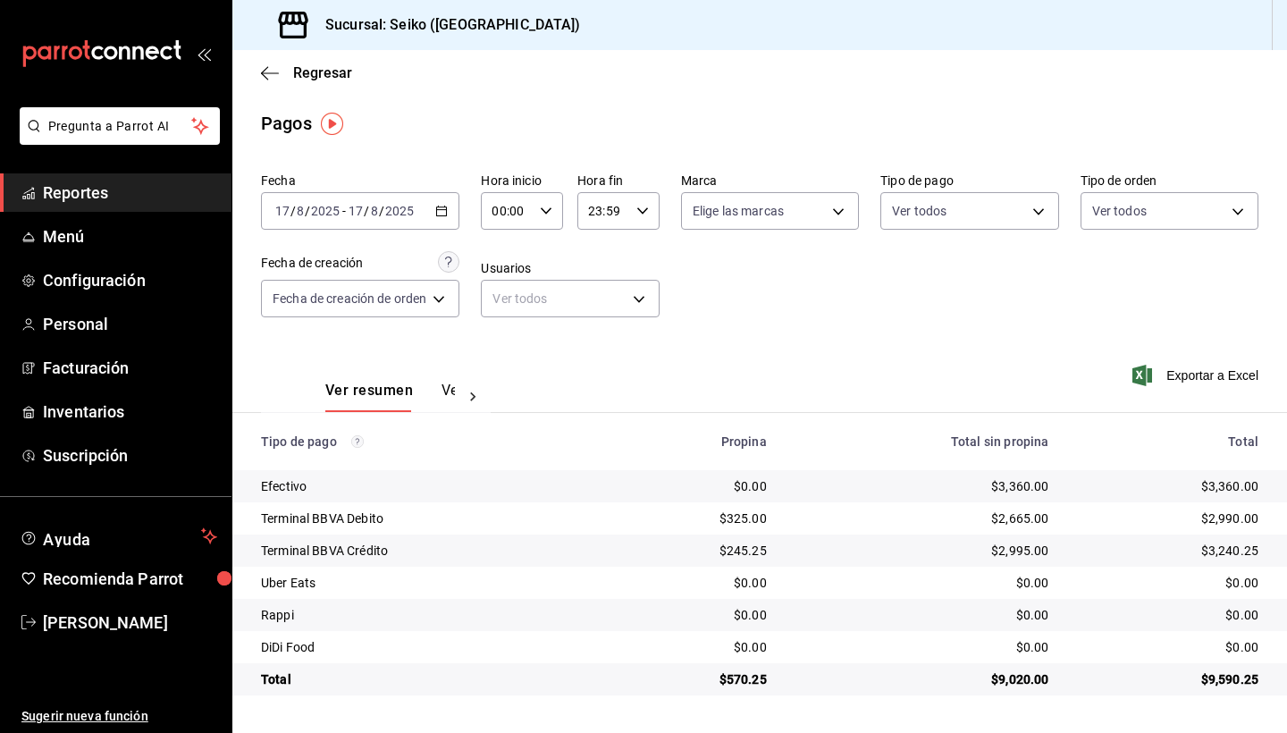
click at [446, 212] on icon "button" at bounding box center [441, 211] width 13 height 13
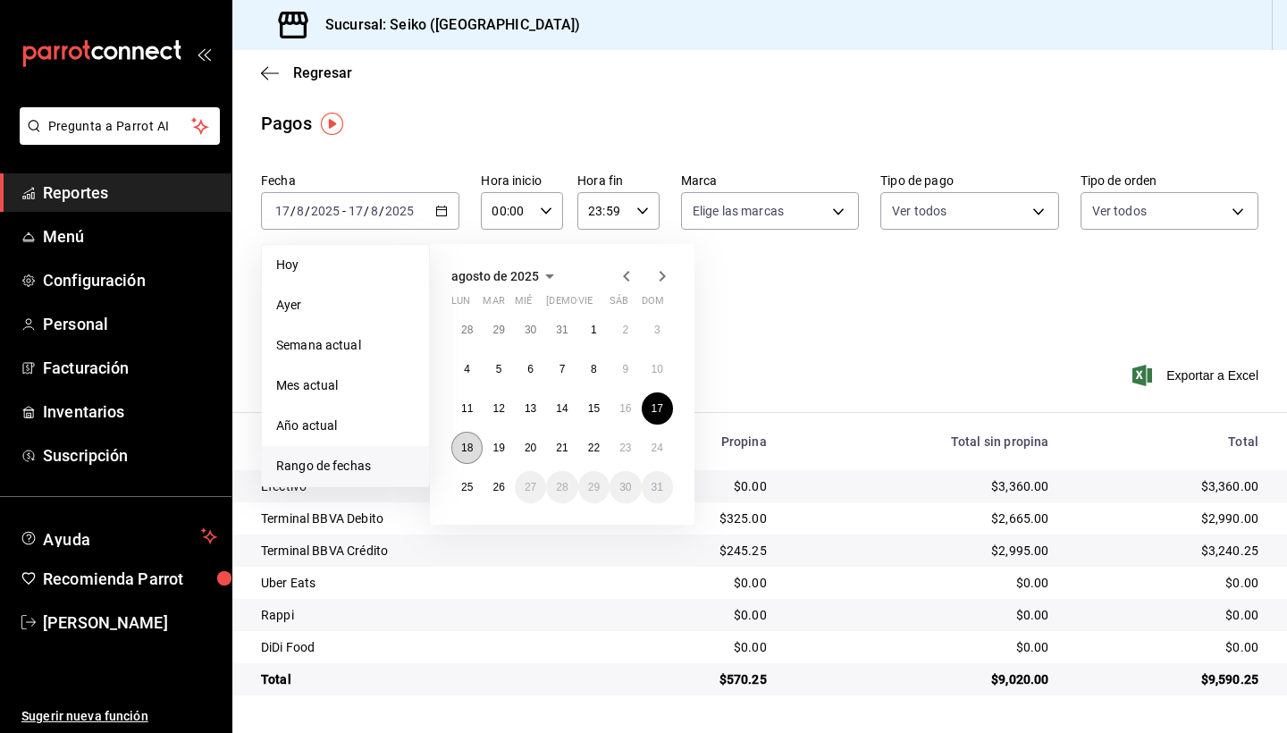
click at [468, 451] on abbr "18" at bounding box center [467, 448] width 12 height 13
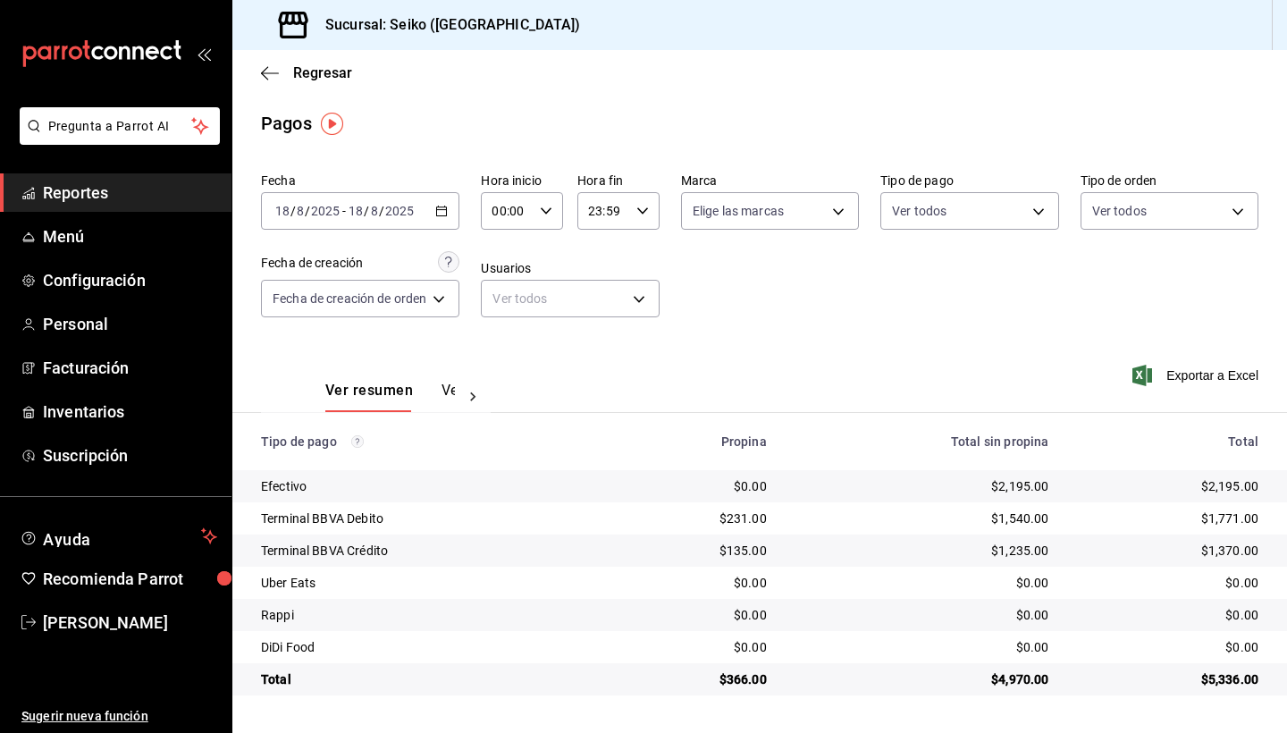
click at [443, 211] on icon "button" at bounding box center [441, 211] width 13 height 13
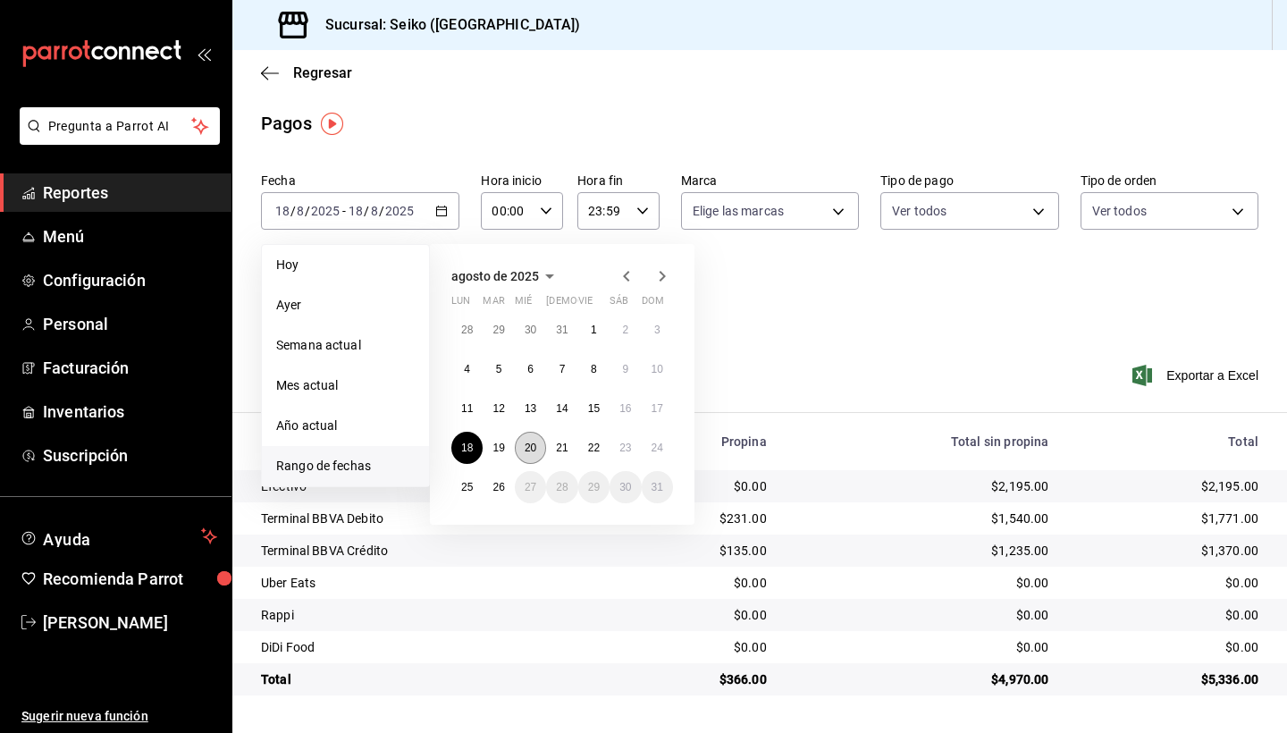
click at [536, 452] on abbr "20" at bounding box center [531, 448] width 12 height 13
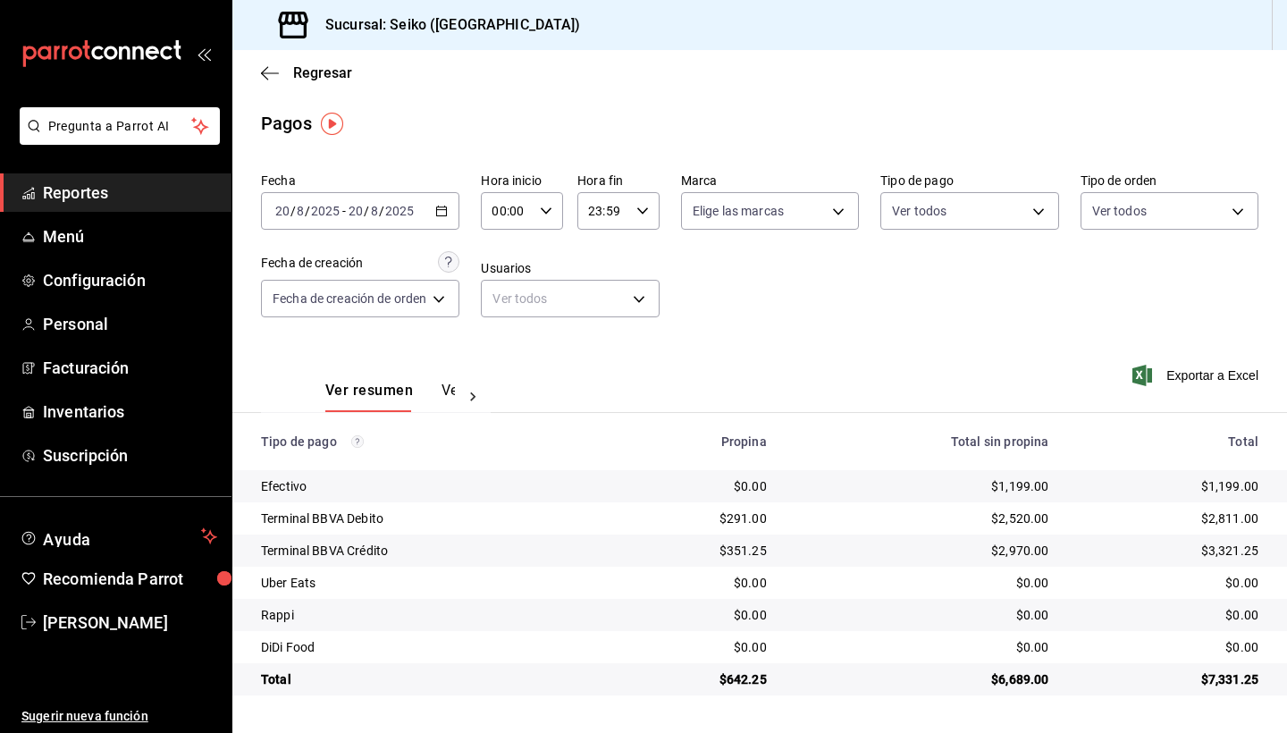
click at [464, 210] on div "Fecha [DATE] [DATE] - [DATE] [DATE] Hora inicio 00:00 Hora inicio Hora fin 23:5…" at bounding box center [760, 251] width 998 height 173
click at [441, 210] on \(Stroke\) "button" at bounding box center [442, 209] width 10 height 1
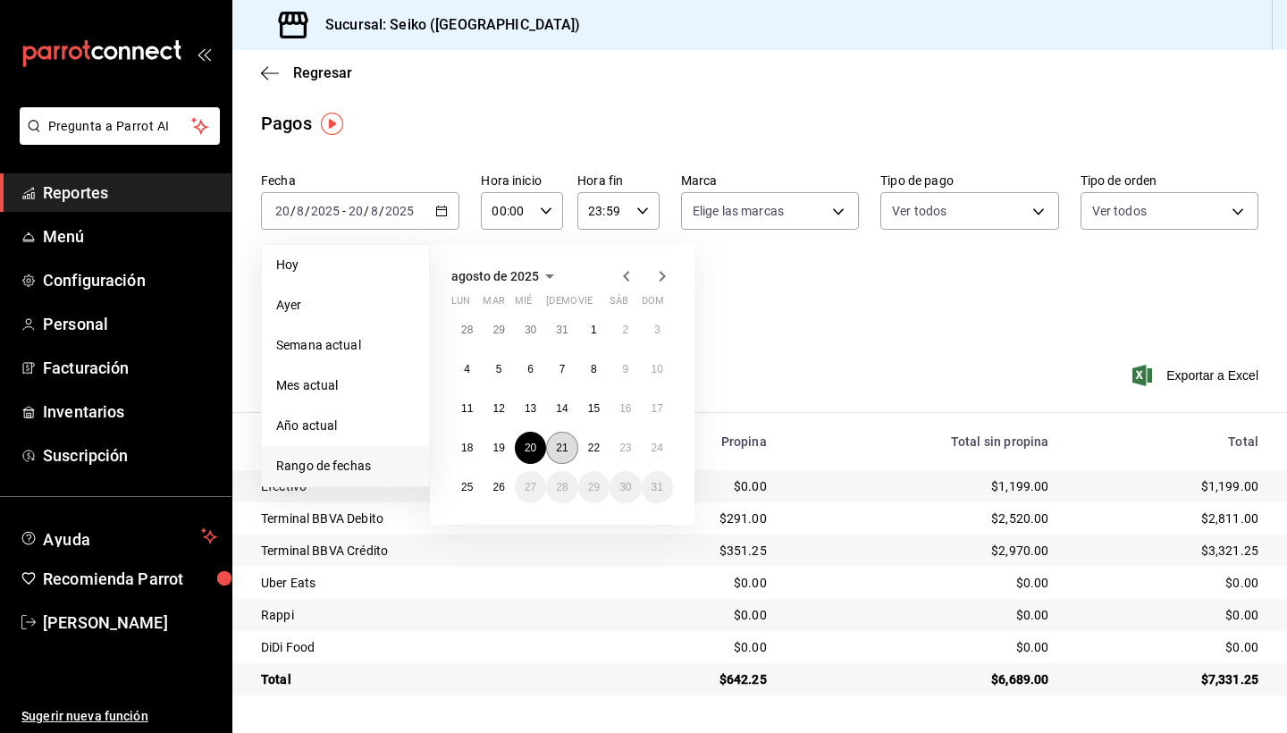
click at [564, 444] on abbr "21" at bounding box center [562, 448] width 12 height 13
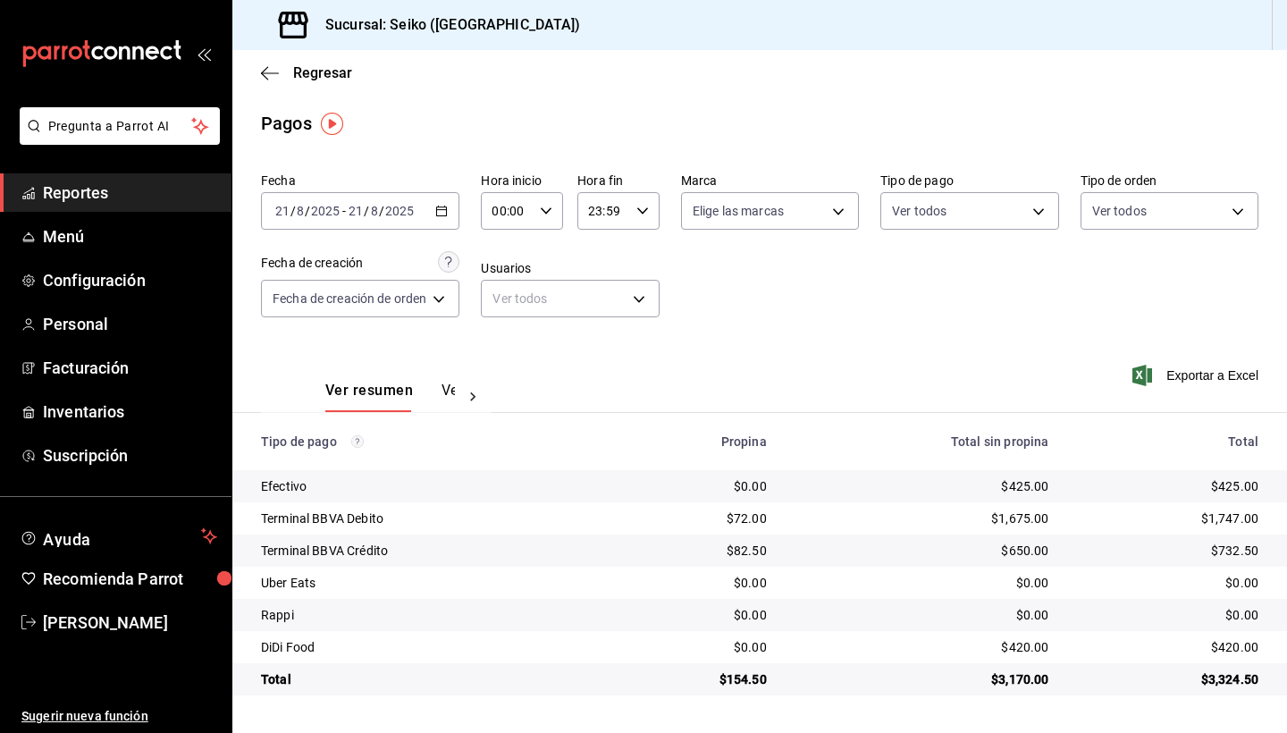
click at [442, 216] on \(Stroke\) "button" at bounding box center [441, 212] width 11 height 10
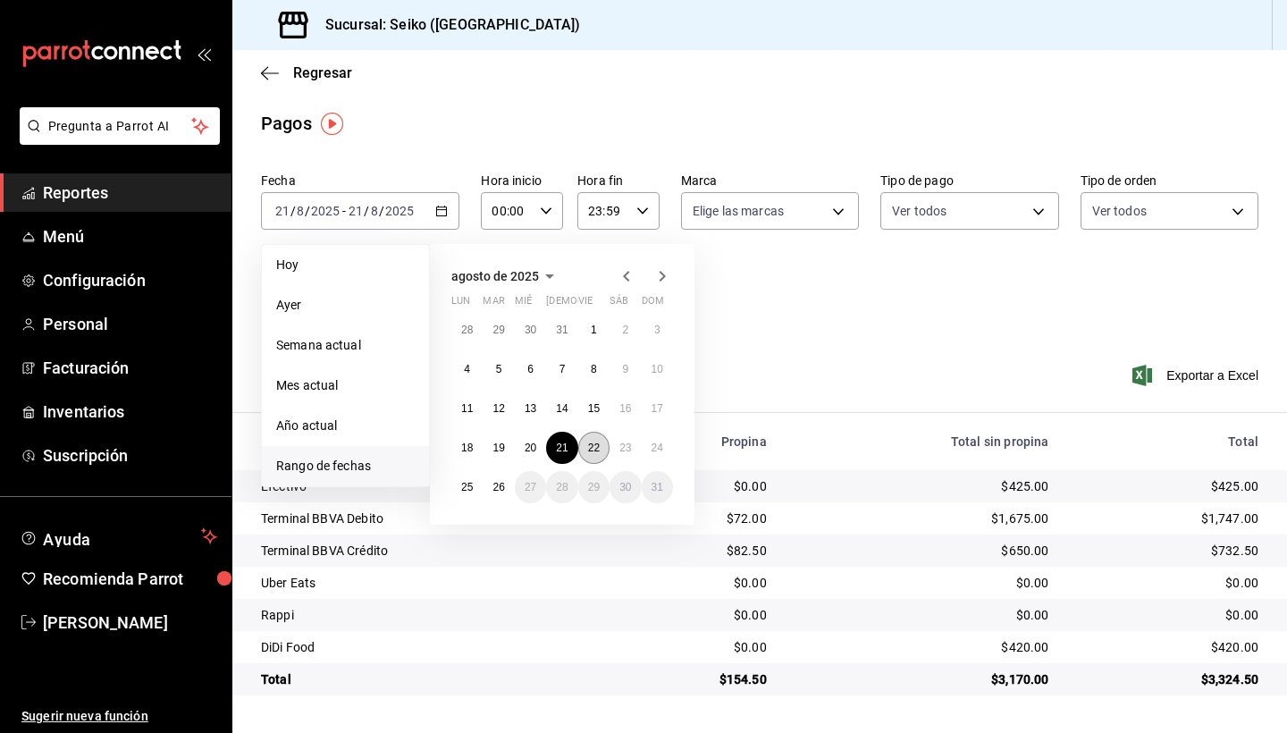
click at [590, 447] on abbr "22" at bounding box center [594, 448] width 12 height 13
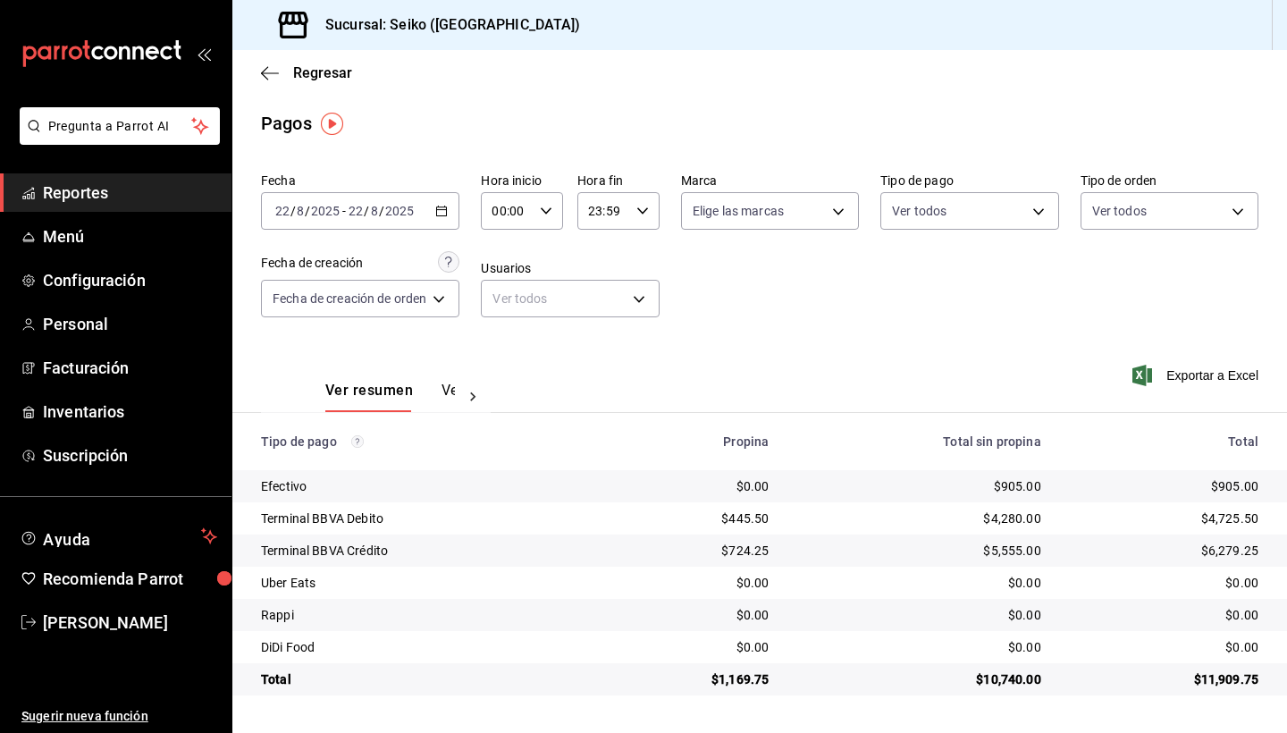
click at [452, 210] on div "[DATE] [DATE] - [DATE] [DATE]" at bounding box center [360, 211] width 198 height 38
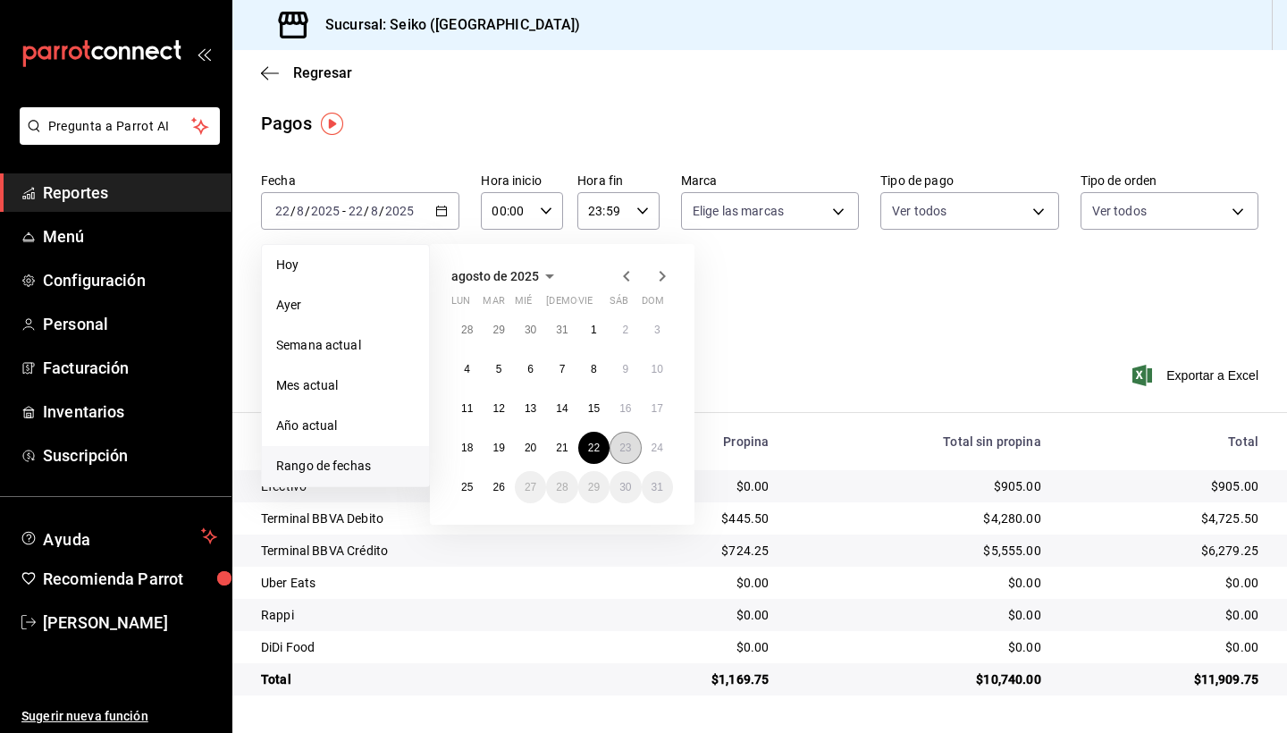
click at [631, 444] on abbr "23" at bounding box center [626, 448] width 12 height 13
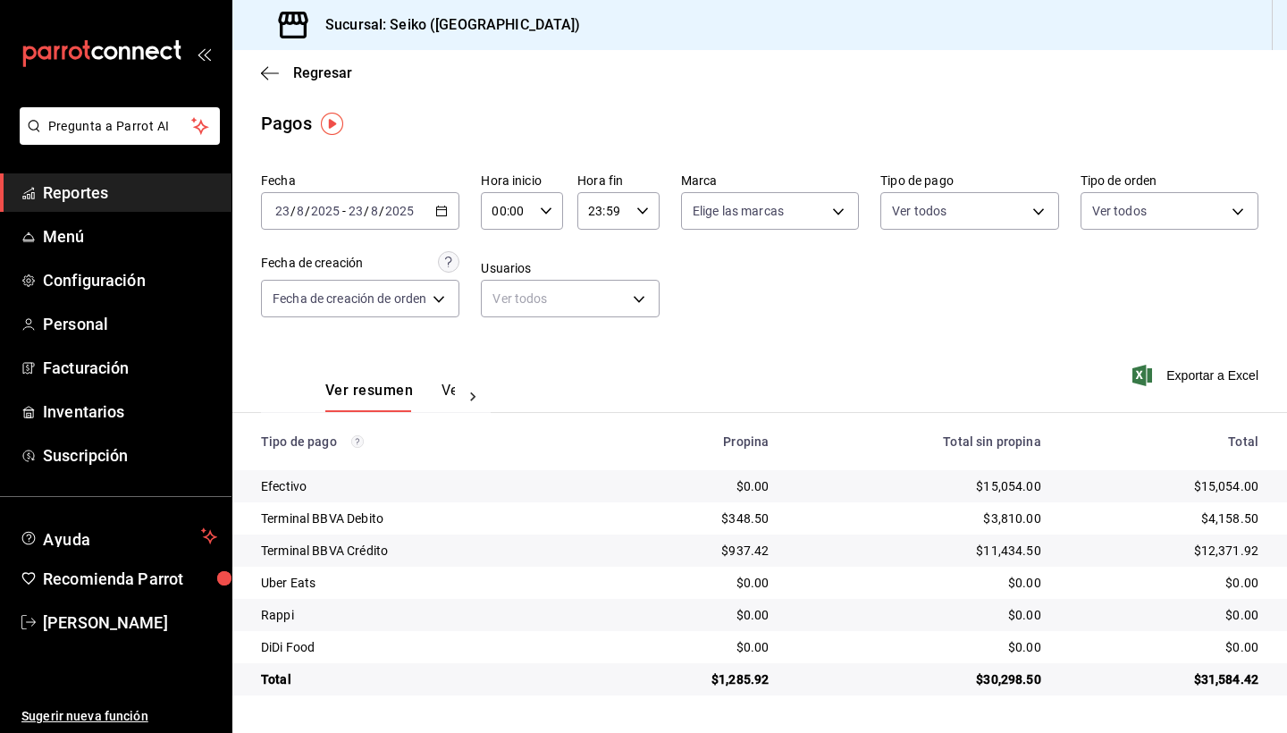
click at [442, 207] on \(Stroke\) "button" at bounding box center [441, 212] width 11 height 10
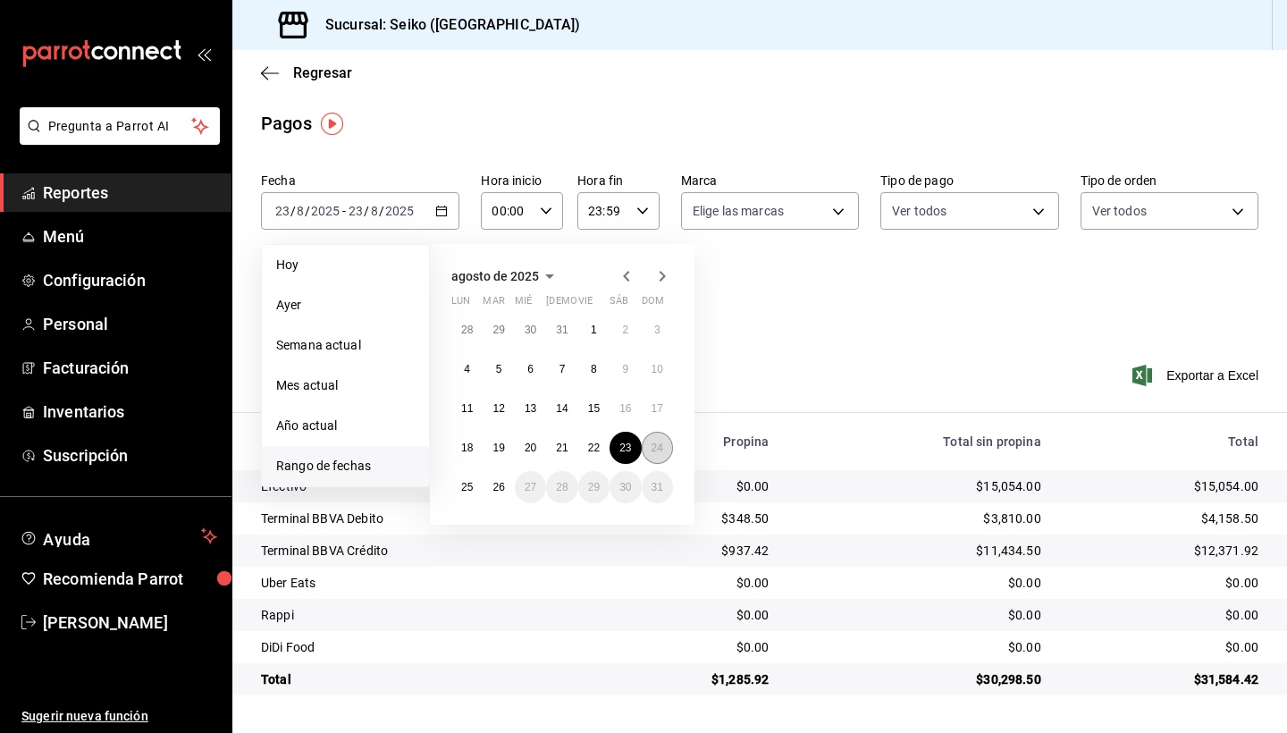
click at [670, 448] on button "24" at bounding box center [657, 448] width 31 height 32
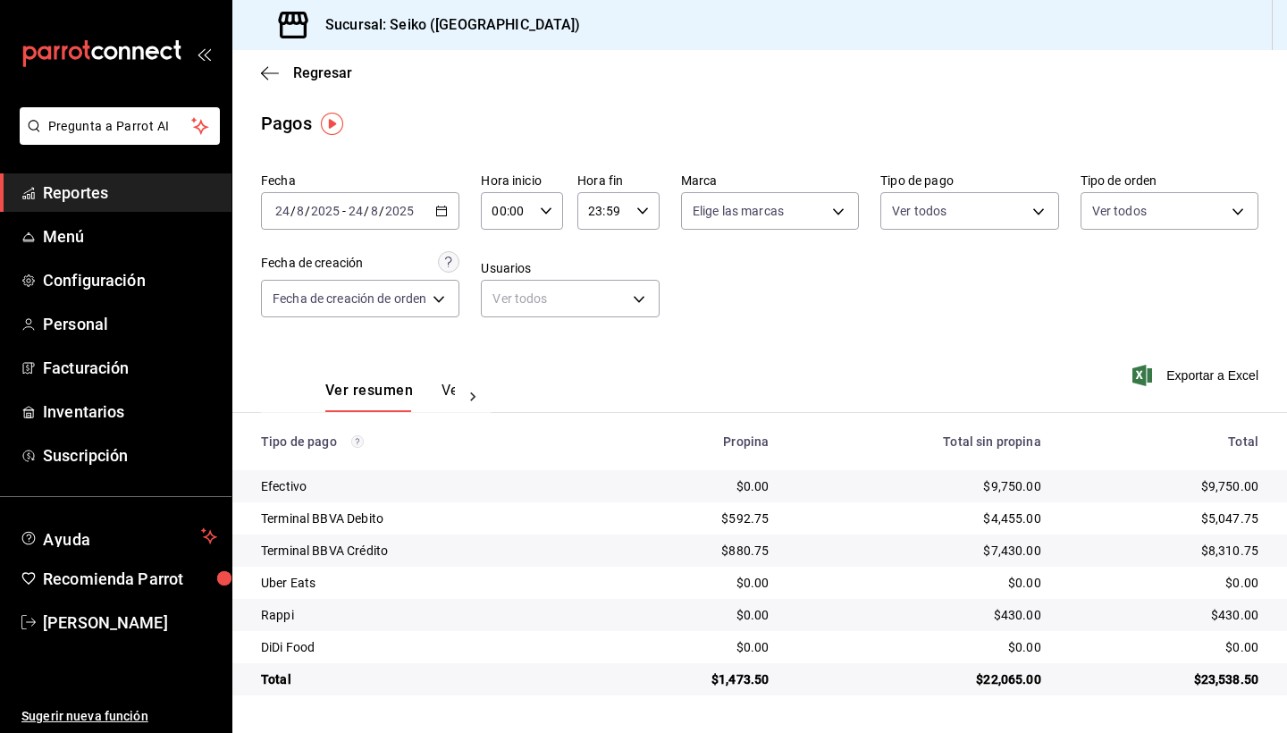
click at [446, 215] on icon "button" at bounding box center [441, 211] width 13 height 13
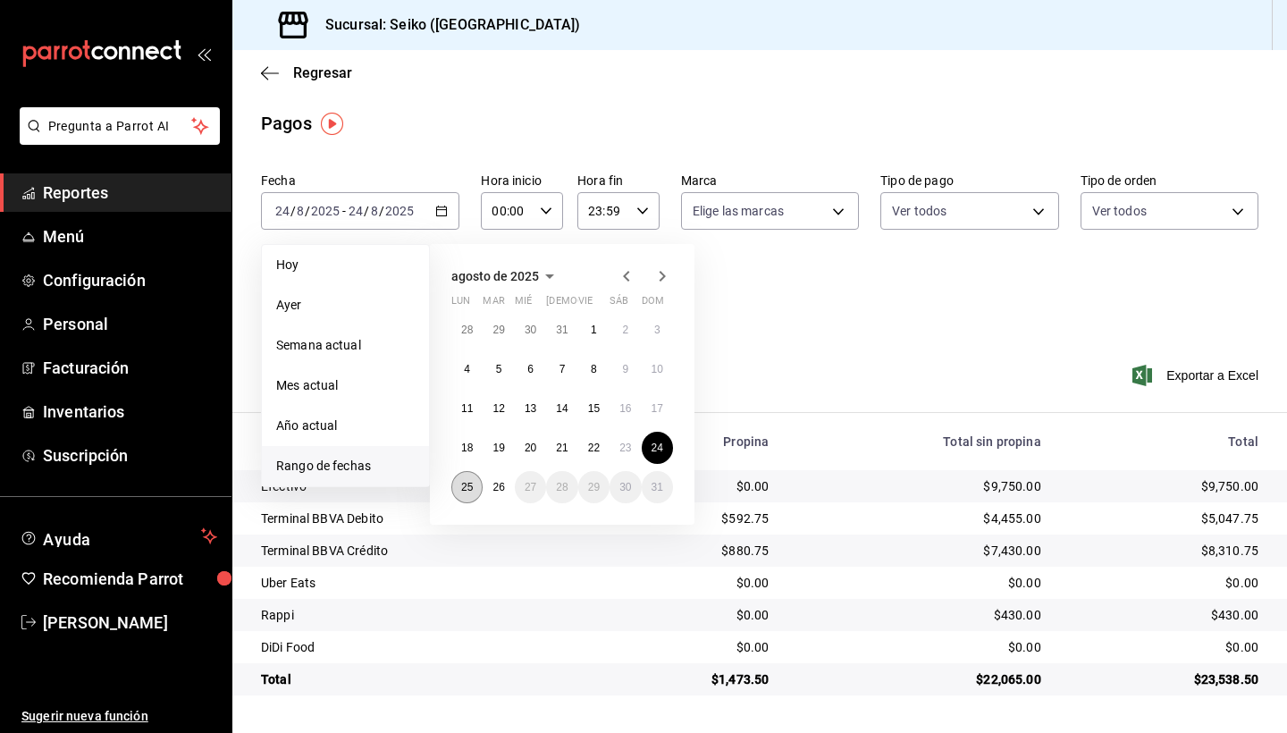
click at [470, 490] on abbr "25" at bounding box center [467, 487] width 12 height 13
